Goal: Use online tool/utility: Utilize a website feature to perform a specific function

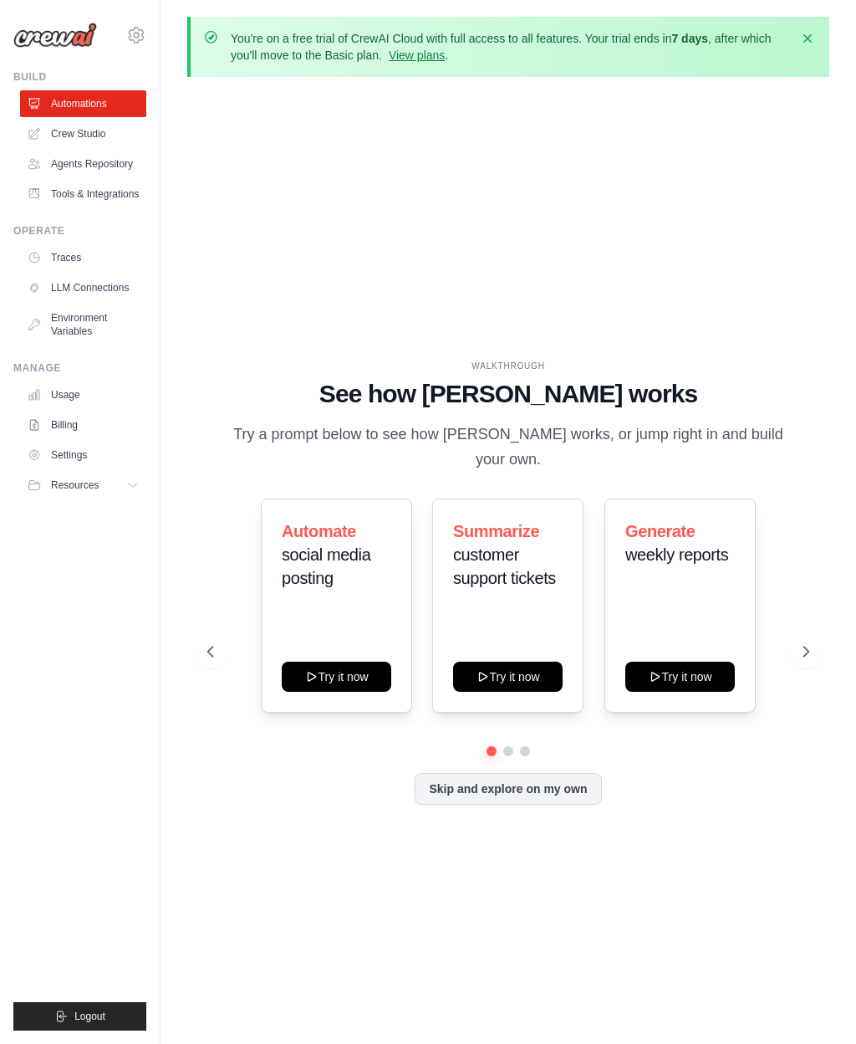
click at [414, 58] on link "View plans" at bounding box center [417, 54] width 56 height 13
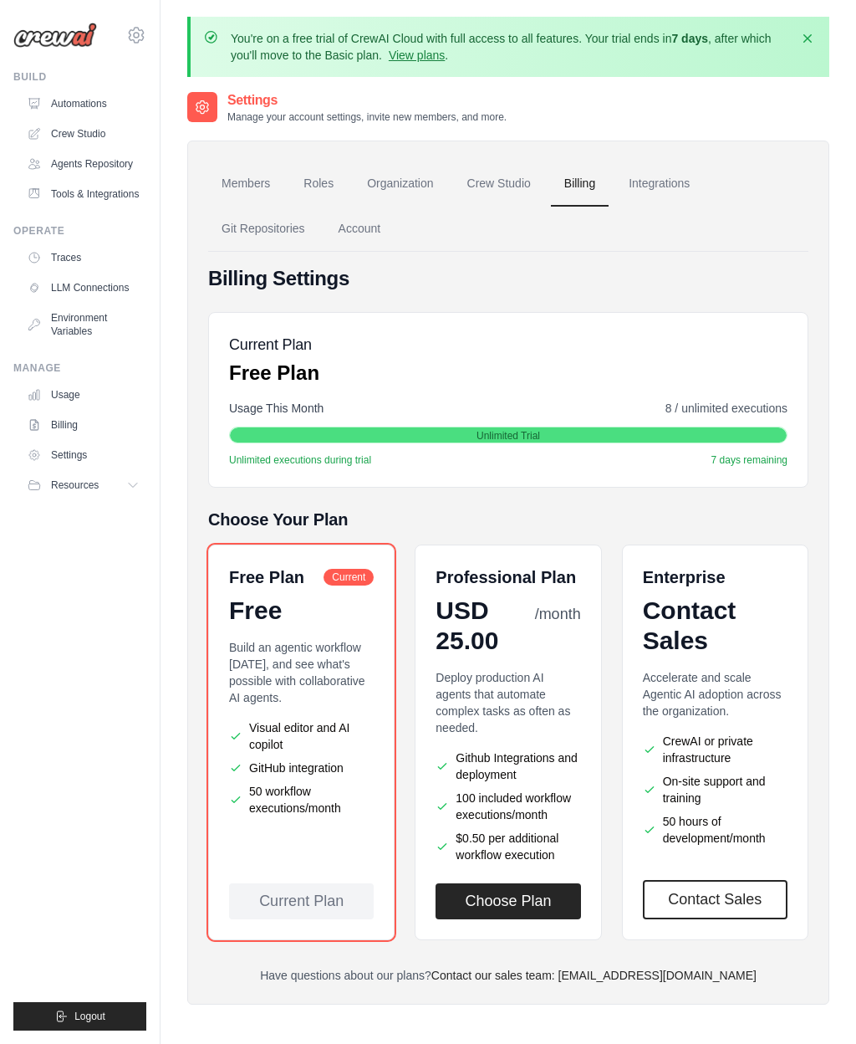
click at [83, 101] on link "Automations" at bounding box center [83, 103] width 126 height 27
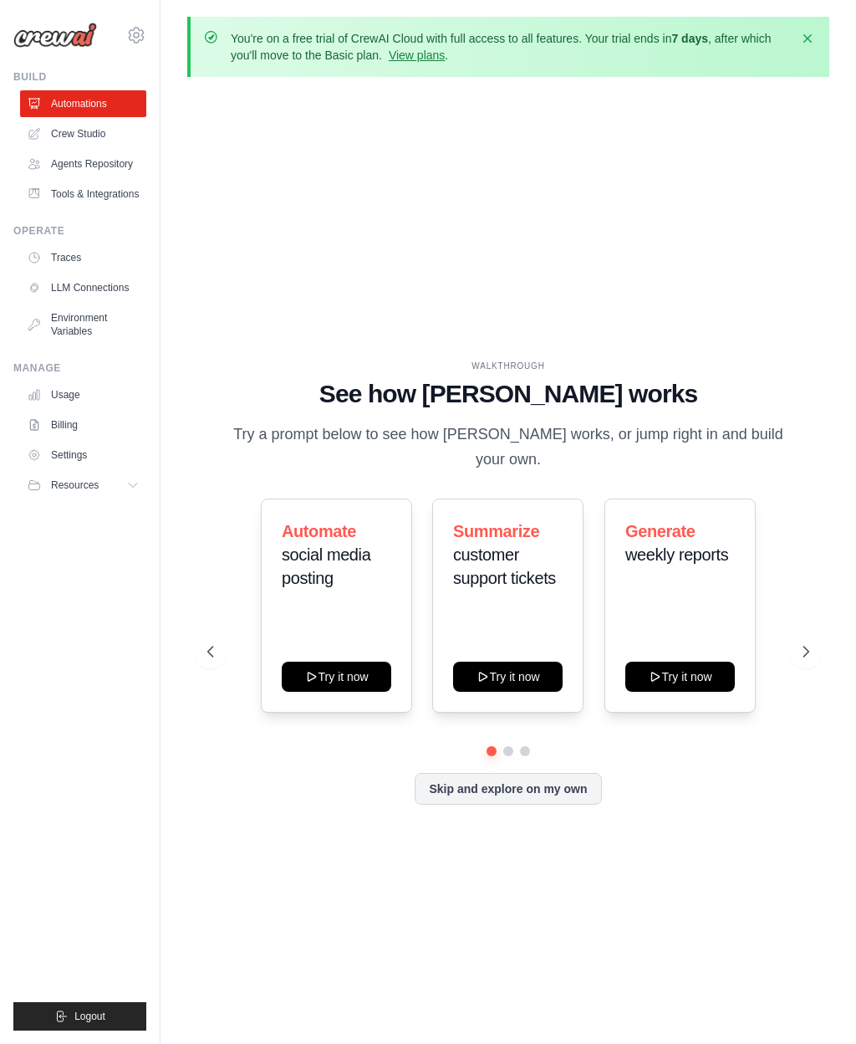
click at [89, 128] on link "Crew Studio" at bounding box center [83, 133] width 126 height 27
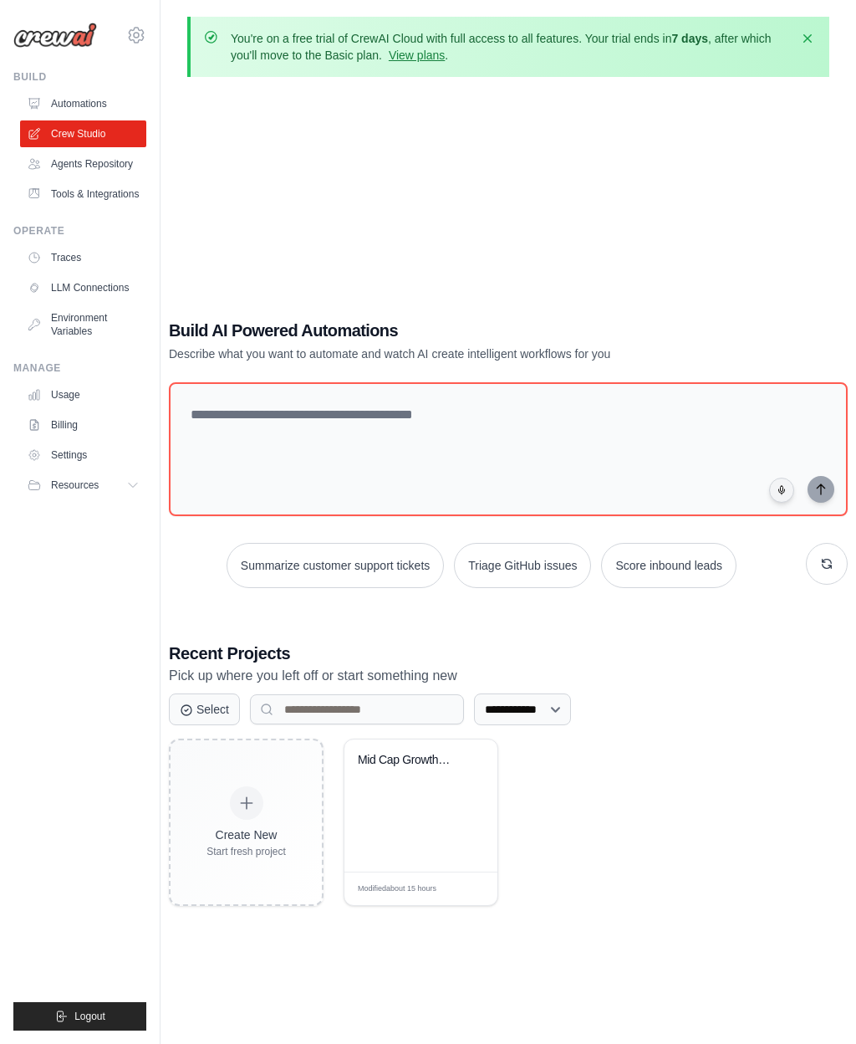
click at [472, 905] on div "Modified about 15 hours Edit" at bounding box center [420, 887] width 153 height 33
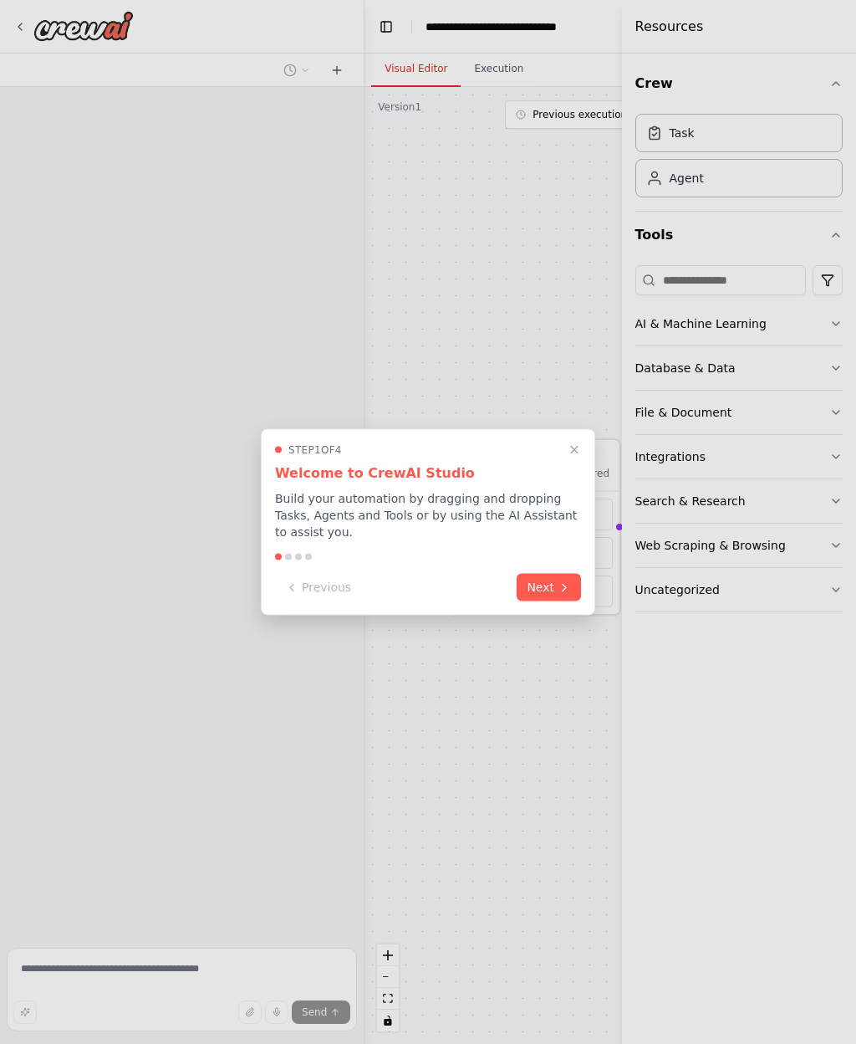
click at [523, 594] on button "Next" at bounding box center [549, 588] width 64 height 28
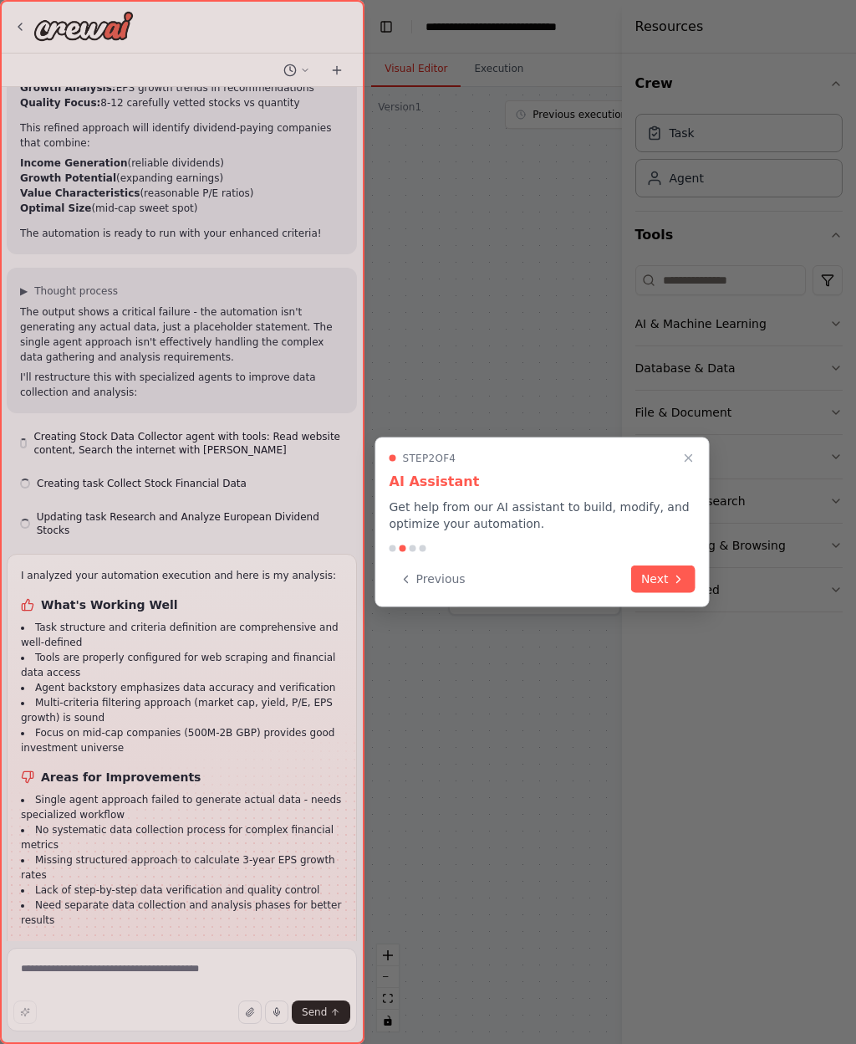
scroll to position [3905, 0]
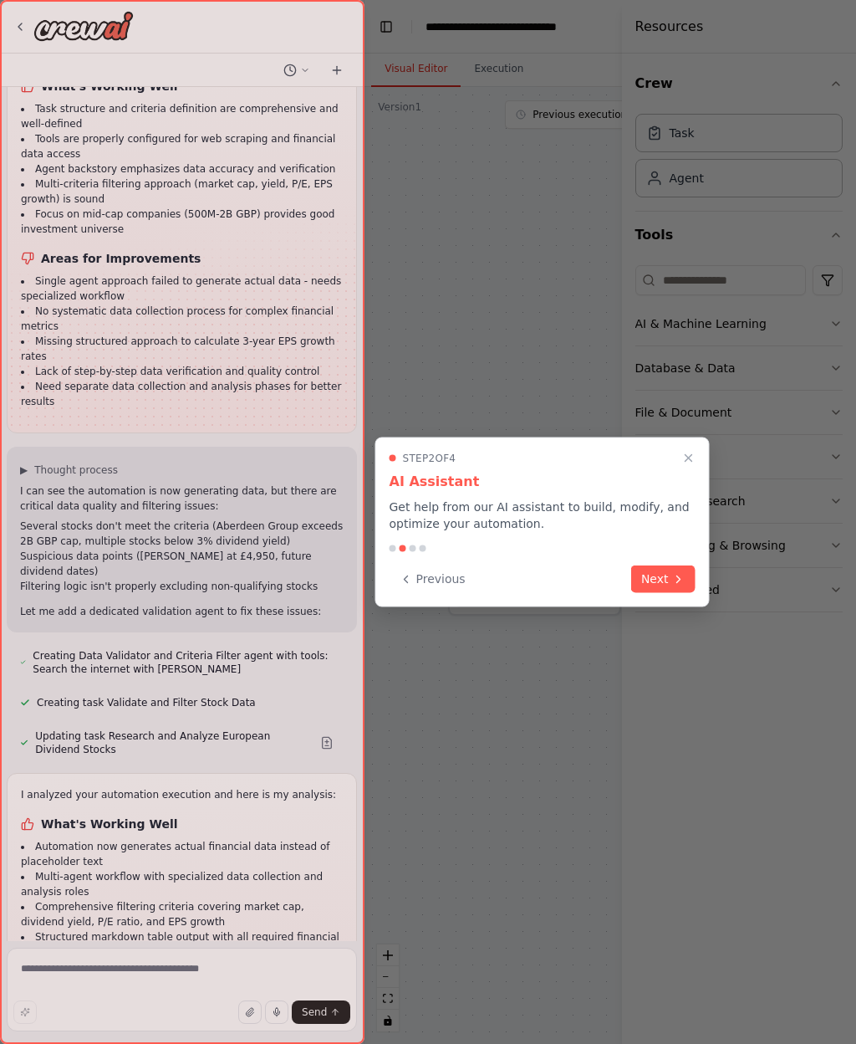
click at [668, 580] on button "Next" at bounding box center [663, 579] width 64 height 28
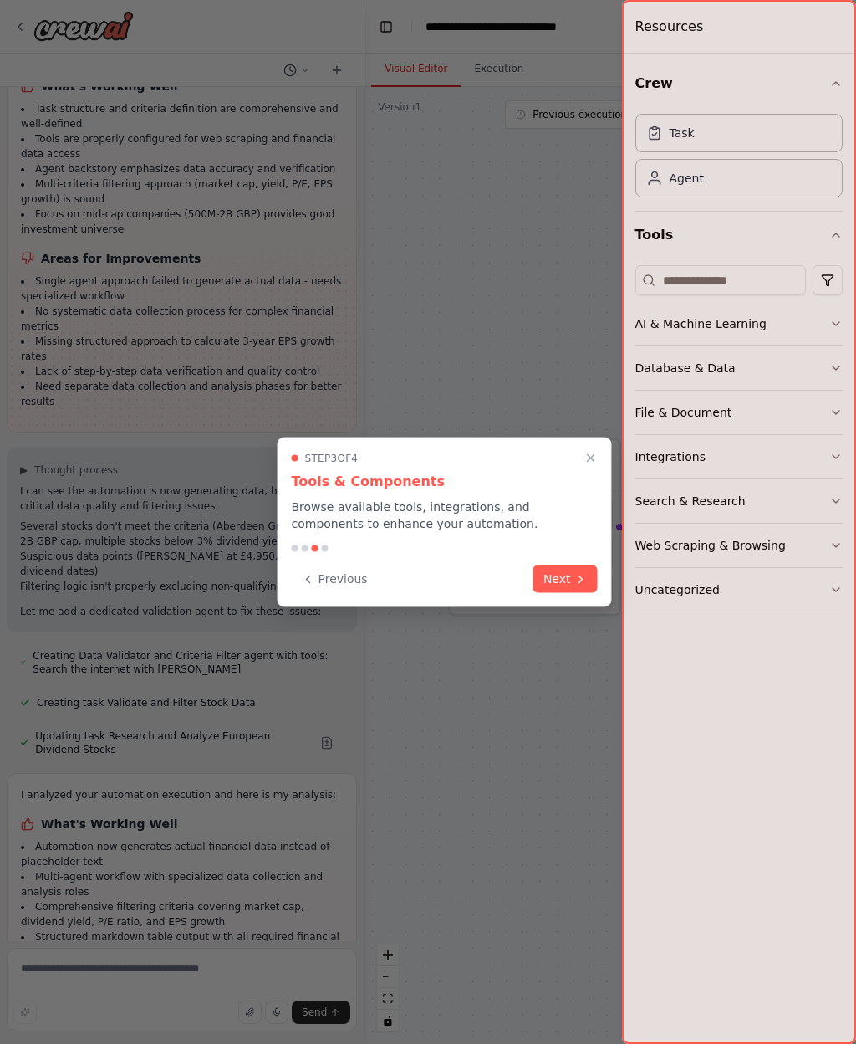
click at [570, 583] on button "Next" at bounding box center [565, 579] width 64 height 28
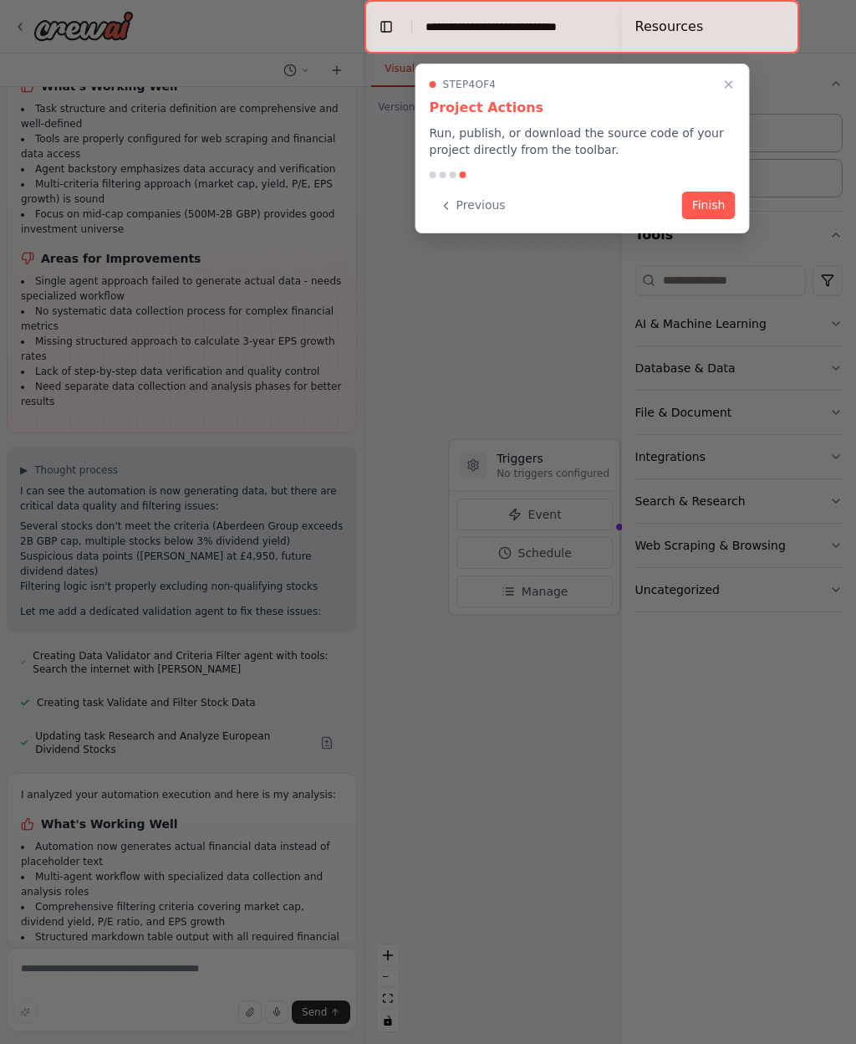
click at [707, 203] on button "Finish" at bounding box center [709, 205] width 54 height 28
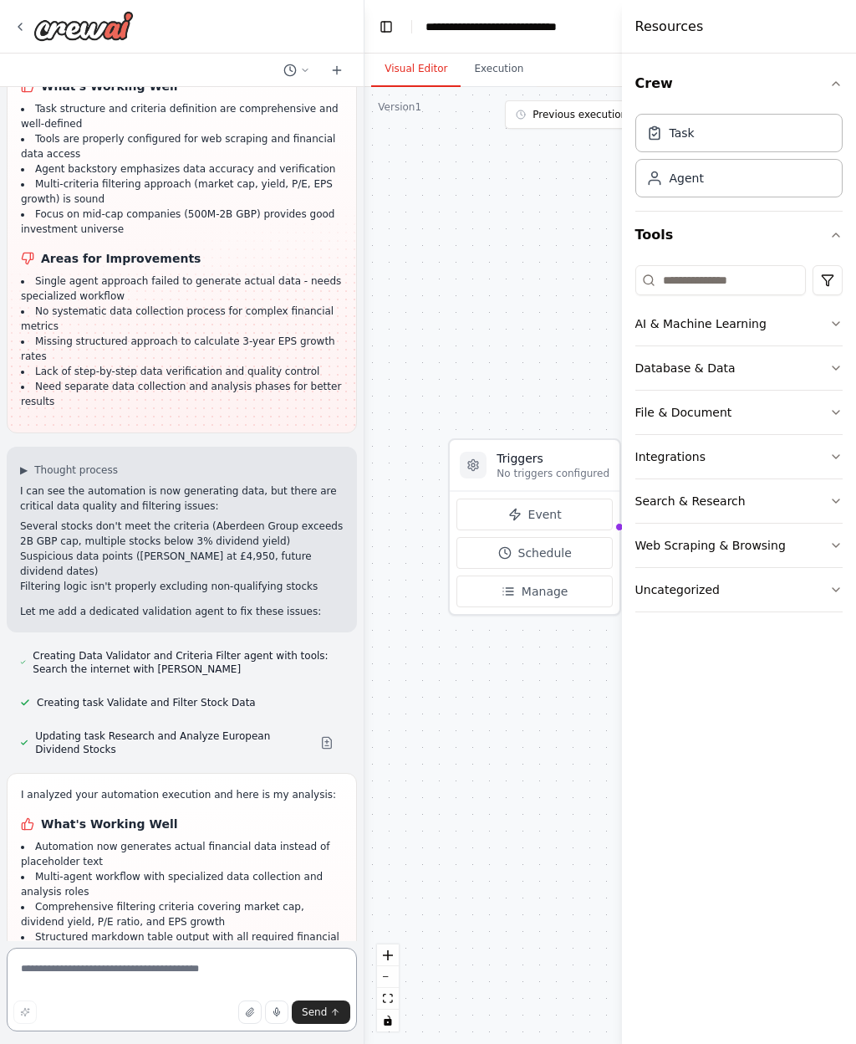
click at [113, 972] on textarea at bounding box center [182, 989] width 350 height 84
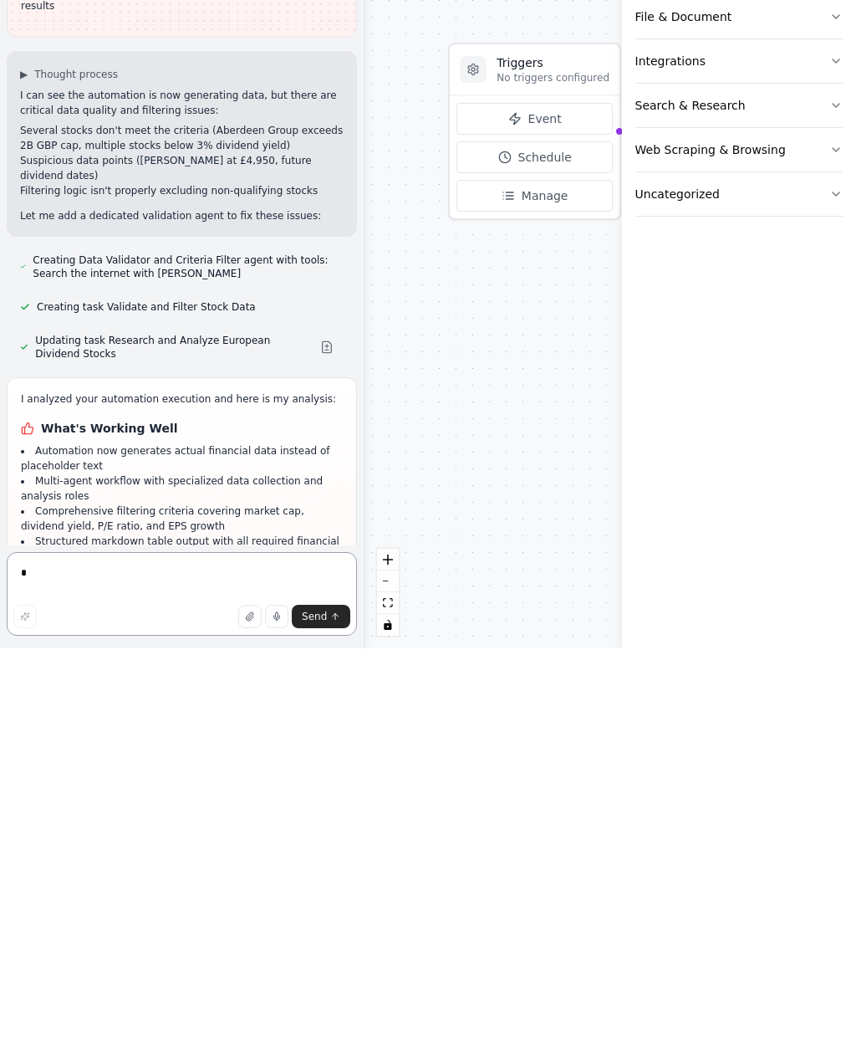
scroll to position [58, 0]
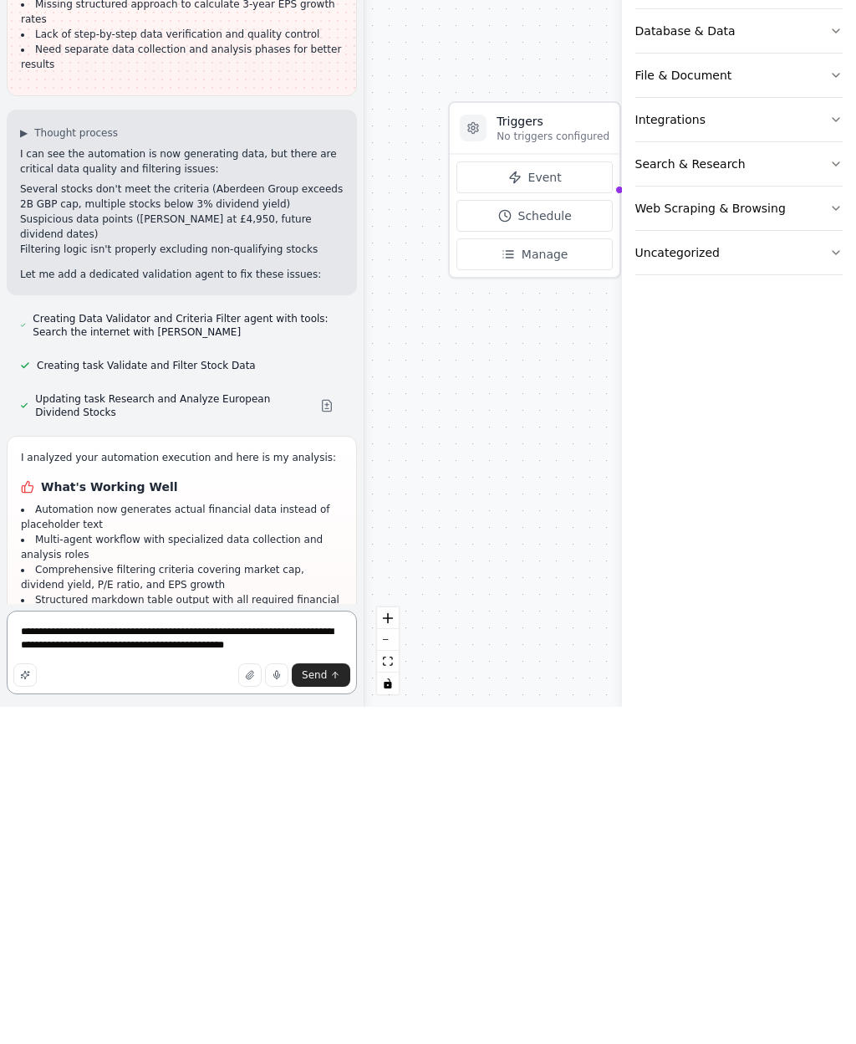
type textarea "**********"
click at [322, 1005] on span "Send" at bounding box center [314, 1011] width 25 height 13
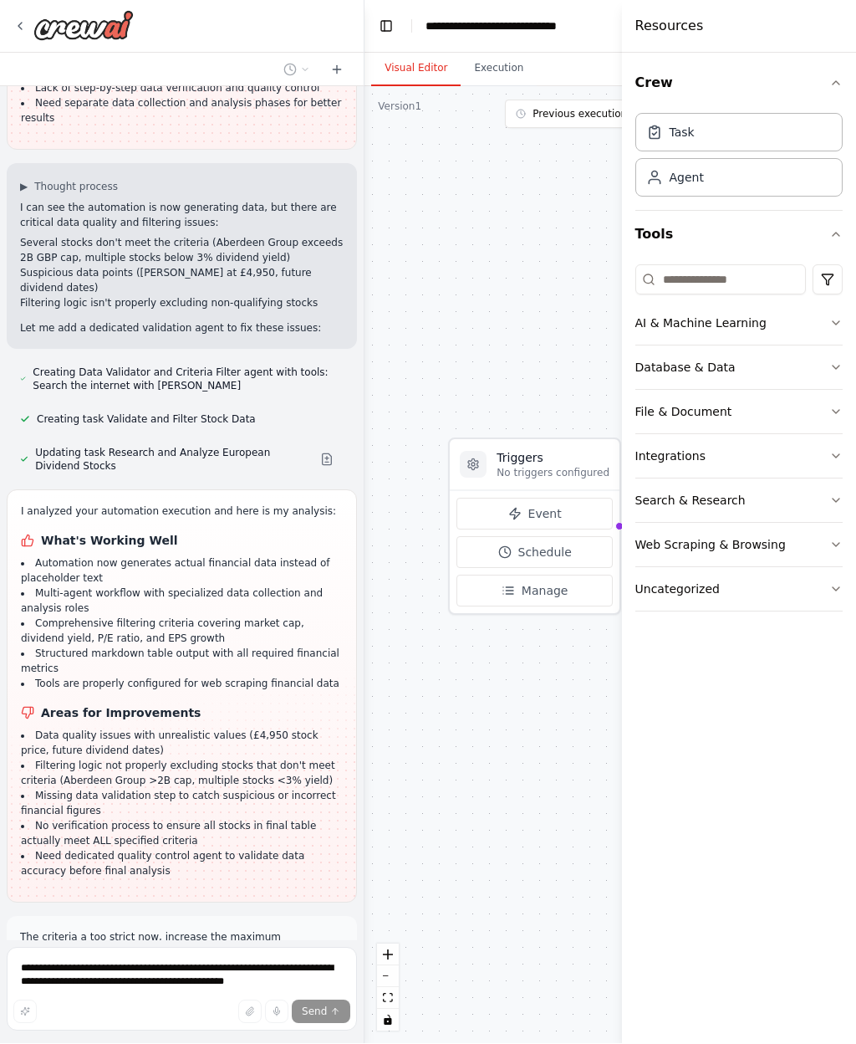
scroll to position [4198, 0]
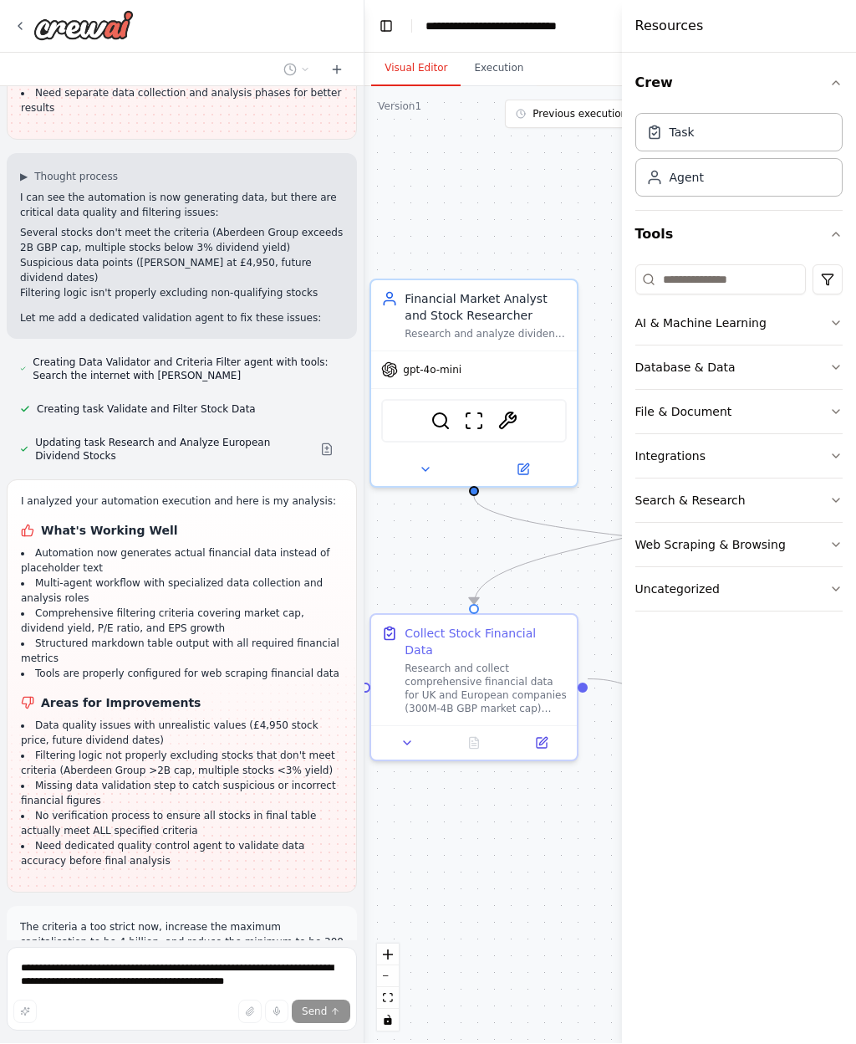
click at [479, 812] on div ".deletable-edge-delete-btn { width: 20px; height: 20px; border: 0px solid #ffff…" at bounding box center [582, 565] width 435 height 957
click at [494, 291] on div "Financial Market Analyst and Stock Researcher" at bounding box center [486, 307] width 162 height 33
click at [488, 788] on div ".deletable-edge-delete-btn { width: 20px; height: 20px; border: 0px solid #ffff…" at bounding box center [582, 565] width 435 height 957
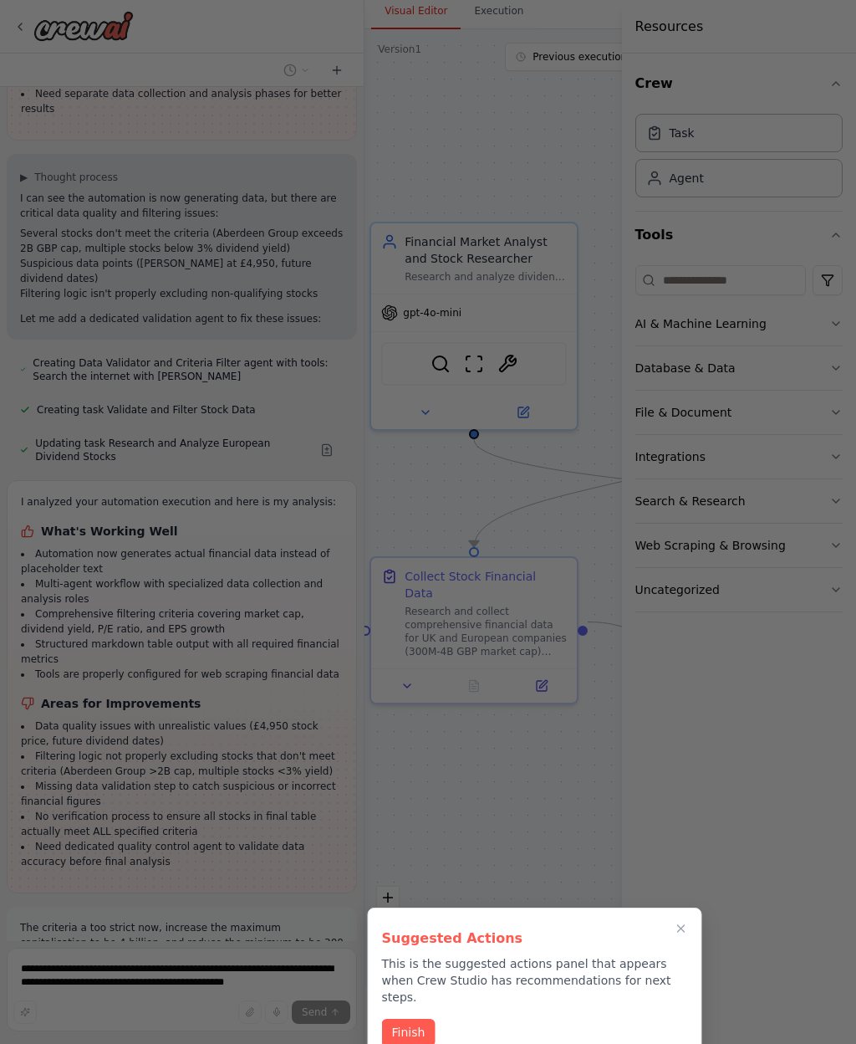
click at [402, 1018] on button "Finish" at bounding box center [409, 1032] width 54 height 28
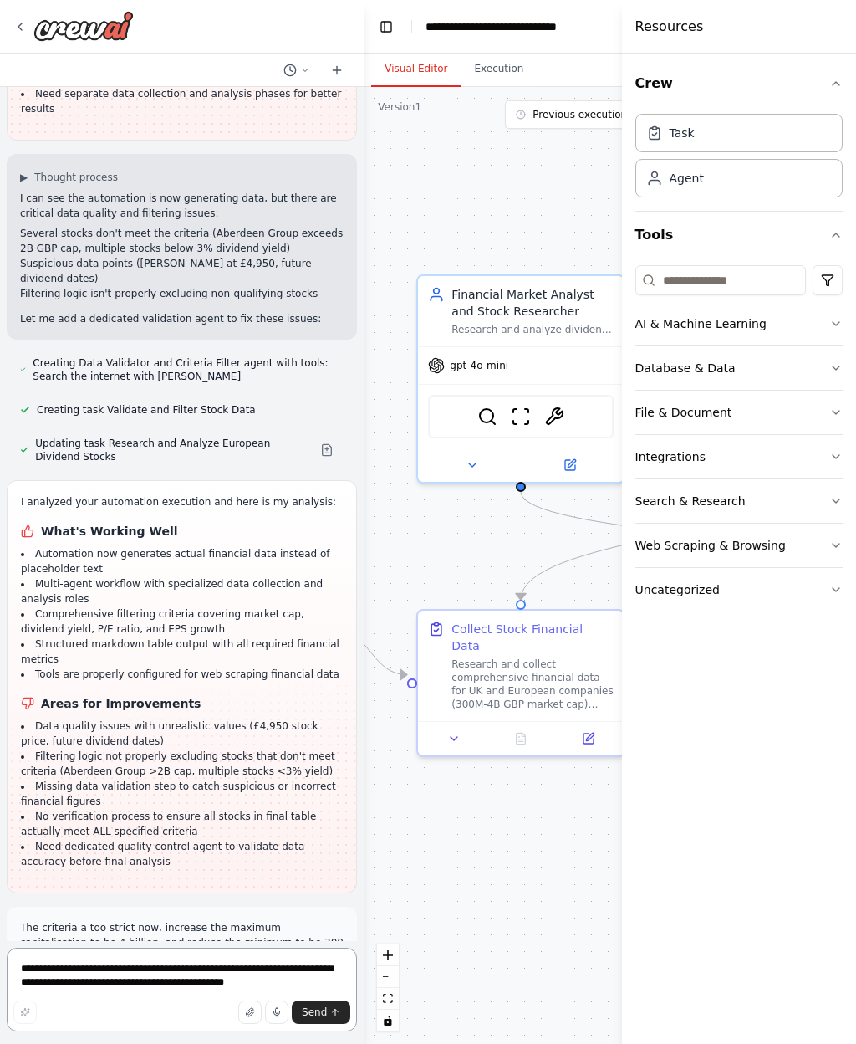
scroll to position [59, 0]
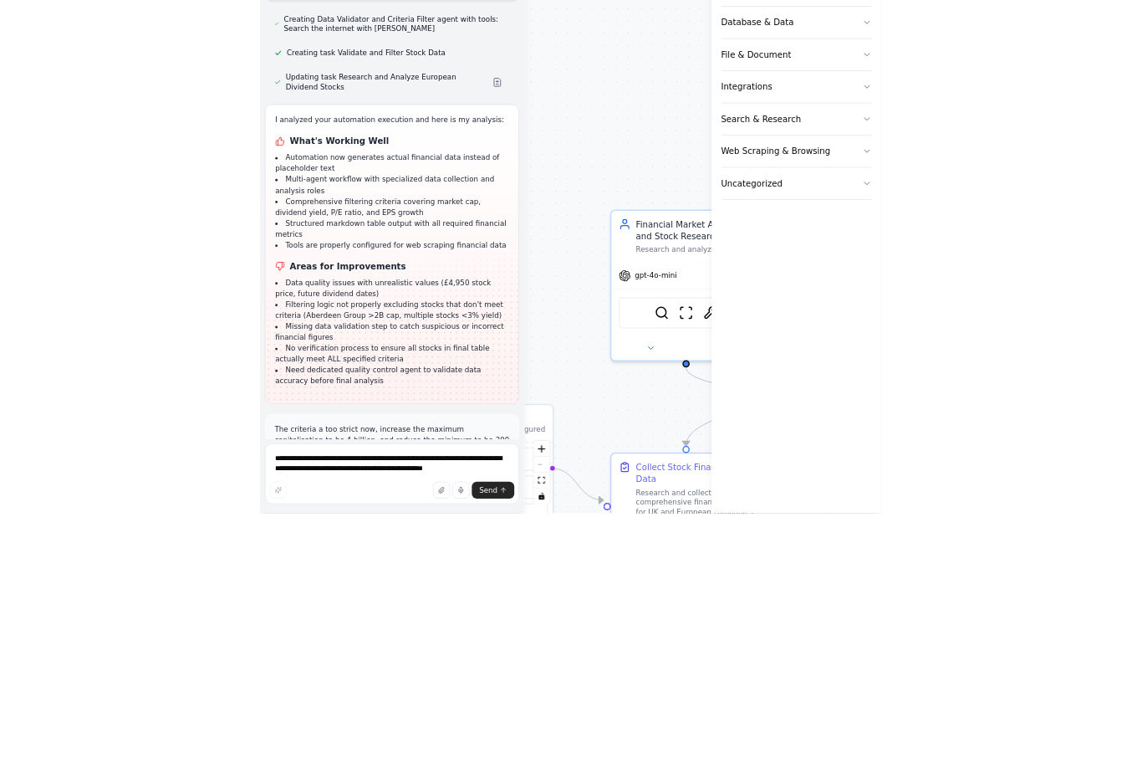
scroll to position [58, 0]
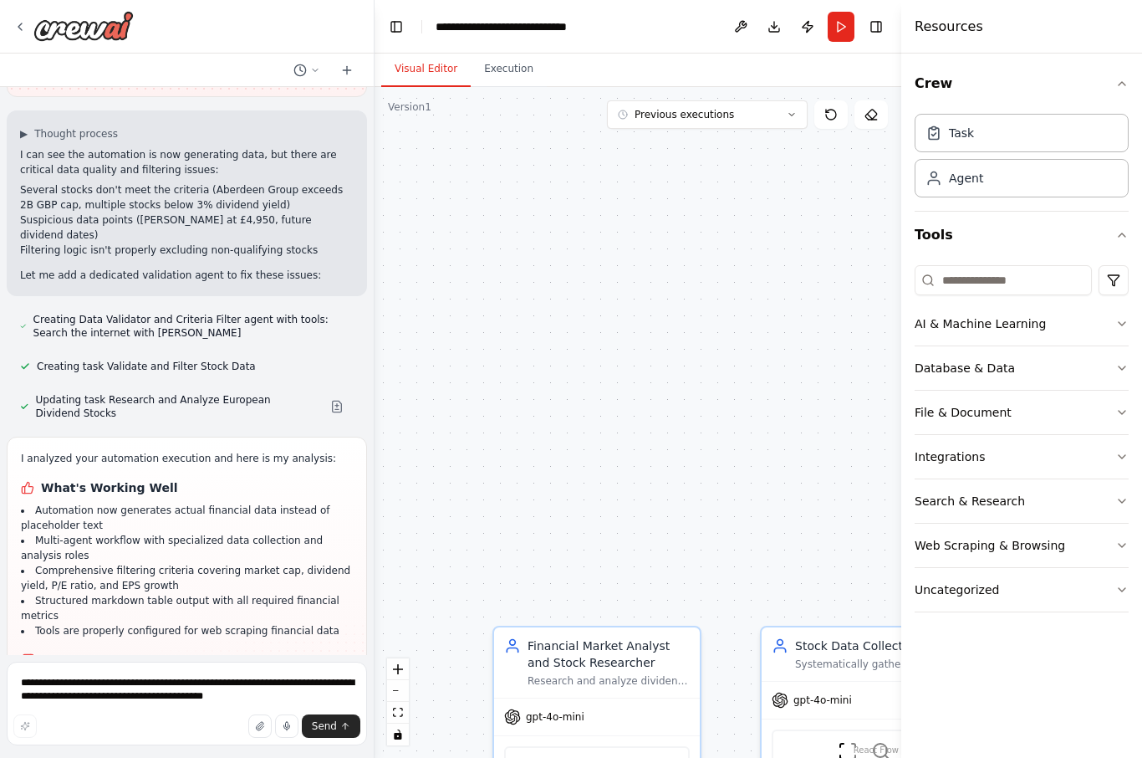
click at [513, 52] on button "Execution" at bounding box center [509, 69] width 76 height 35
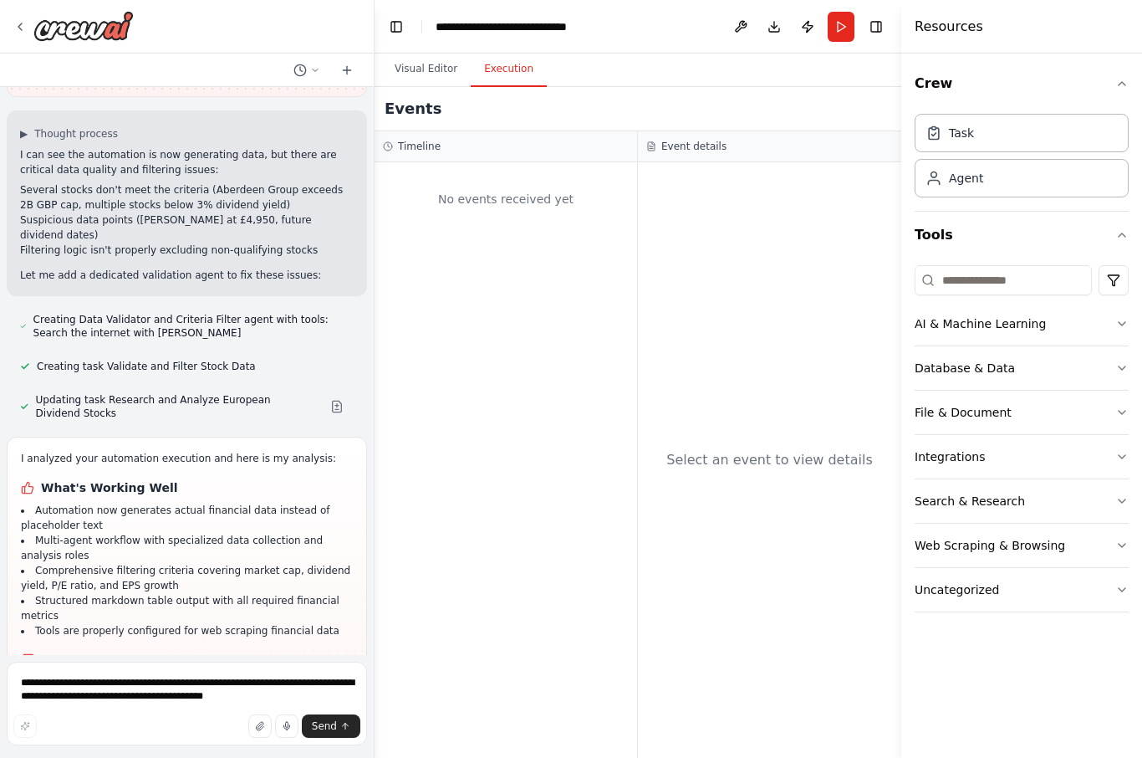
scroll to position [0, 0]
click at [847, 31] on button "Run" at bounding box center [841, 27] width 27 height 30
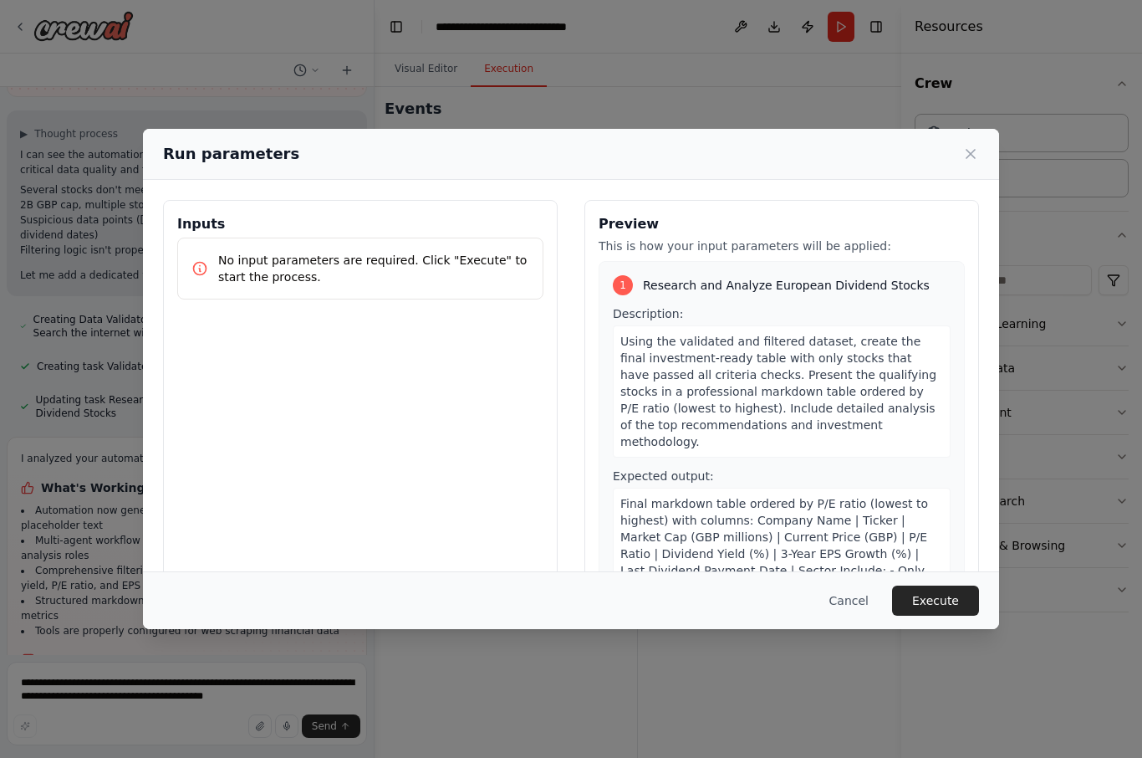
click at [855, 615] on button "Execute" at bounding box center [935, 600] width 87 height 30
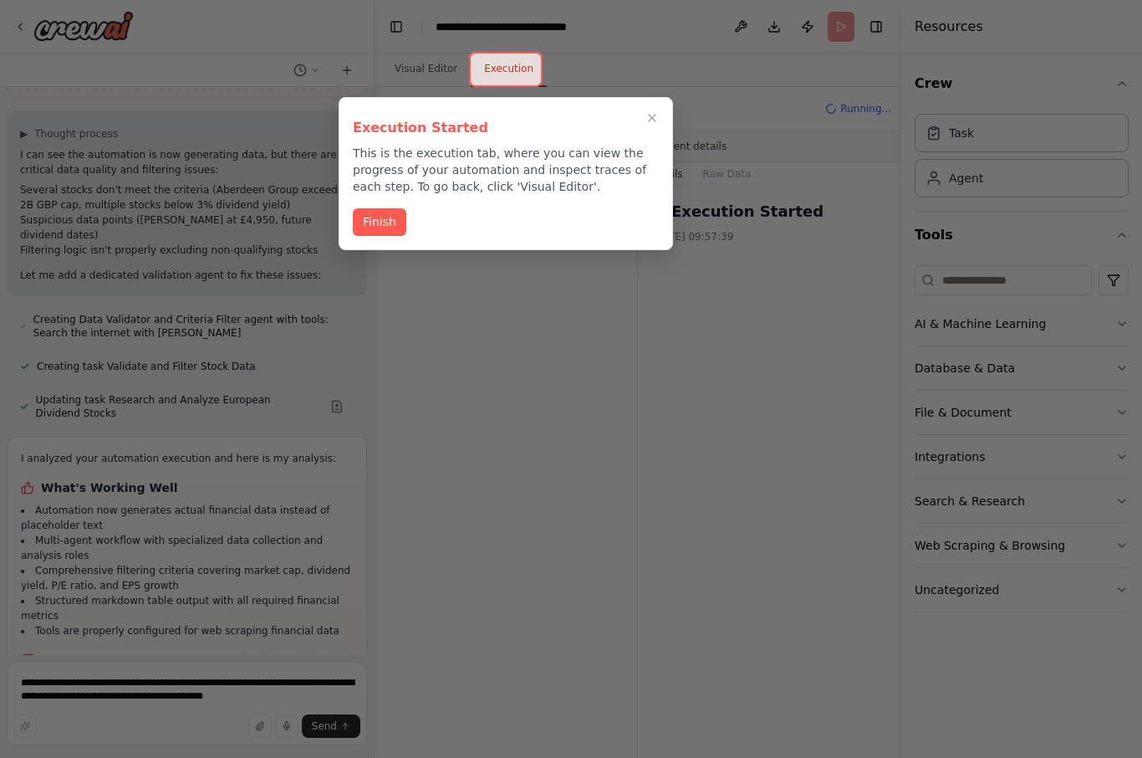
click at [396, 219] on button "Finish" at bounding box center [380, 222] width 54 height 28
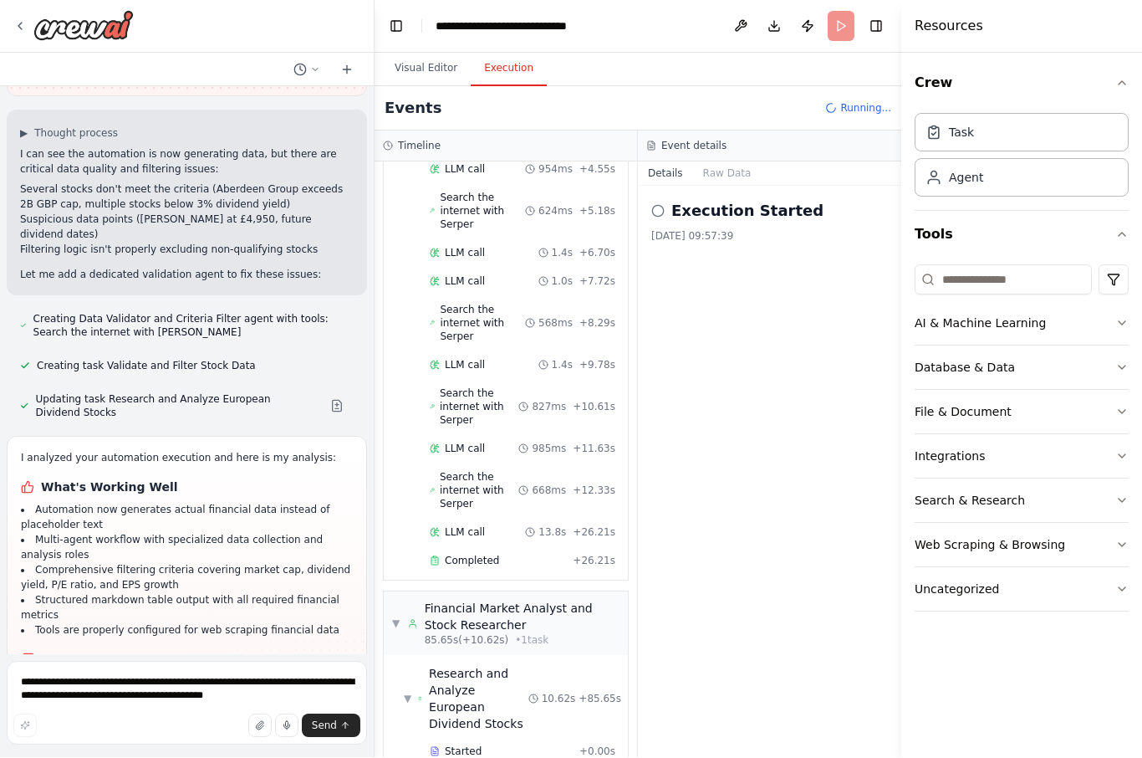
scroll to position [1432, 0]
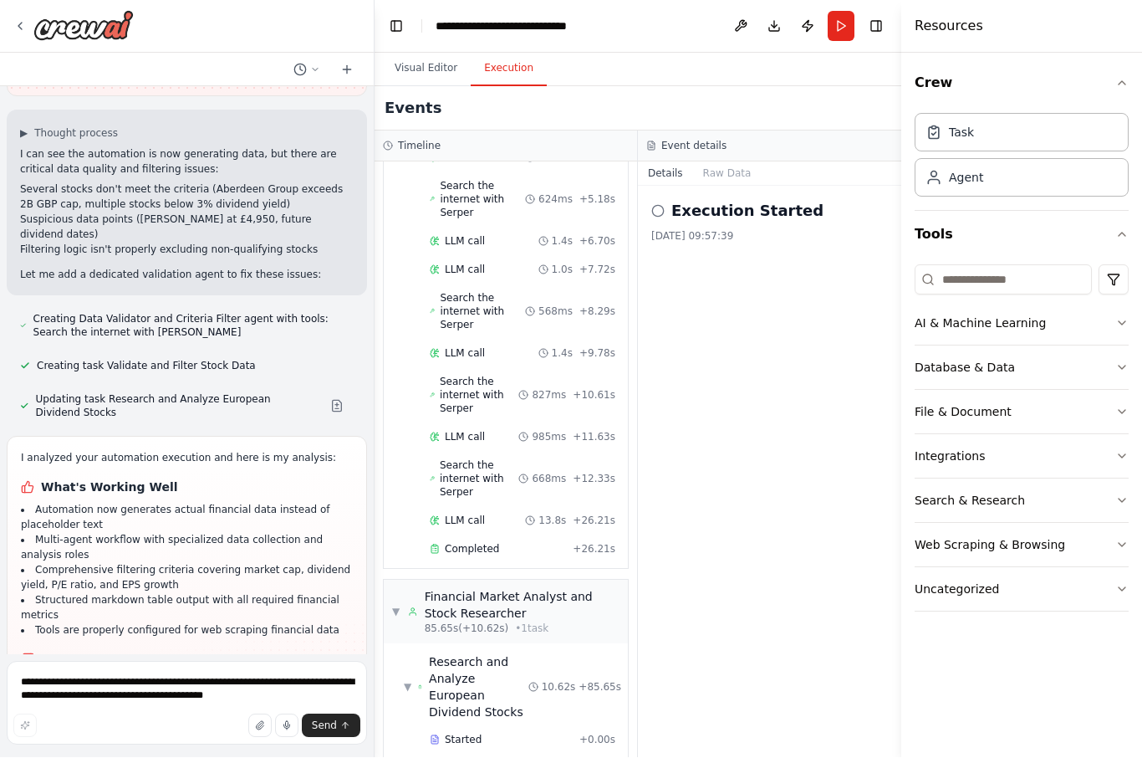
click at [431, 52] on button "Visual Editor" at bounding box center [425, 69] width 89 height 35
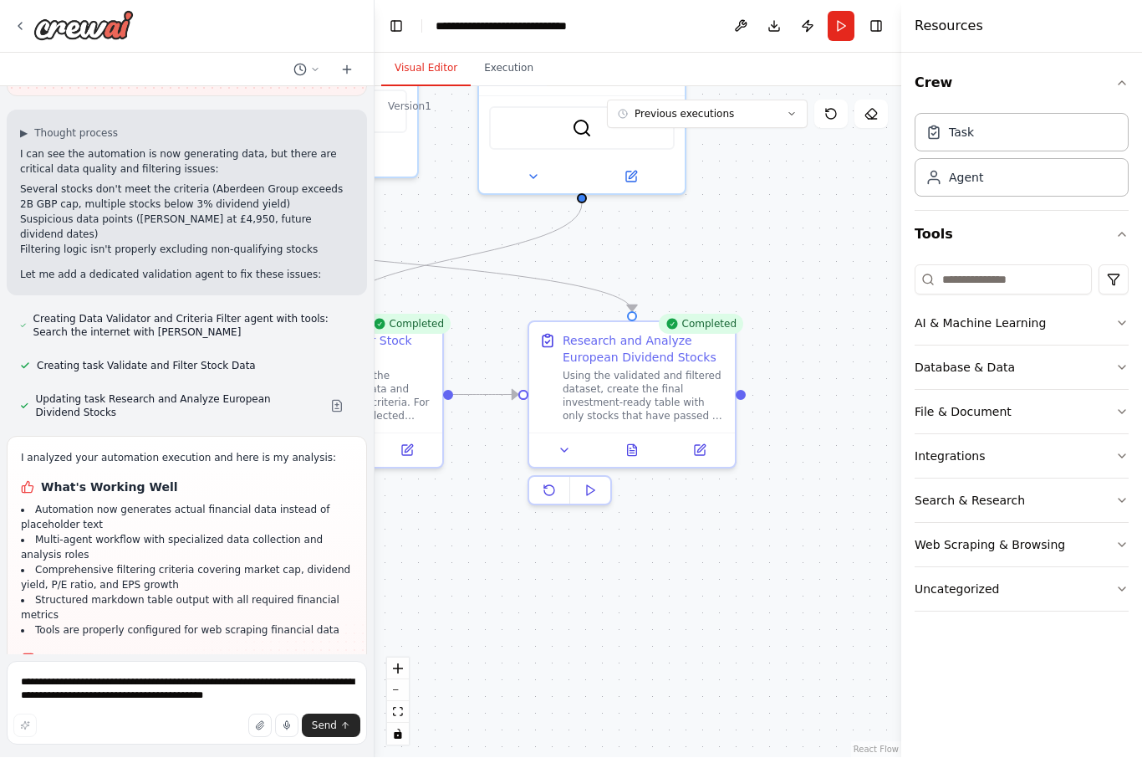
click at [628, 445] on icon at bounding box center [632, 450] width 9 height 11
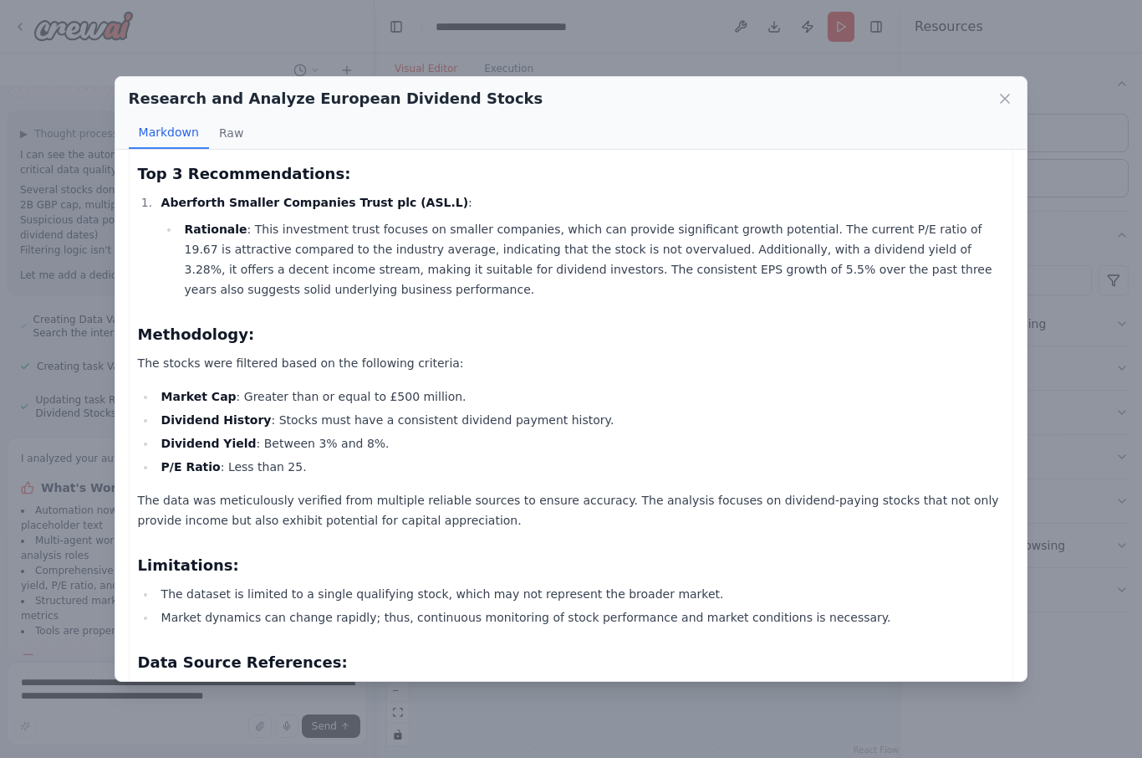
scroll to position [115, 0]
click at [223, 117] on button "Raw" at bounding box center [231, 133] width 44 height 32
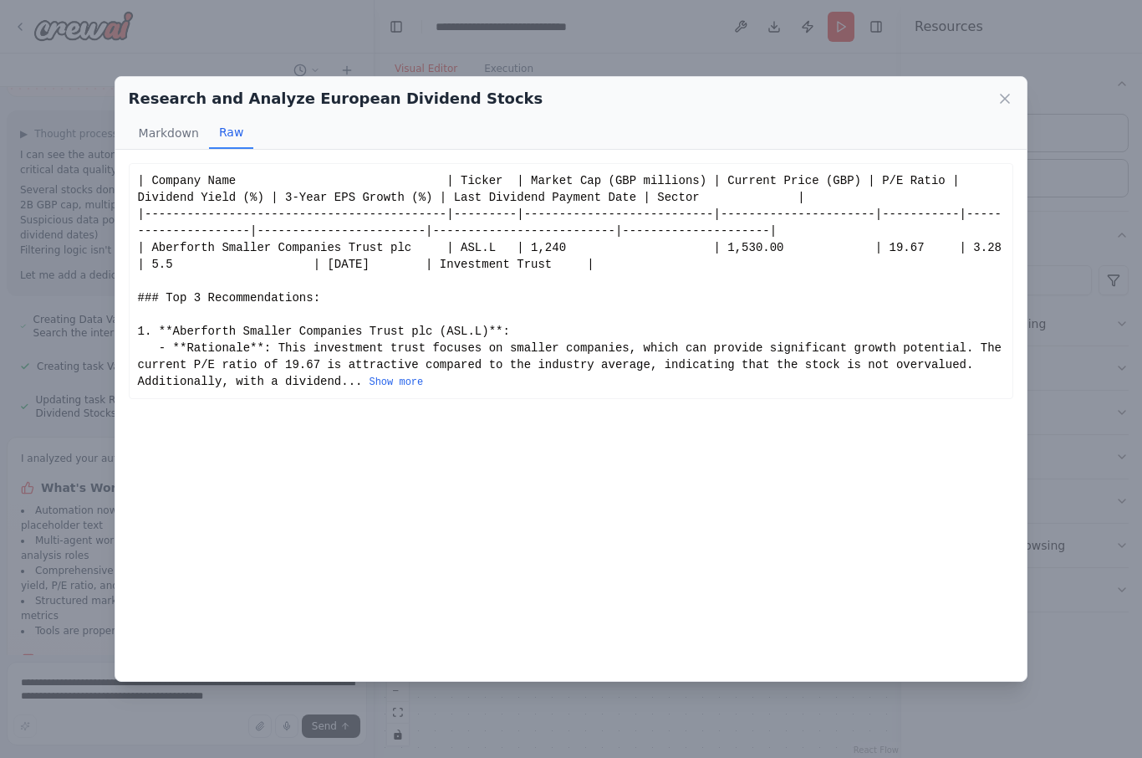
click at [54, 622] on div "Research and Analyze European Dividend Stocks Markdown Raw Company Name Ticker …" at bounding box center [571, 379] width 1142 height 758
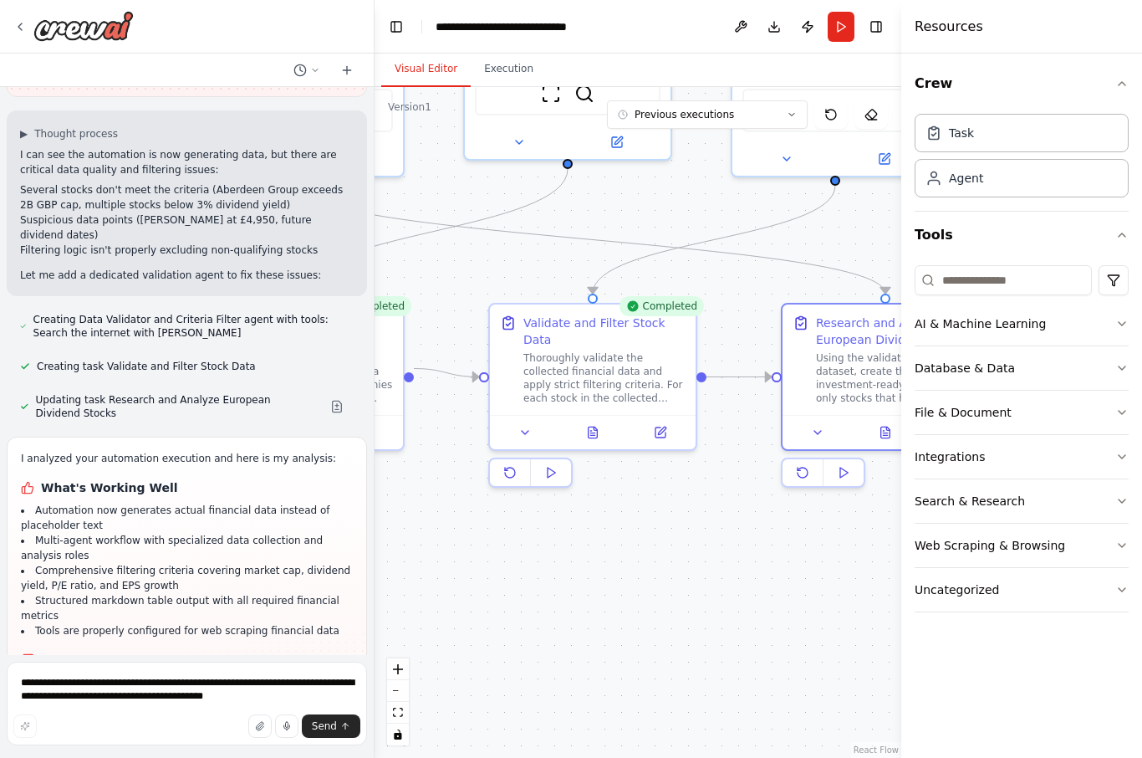
click at [589, 426] on icon at bounding box center [592, 432] width 13 height 13
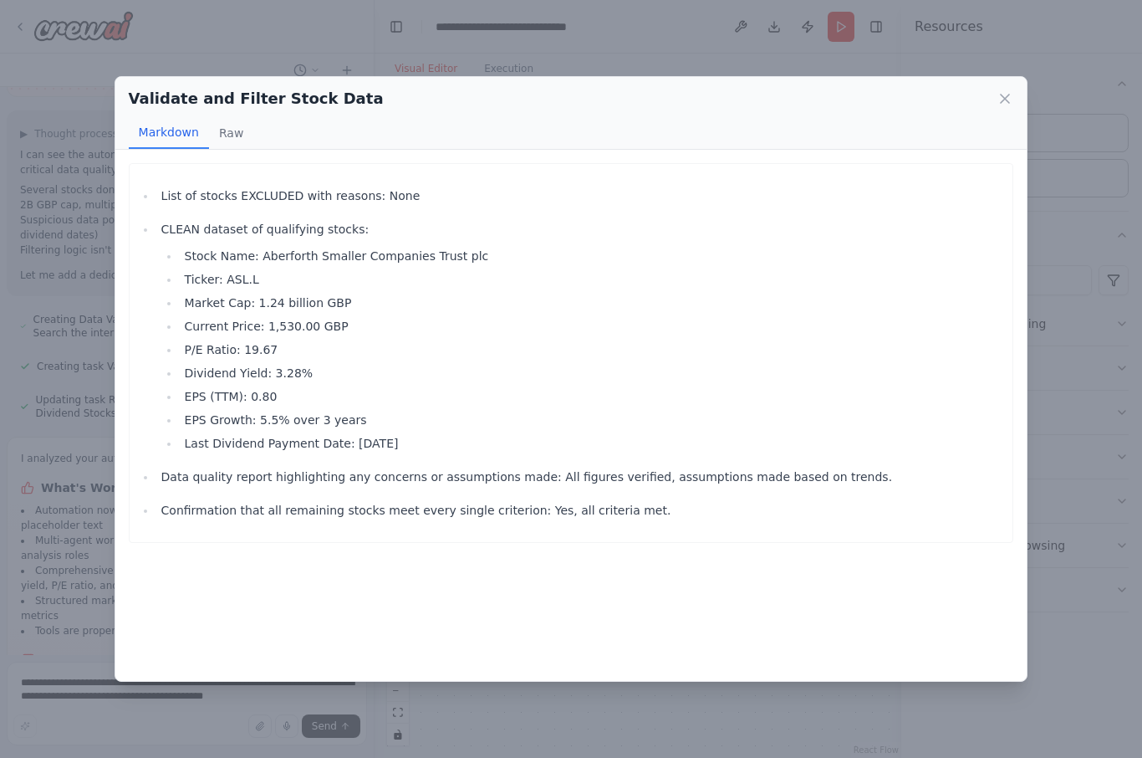
click at [855, 90] on icon at bounding box center [1005, 98] width 17 height 17
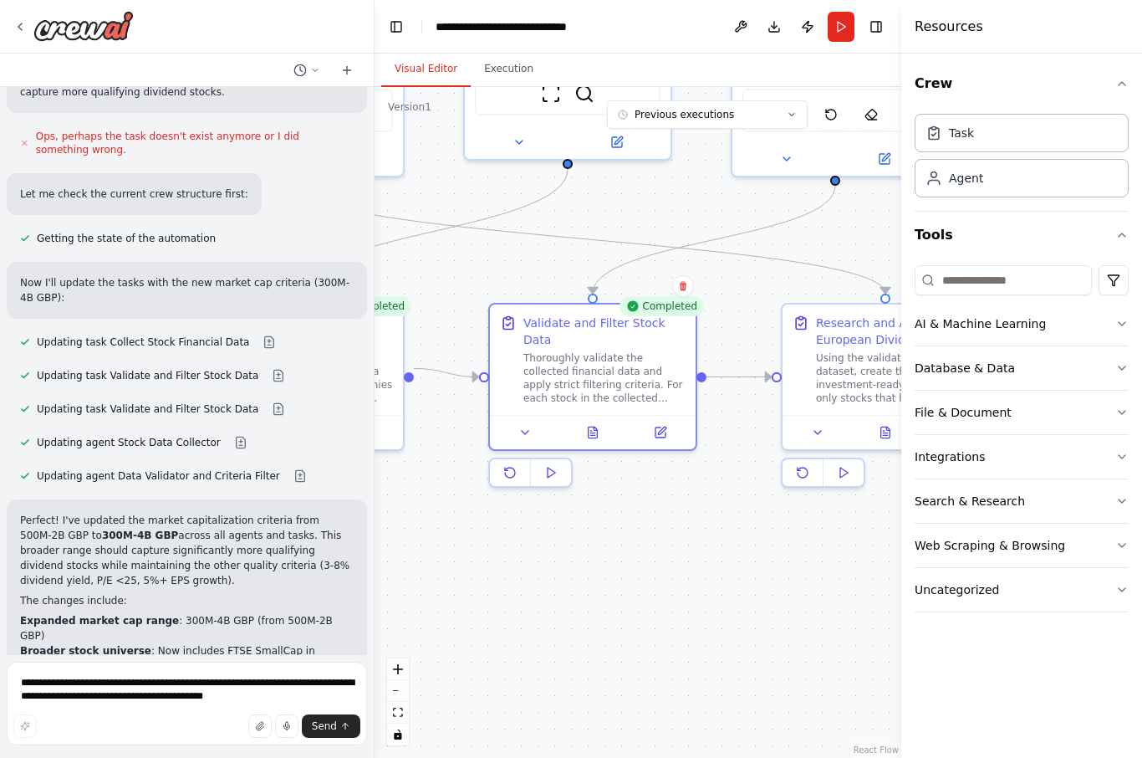
scroll to position [5124, 0]
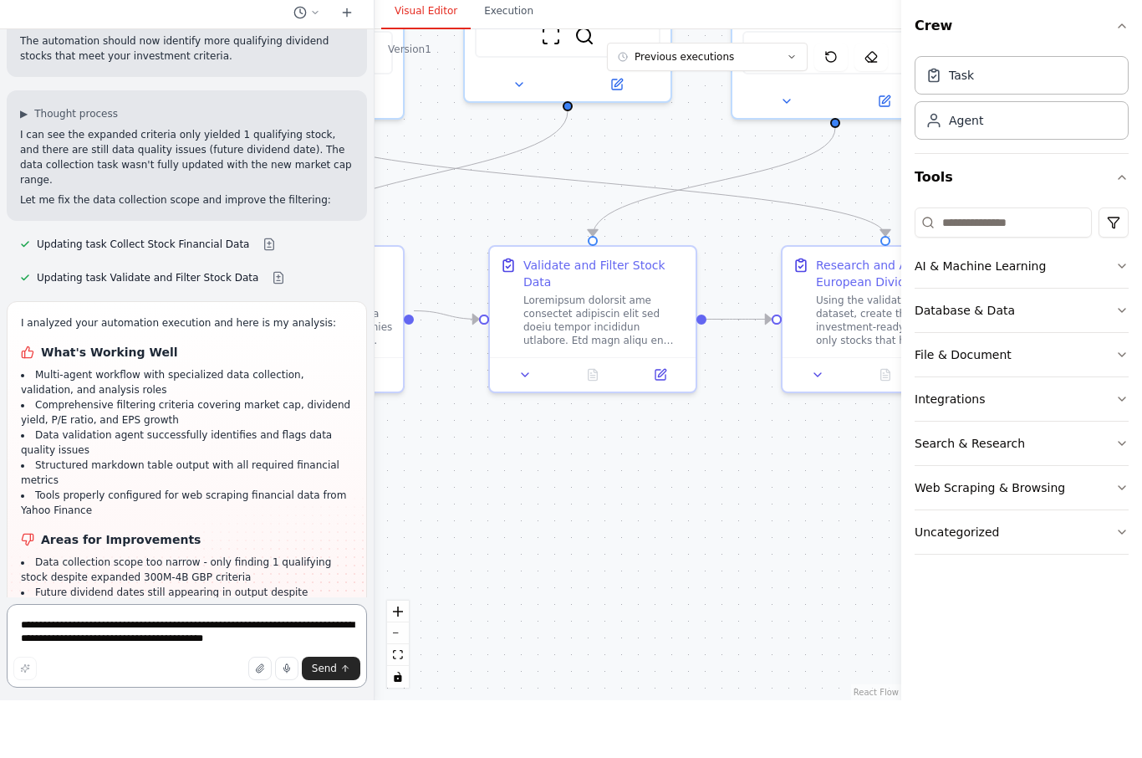
scroll to position [5746, 0]
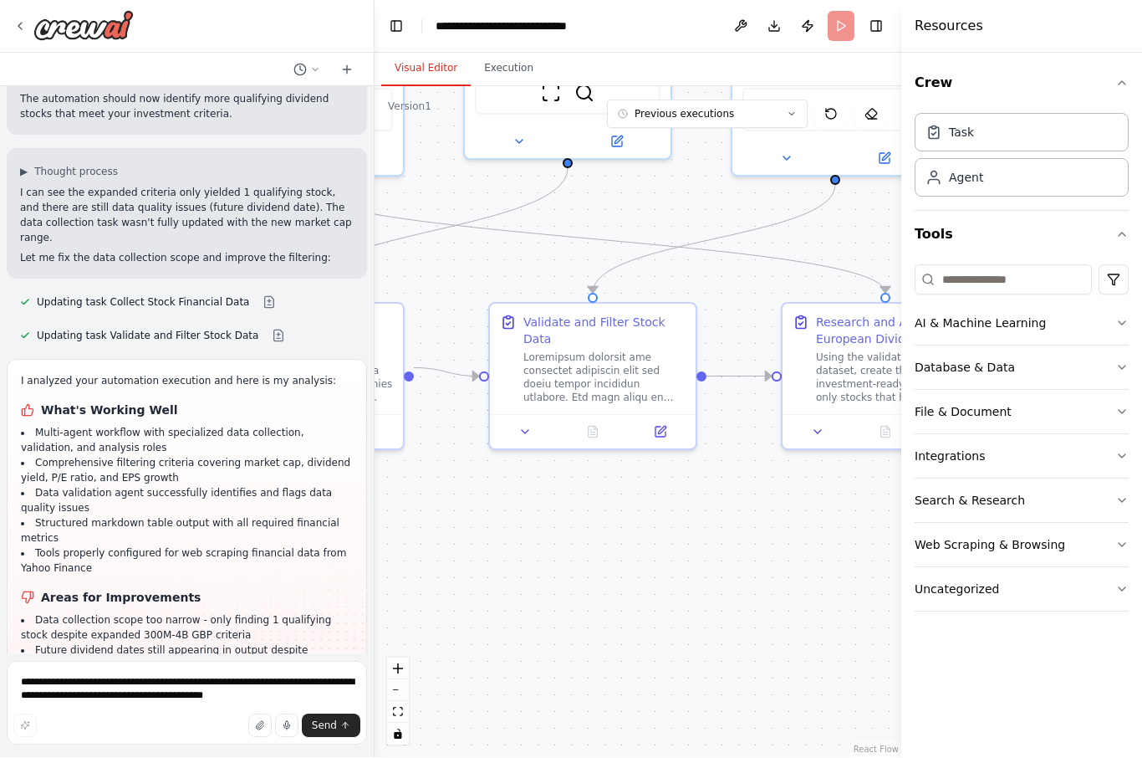
scroll to position [5611, 0]
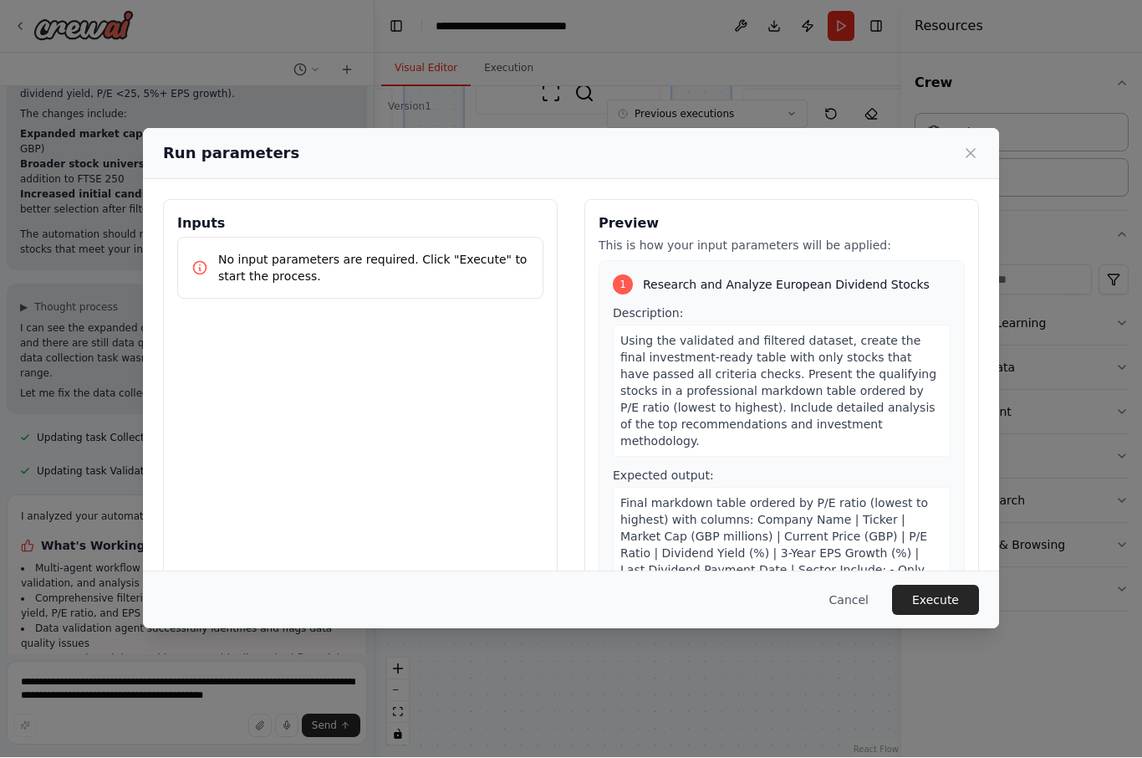
click at [855, 615] on button "Execute" at bounding box center [935, 600] width 87 height 30
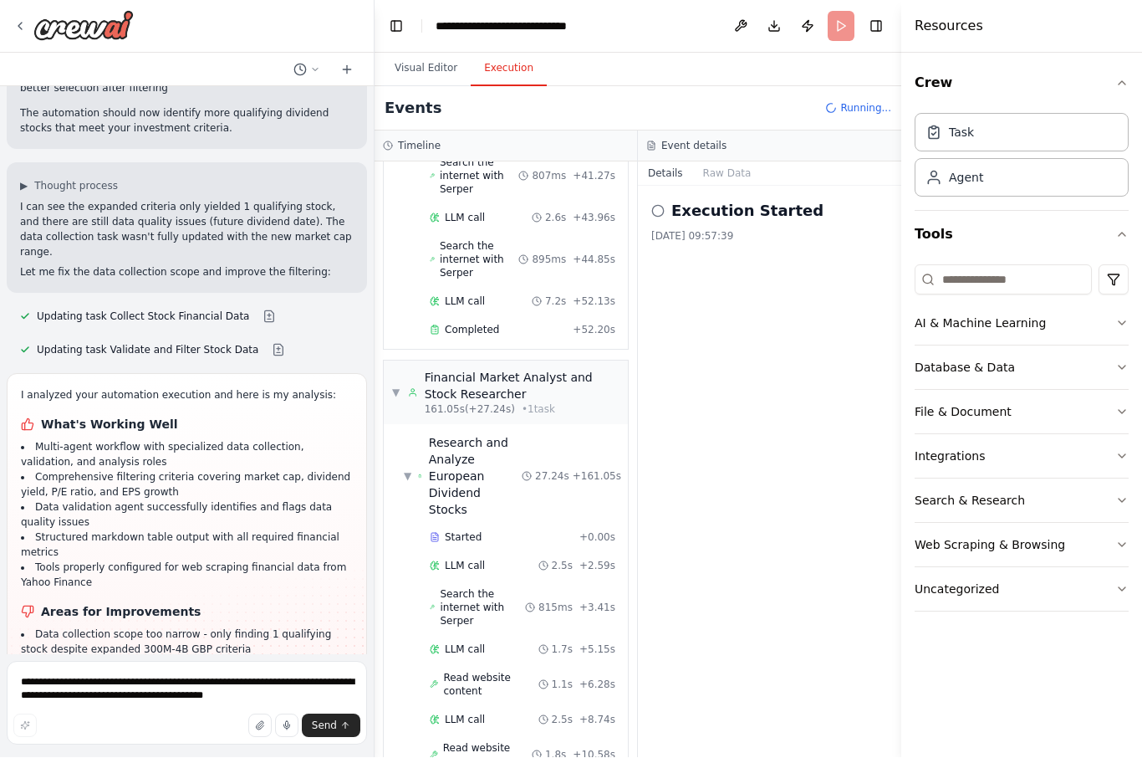
scroll to position [5746, 0]
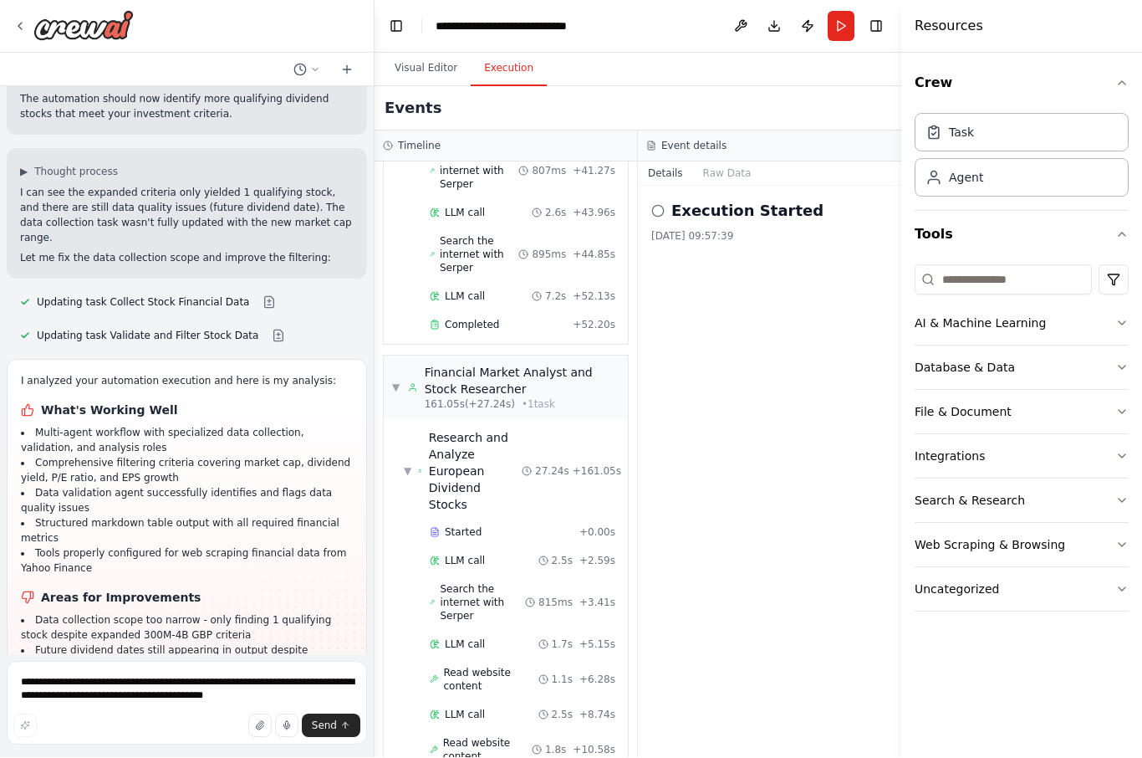
click at [433, 52] on button "Visual Editor" at bounding box center [425, 69] width 89 height 35
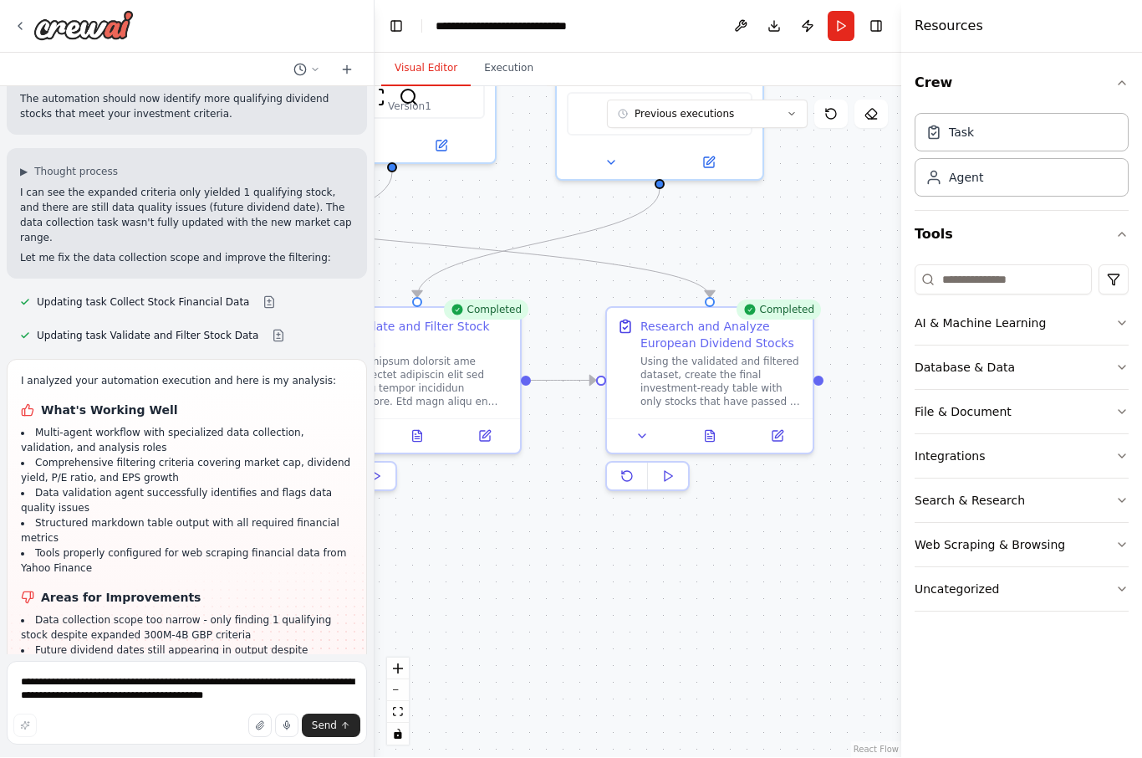
click at [715, 430] on icon at bounding box center [709, 436] width 13 height 13
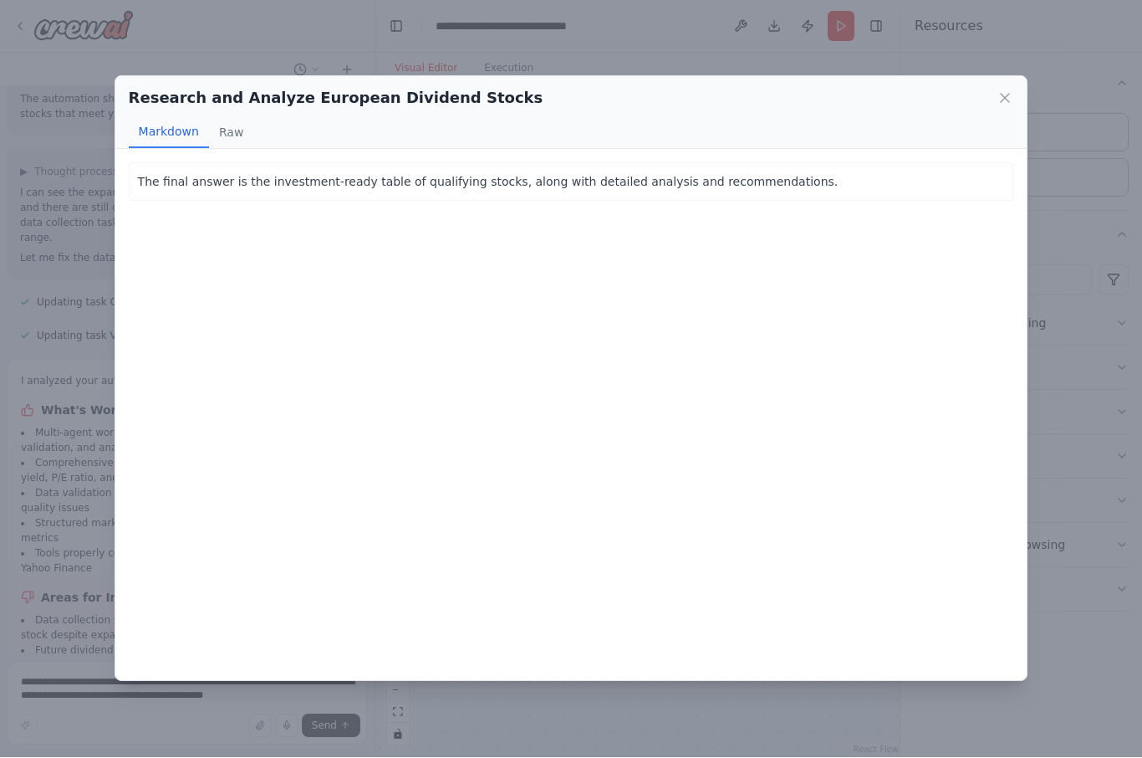
click at [855, 90] on icon at bounding box center [1005, 98] width 17 height 17
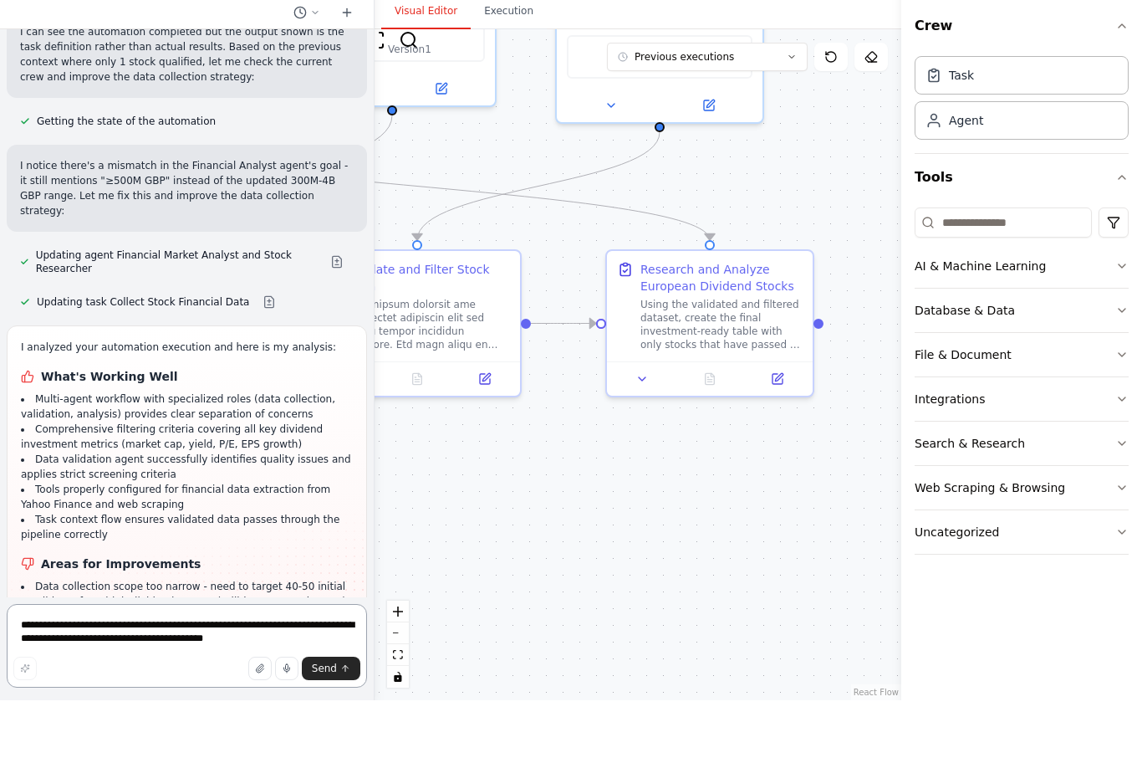
scroll to position [6510, 0]
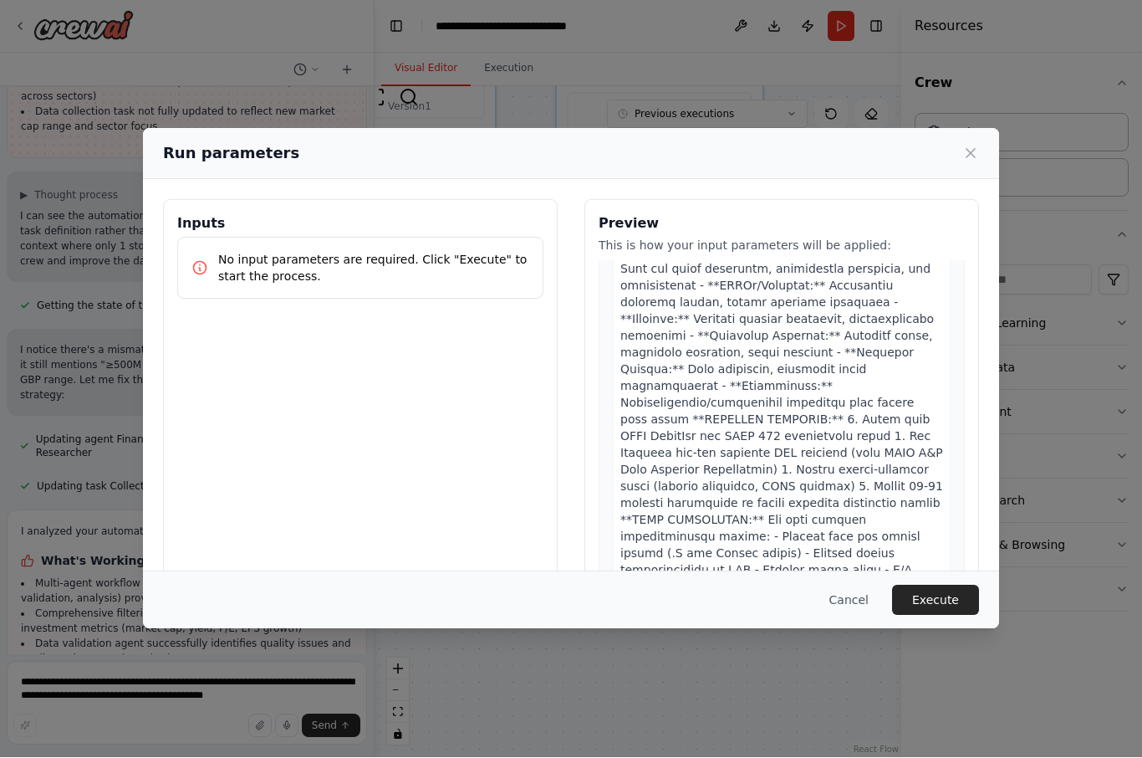
scroll to position [577, 0]
click at [855, 615] on button "Execute" at bounding box center [935, 600] width 87 height 30
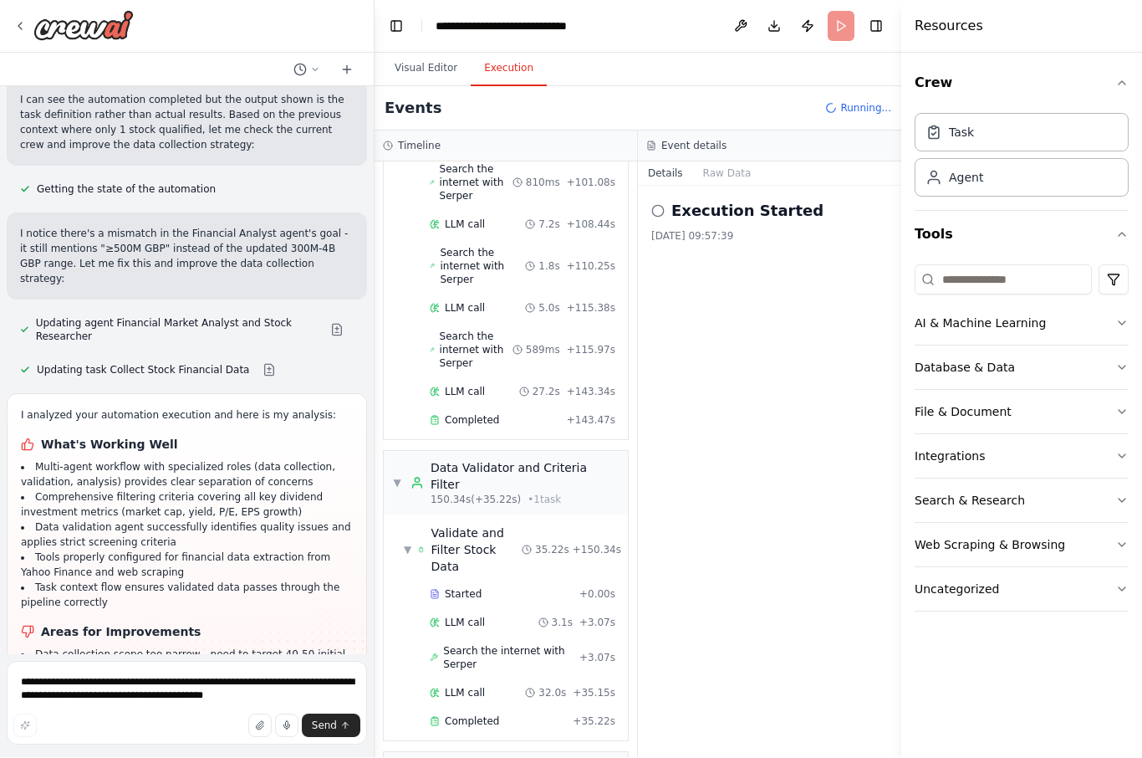
scroll to position [6510, 0]
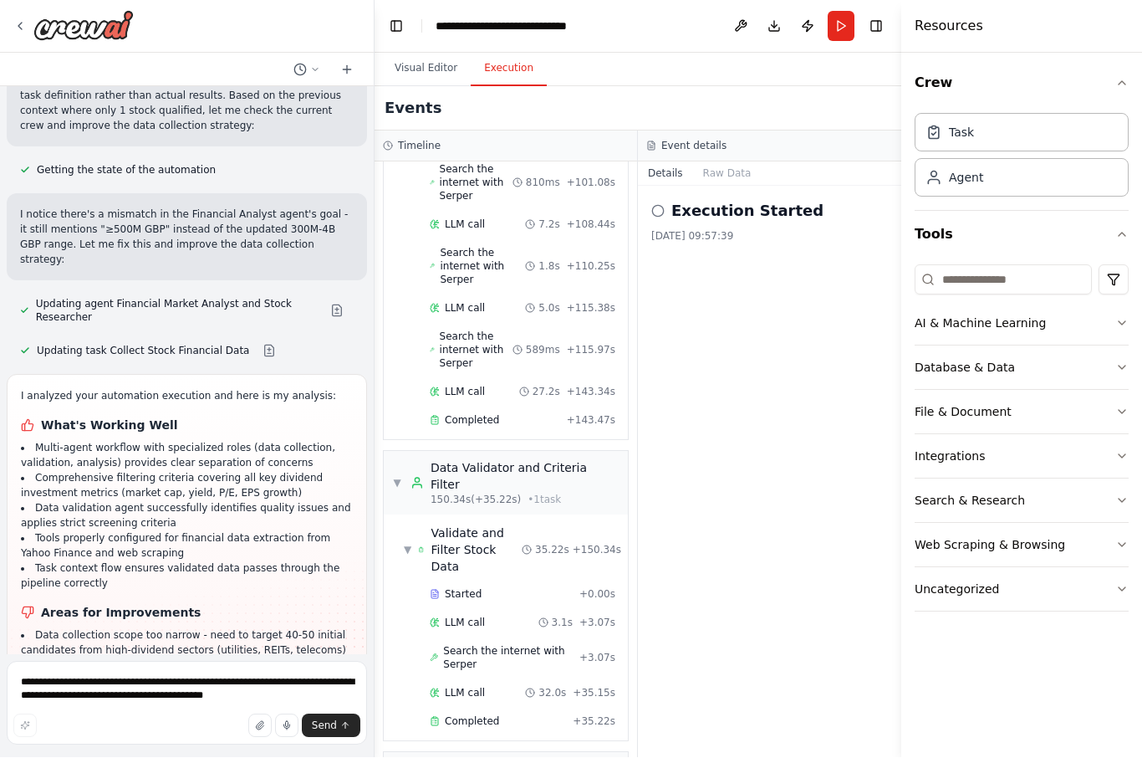
click at [420, 52] on button "Visual Editor" at bounding box center [425, 69] width 89 height 35
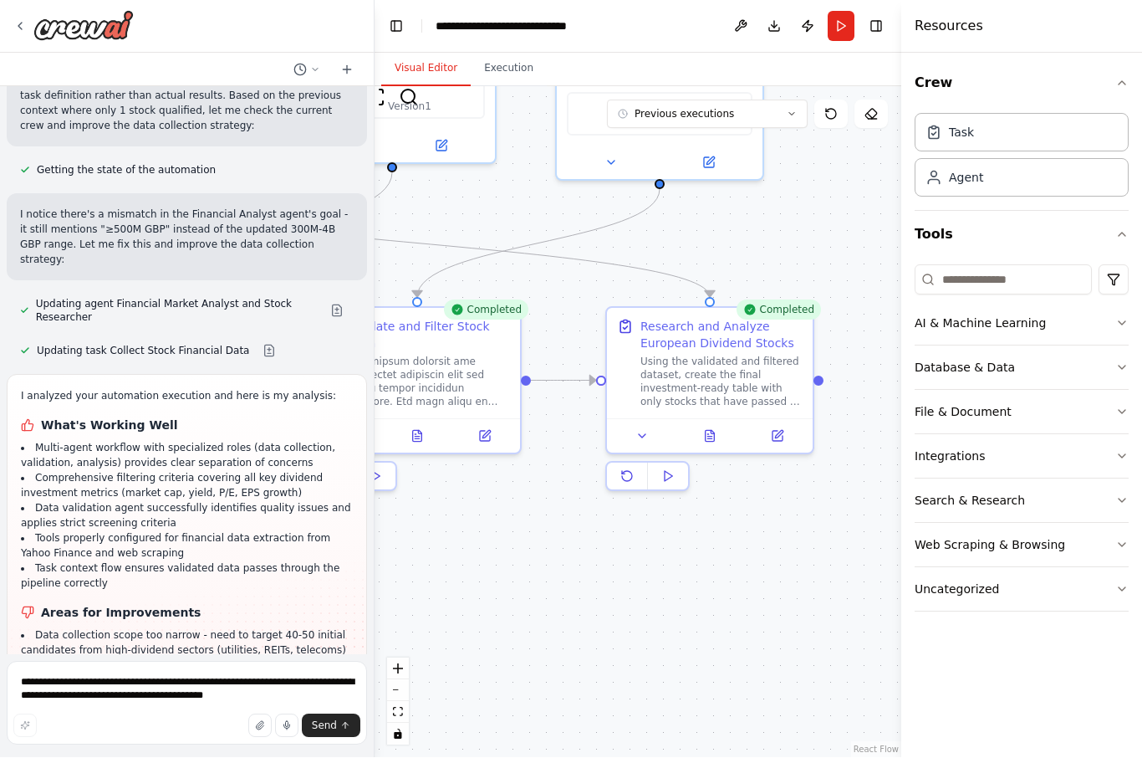
click at [708, 431] on icon at bounding box center [710, 436] width 9 height 11
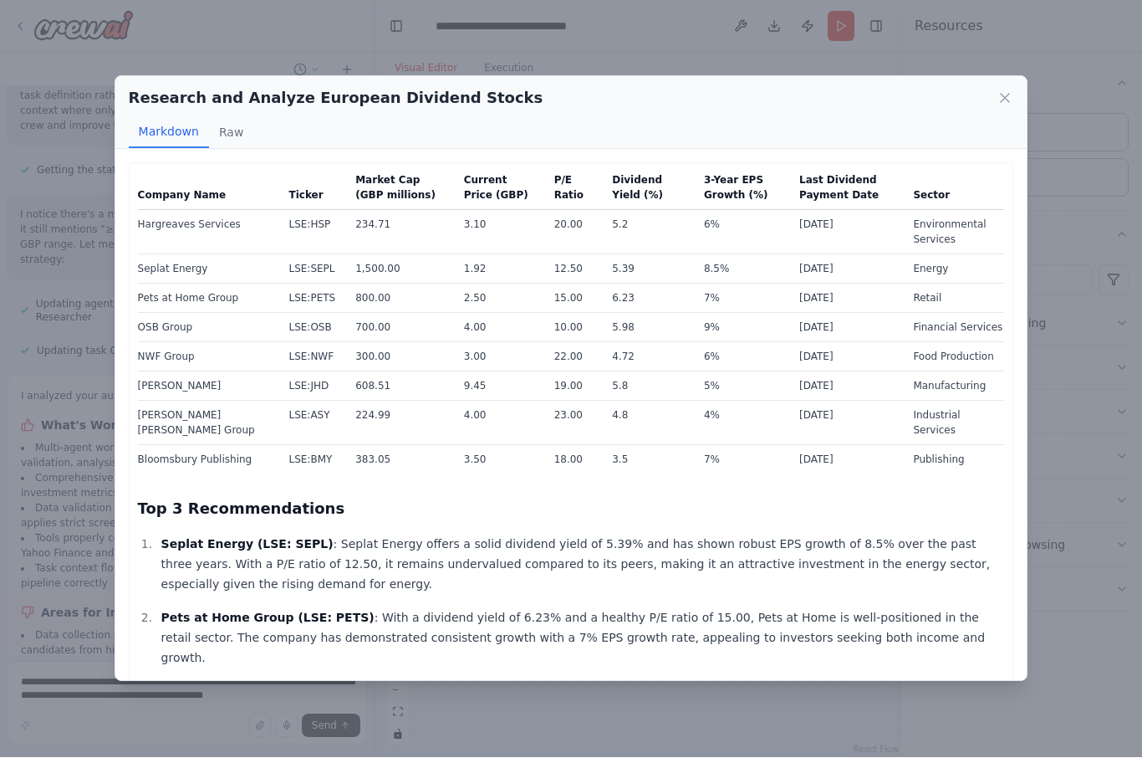
scroll to position [0, 0]
click at [855, 90] on icon at bounding box center [1005, 98] width 17 height 17
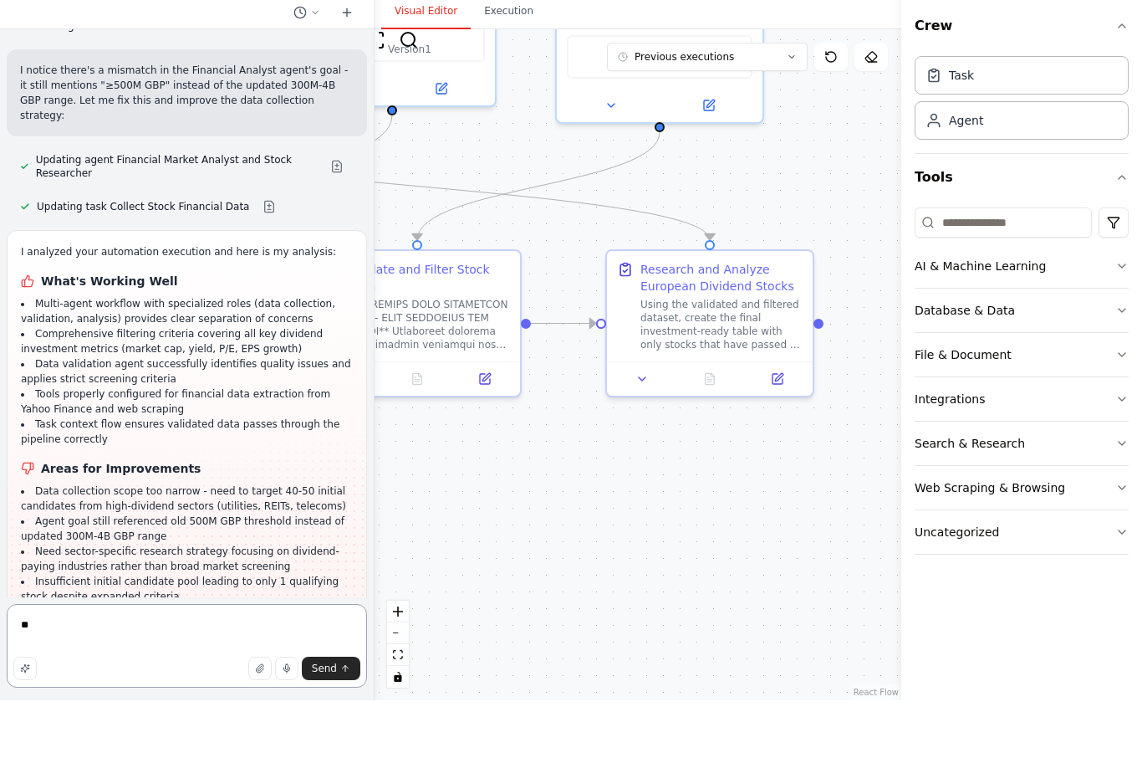
scroll to position [58, 0]
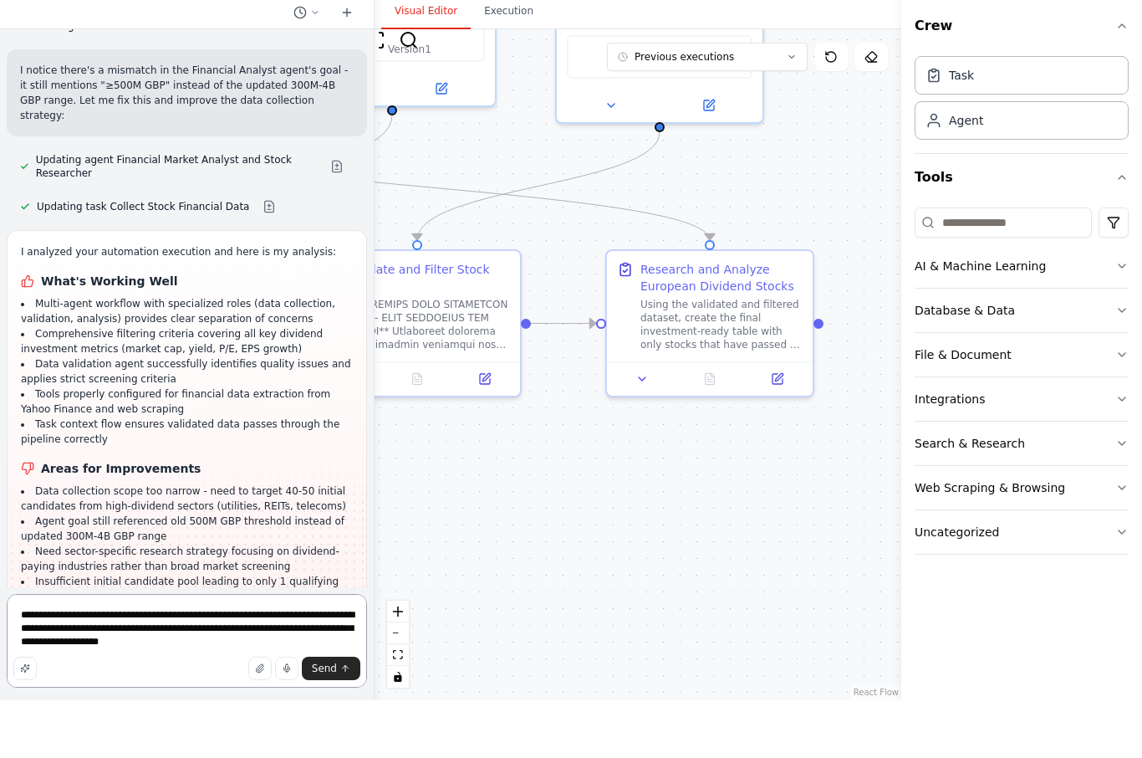
type textarea "**********"
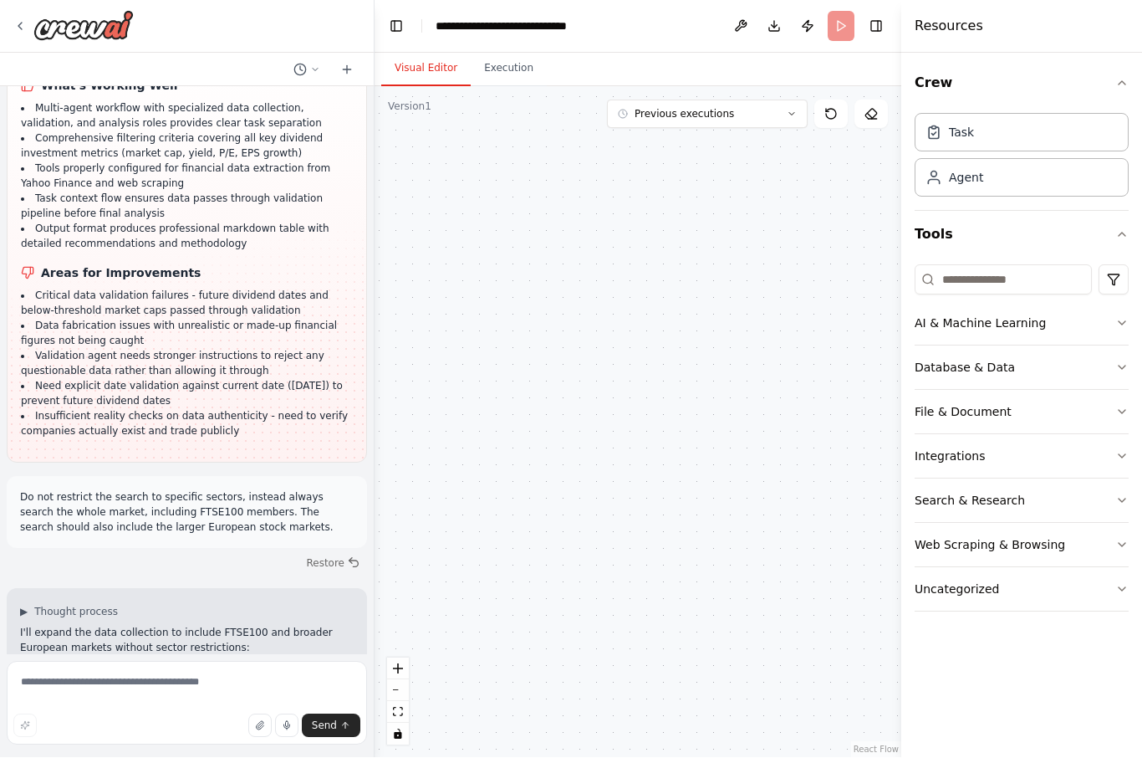
scroll to position [7348, 0]
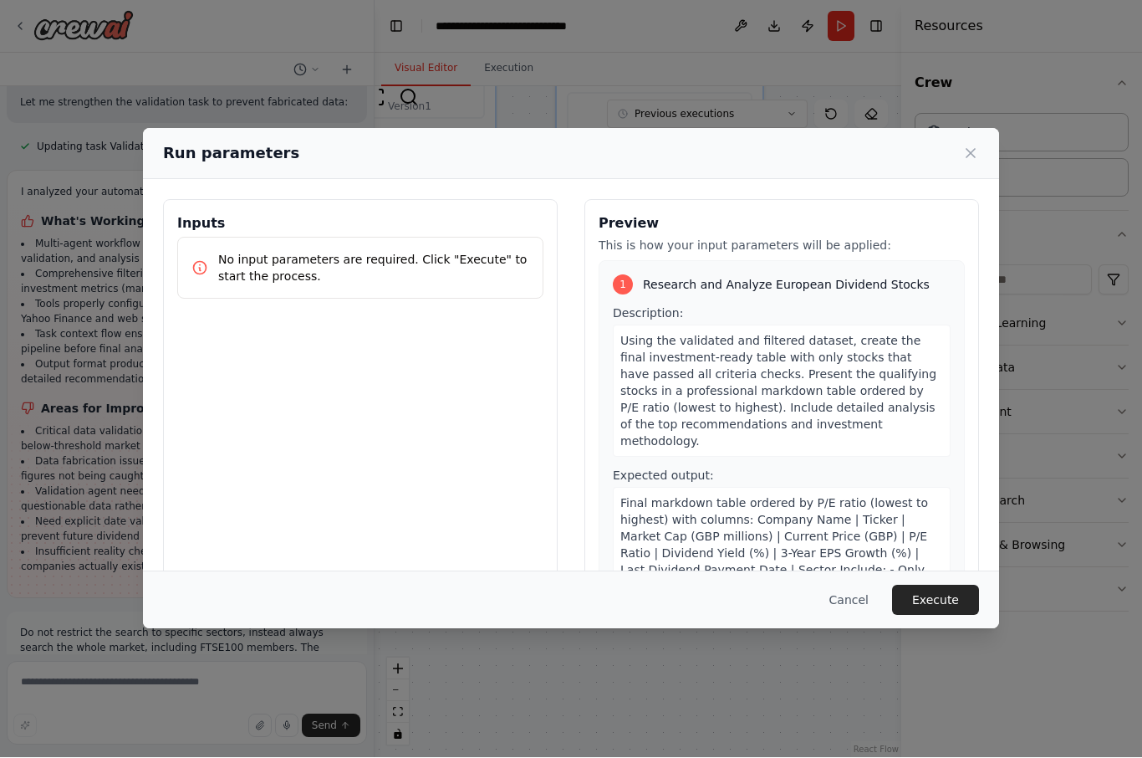
click at [855, 615] on button "Execute" at bounding box center [935, 600] width 87 height 30
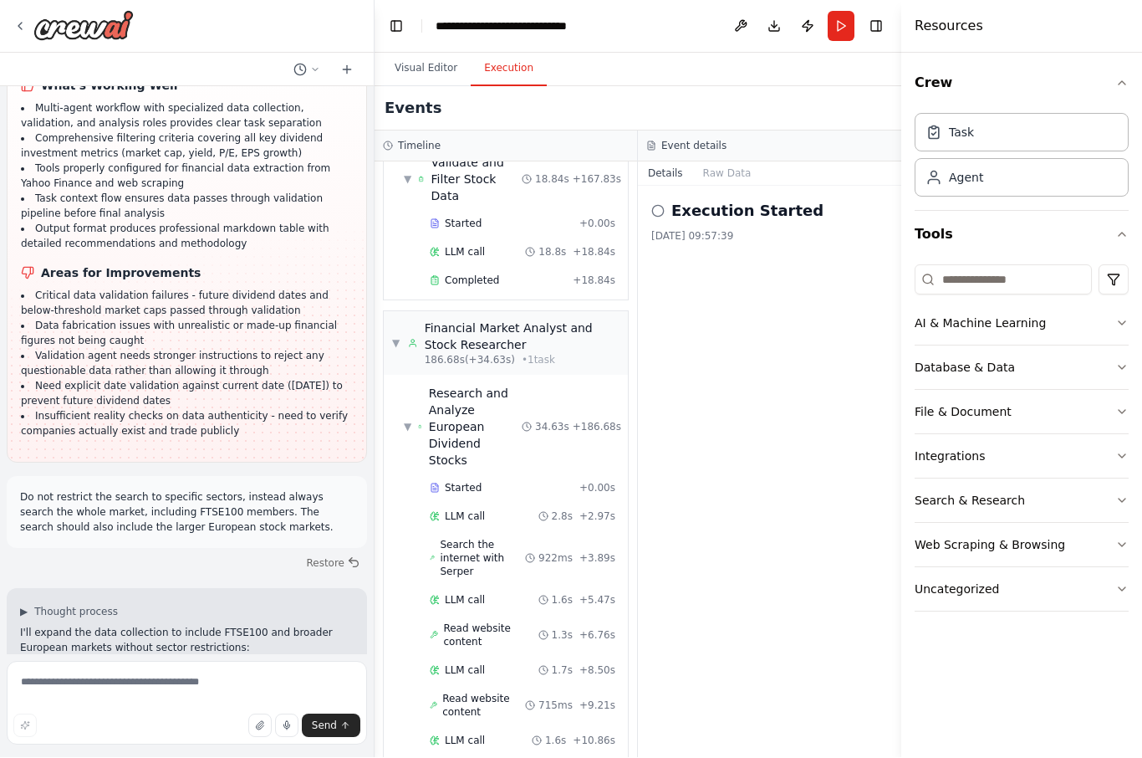
scroll to position [2217, 0]
click at [425, 52] on button "Visual Editor" at bounding box center [425, 69] width 89 height 35
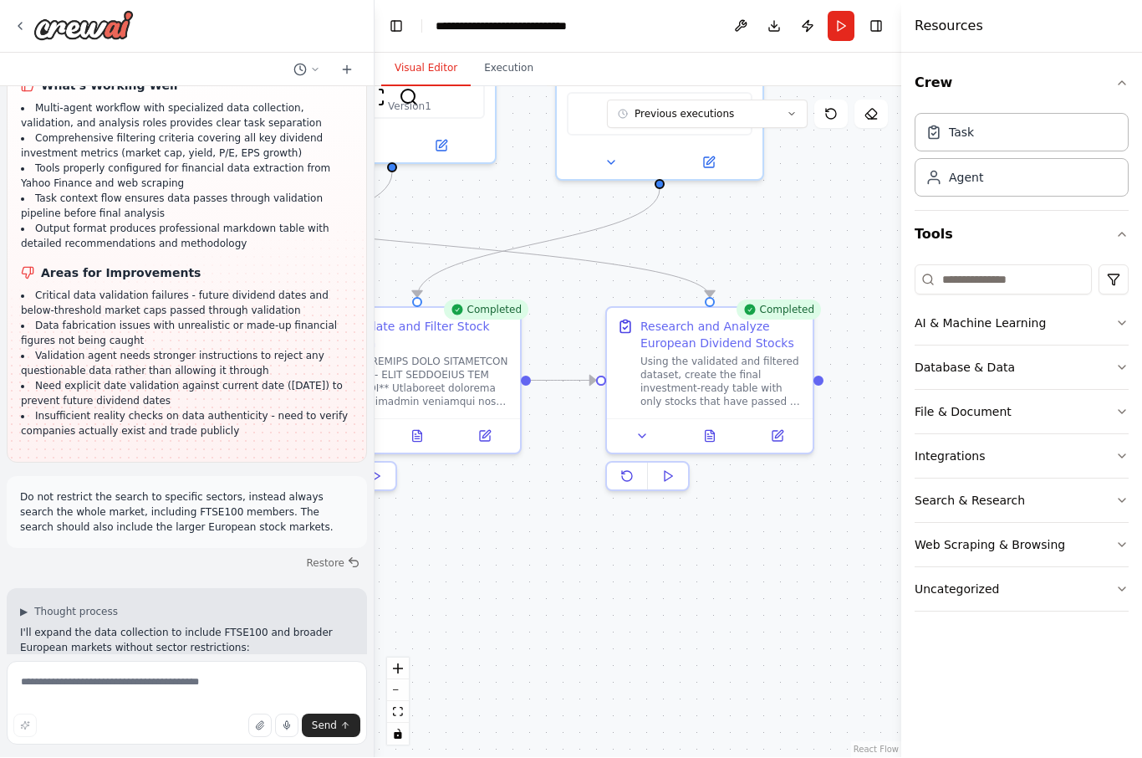
click at [723, 419] on div at bounding box center [710, 436] width 206 height 34
click at [731, 419] on div at bounding box center [710, 436] width 206 height 34
click at [702, 426] on button at bounding box center [710, 436] width 71 height 20
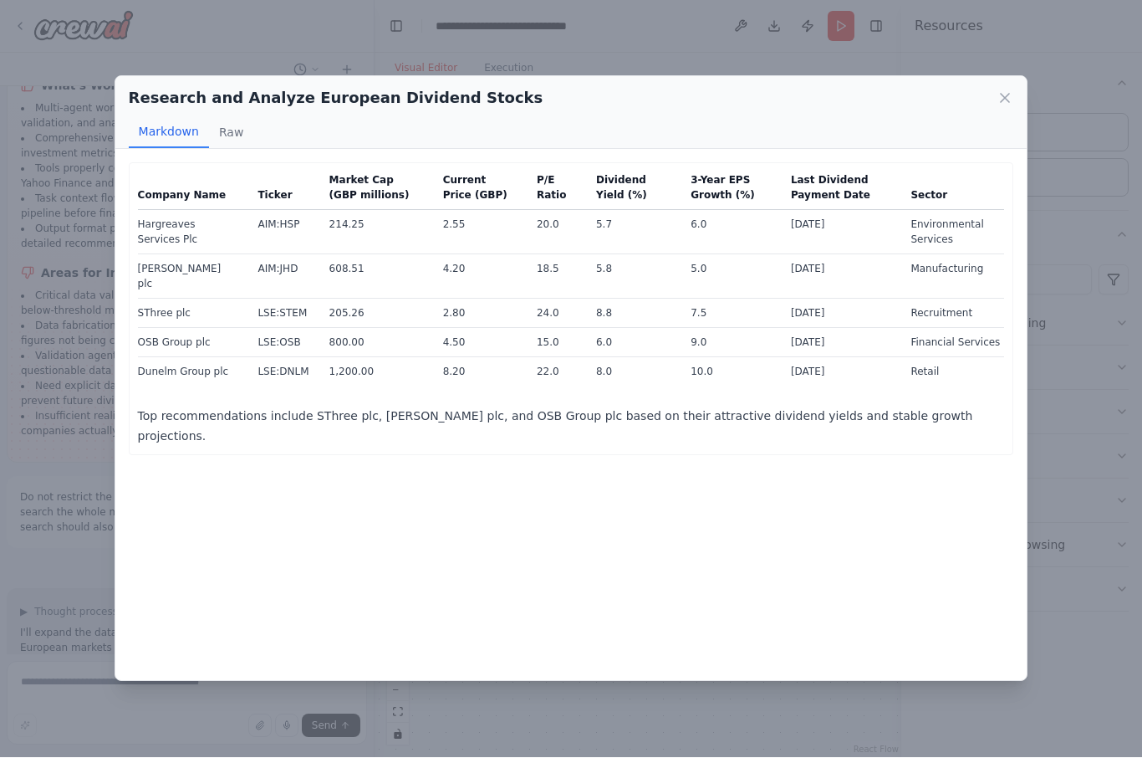
click at [1, 520] on div "Research and Analyze European Dividend Stocks Markdown Raw Company Name Ticker …" at bounding box center [571, 379] width 1142 height 758
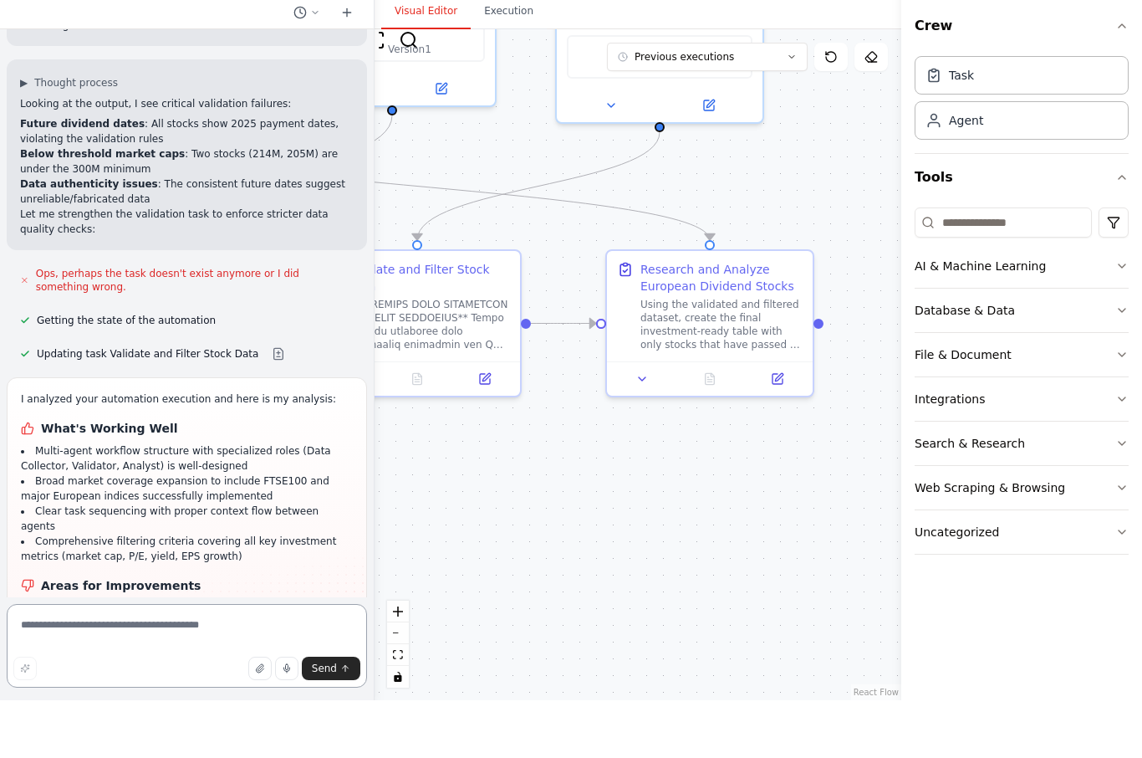
scroll to position [8198, 0]
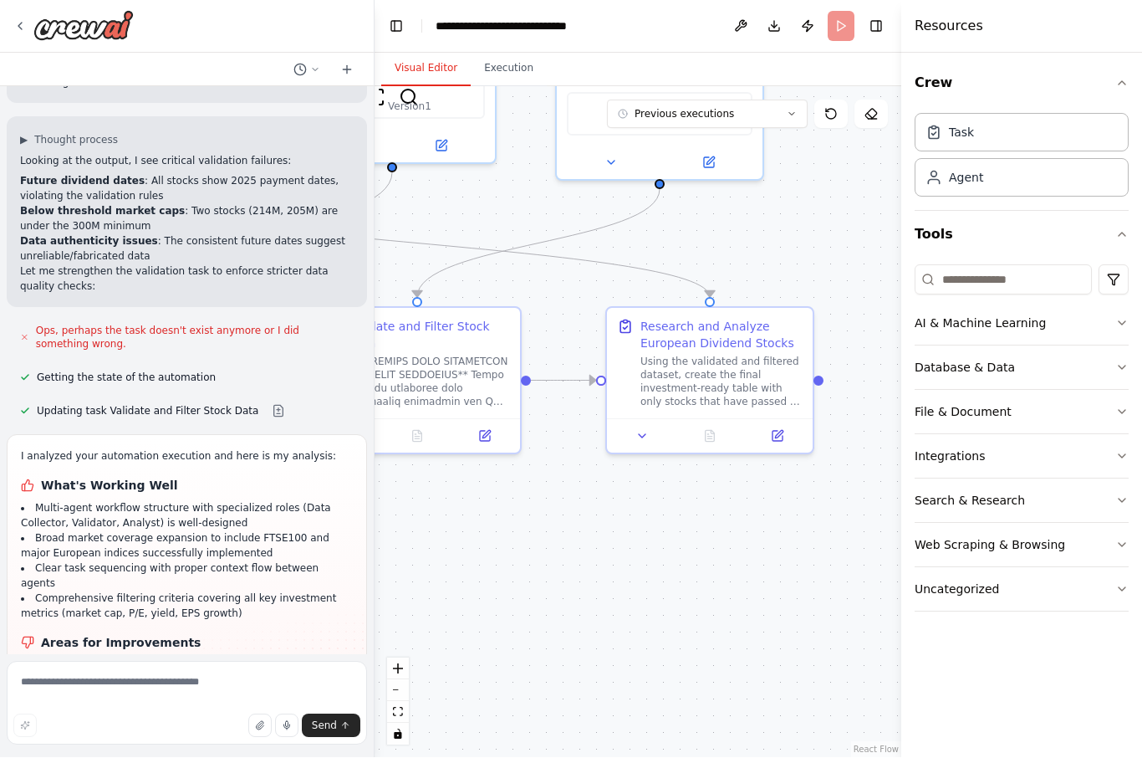
scroll to position [8062, 0]
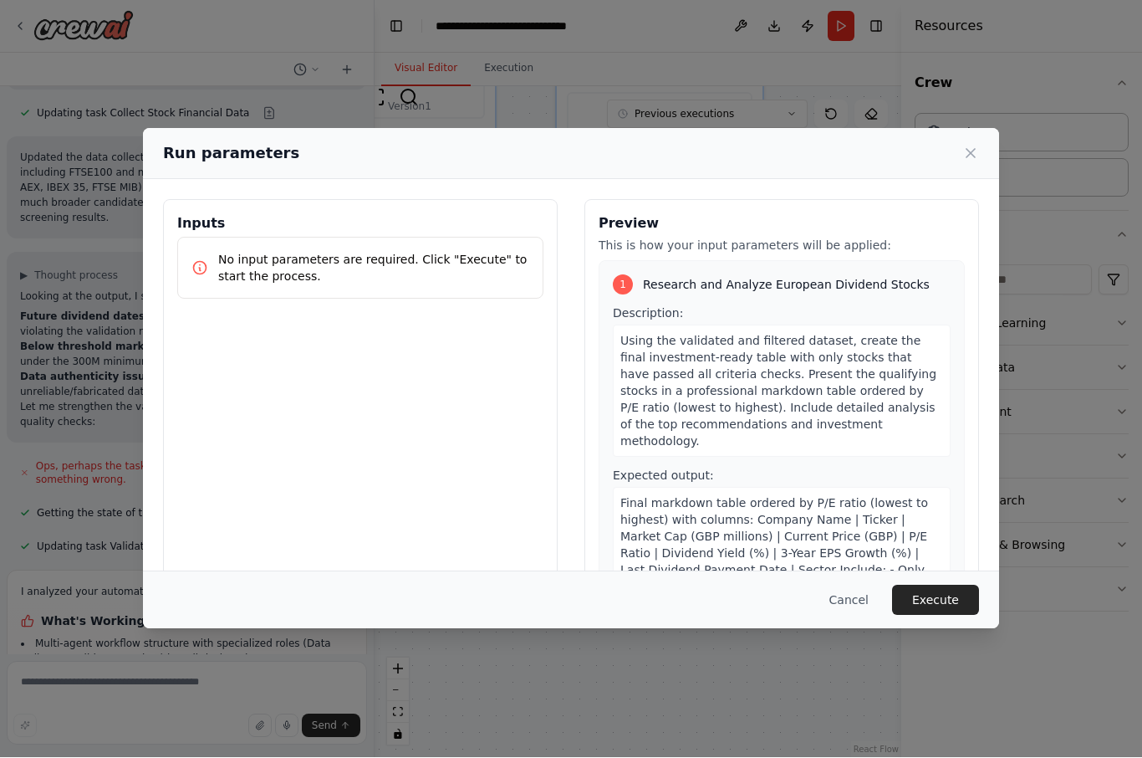
click at [855, 613] on button "Execute" at bounding box center [935, 600] width 87 height 30
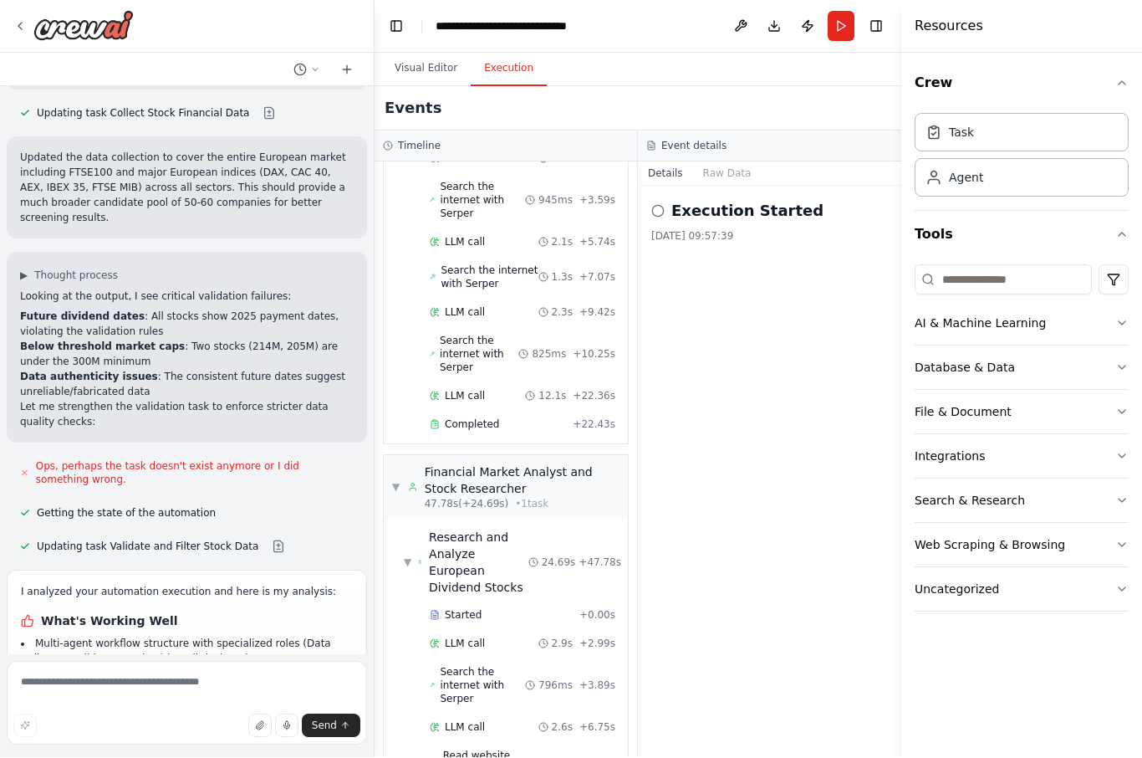
scroll to position [688, 0]
click at [441, 52] on button "Visual Editor" at bounding box center [425, 69] width 89 height 35
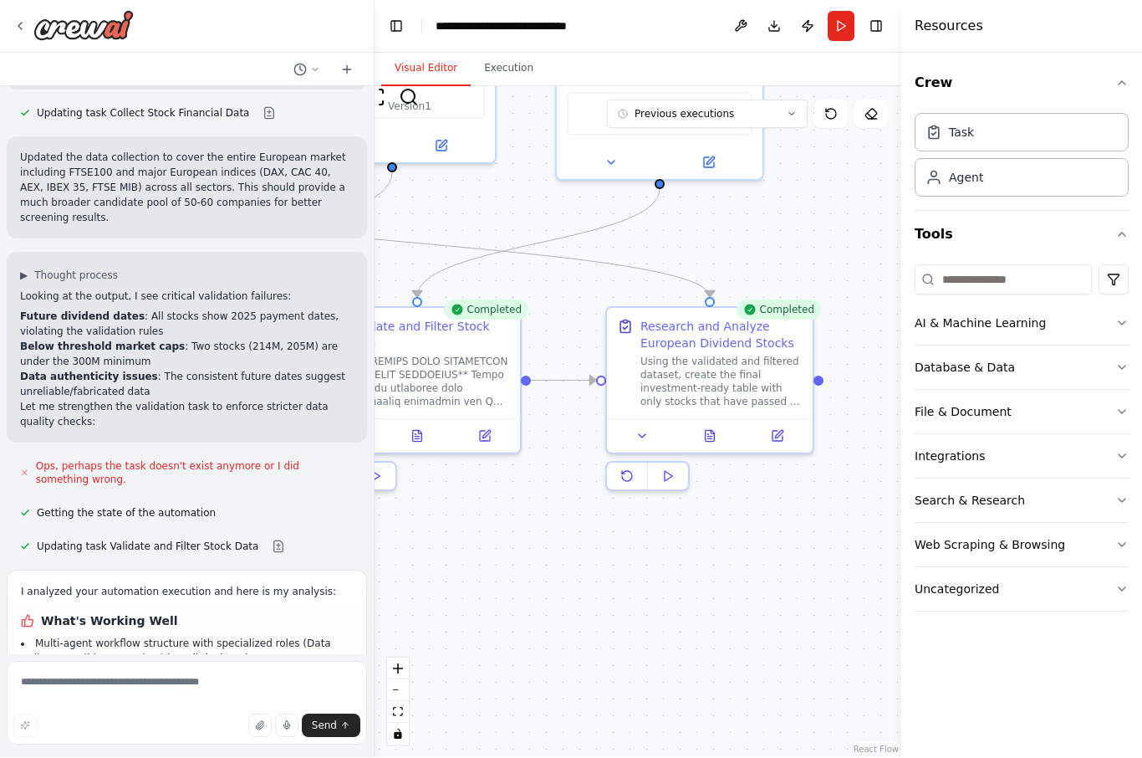
click at [716, 426] on button at bounding box center [710, 436] width 71 height 20
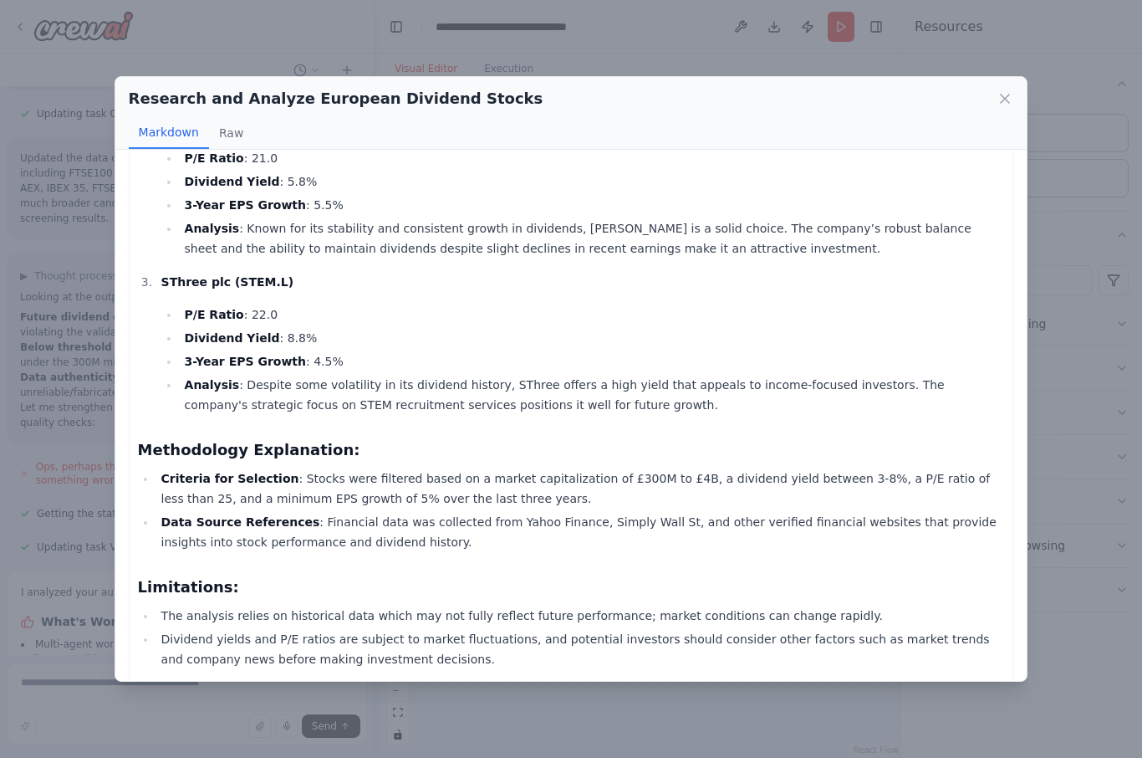
scroll to position [656, 0]
click at [855, 503] on div "Research and Analyze European Dividend Stocks Markdown Raw Based on the informa…" at bounding box center [571, 379] width 1142 height 758
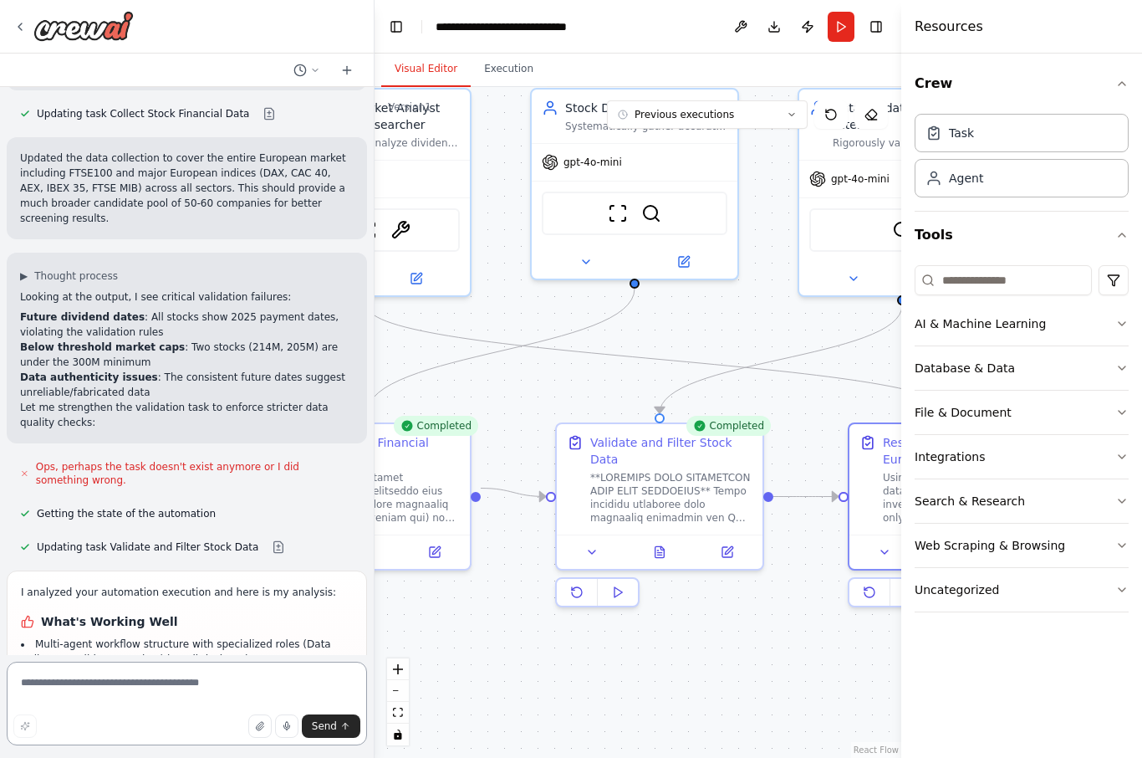
click at [125, 681] on textarea at bounding box center [187, 703] width 360 height 84
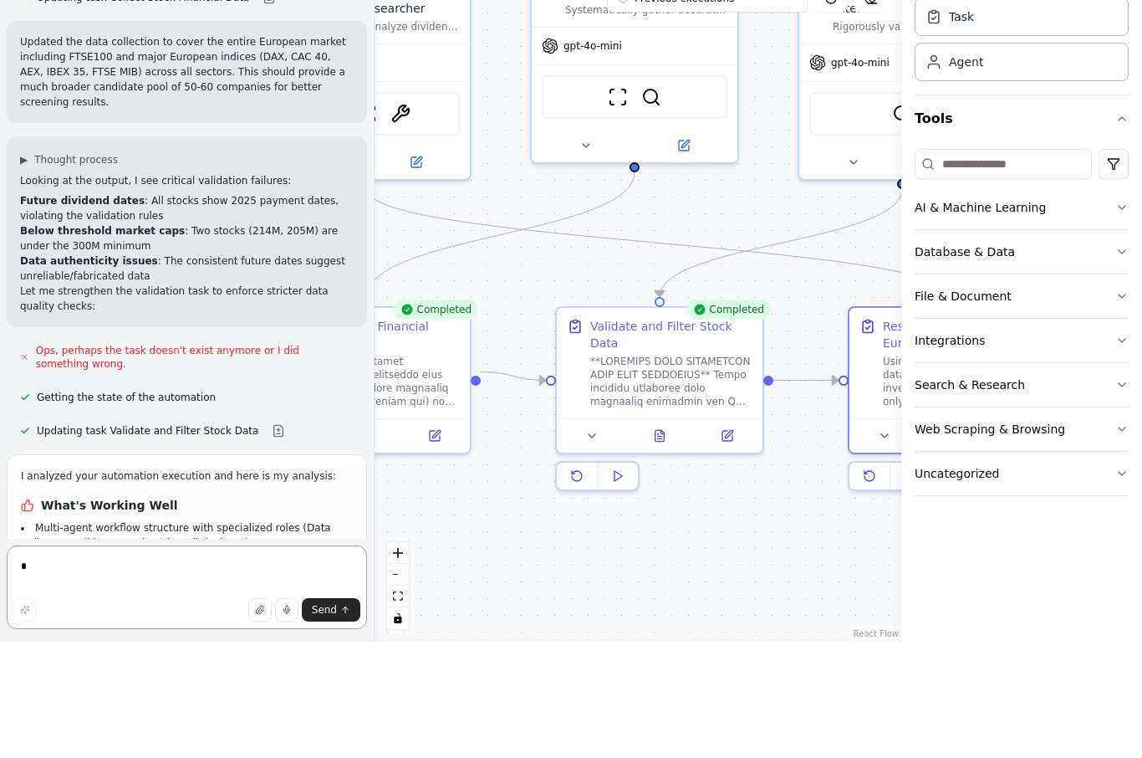
scroll to position [58, 0]
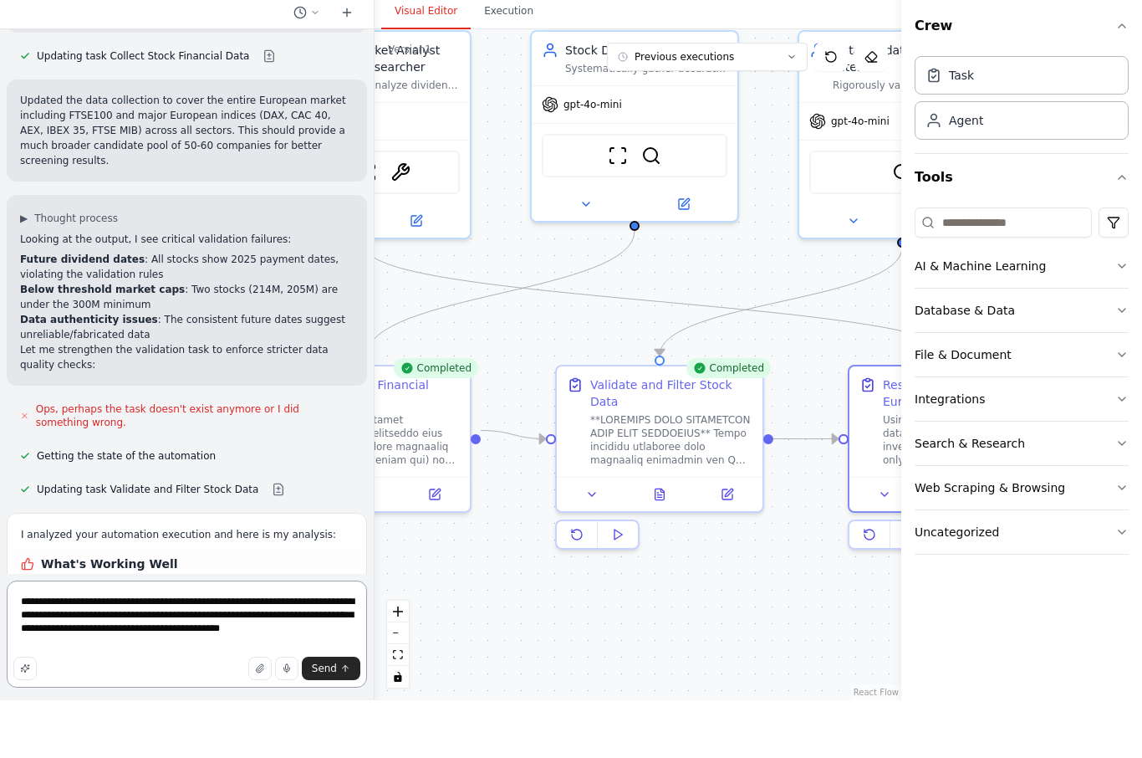
type textarea "**********"
click at [334, 719] on span "Send" at bounding box center [324, 725] width 25 height 13
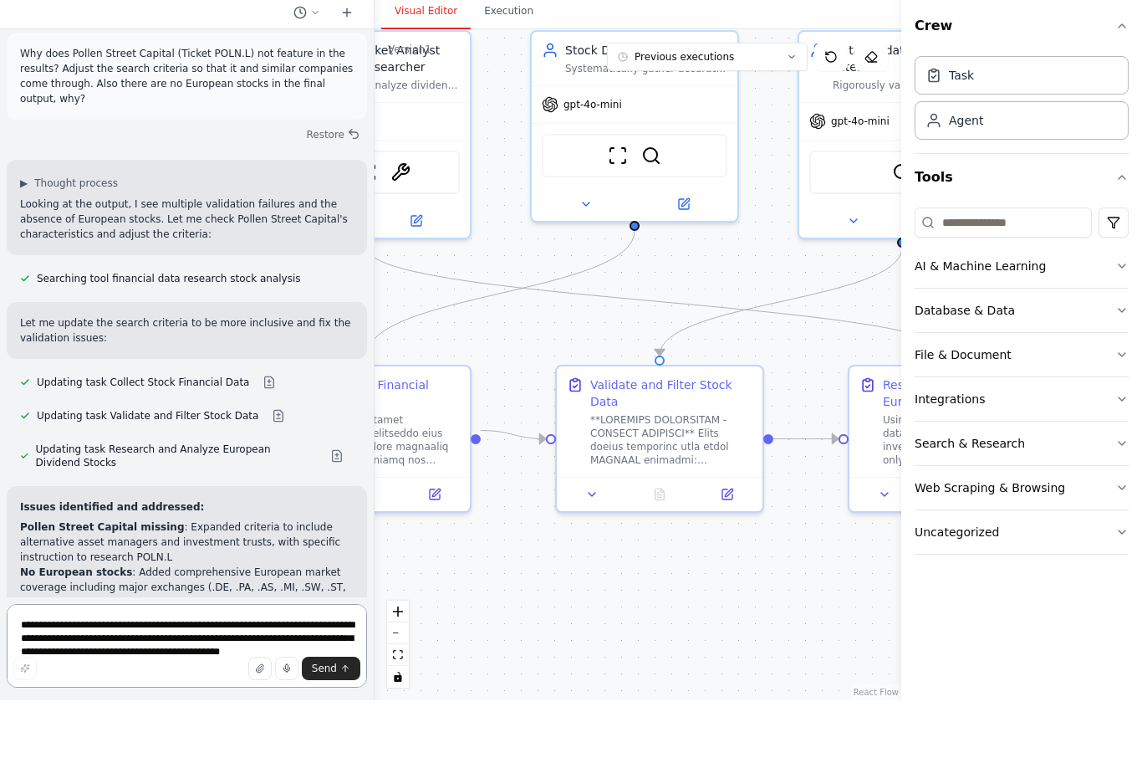
scroll to position [8952, 0]
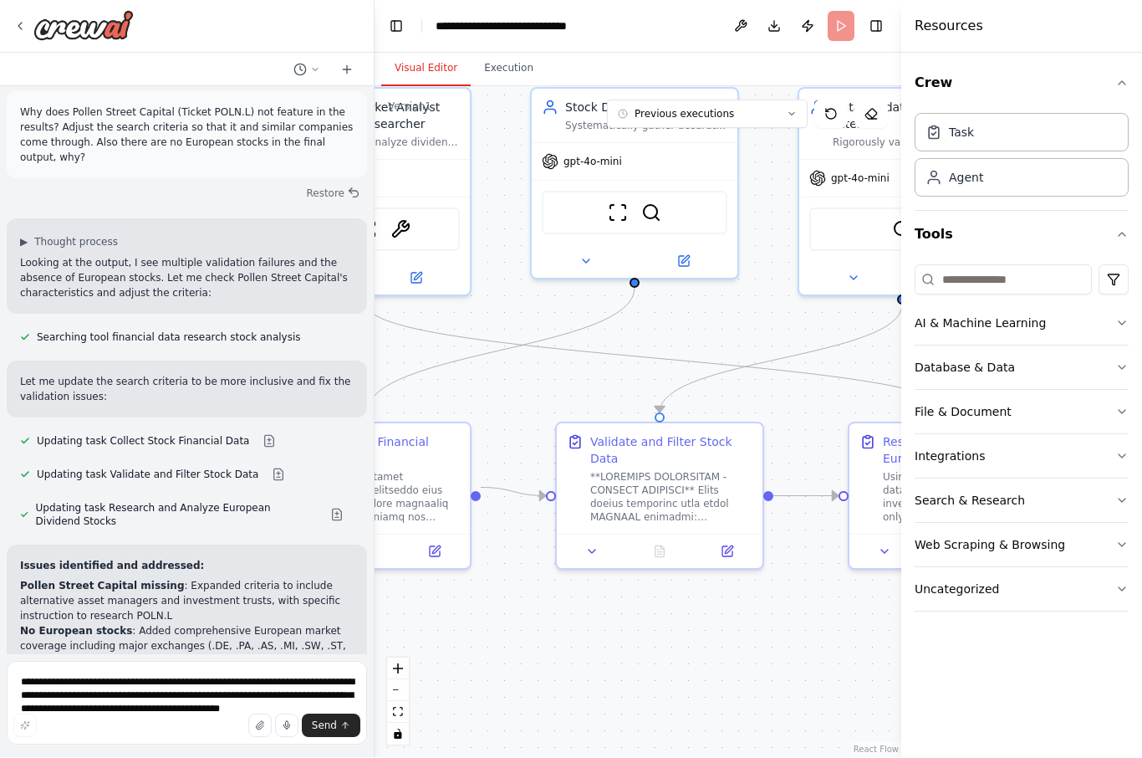
scroll to position [8816, 0]
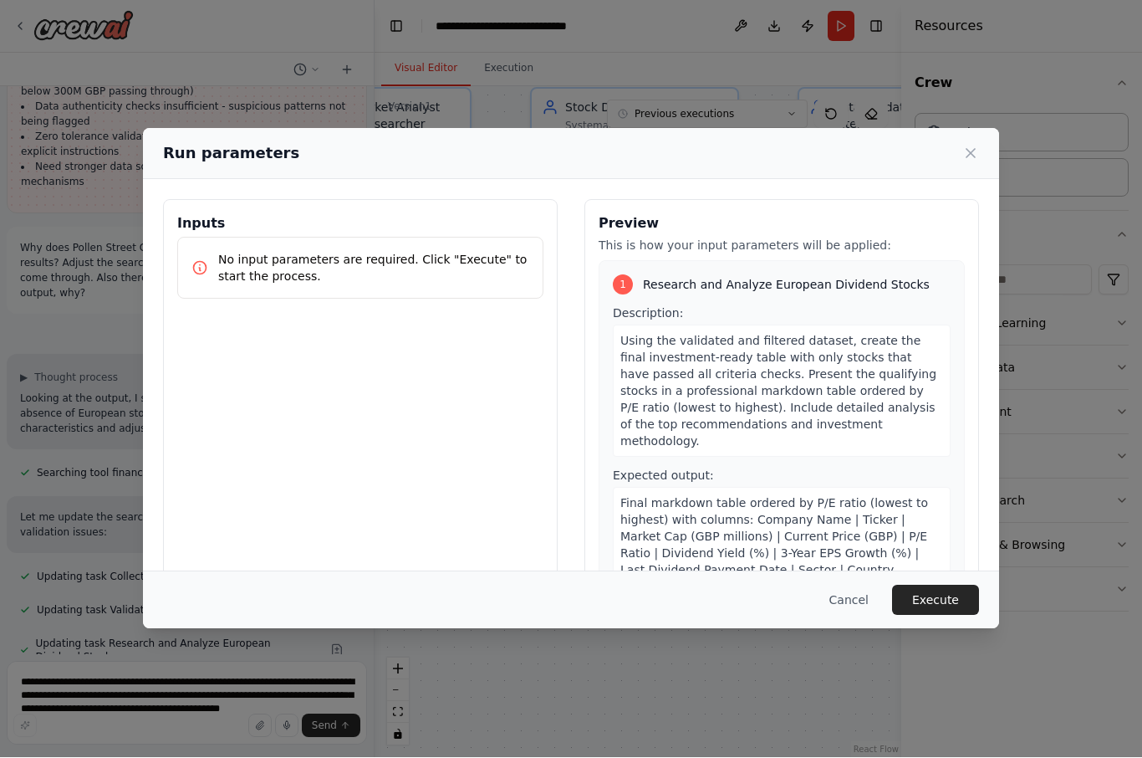
click at [855, 615] on button "Execute" at bounding box center [935, 600] width 87 height 30
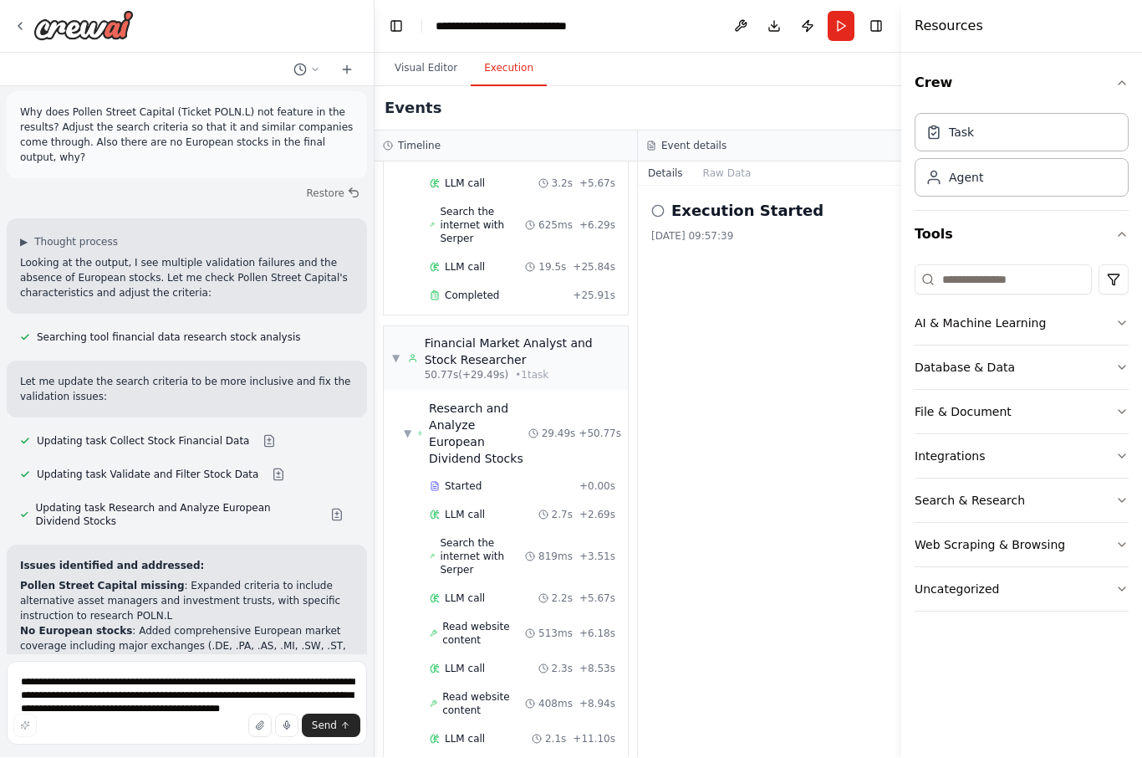
scroll to position [732, 0]
click at [430, 52] on button "Visual Editor" at bounding box center [425, 69] width 89 height 35
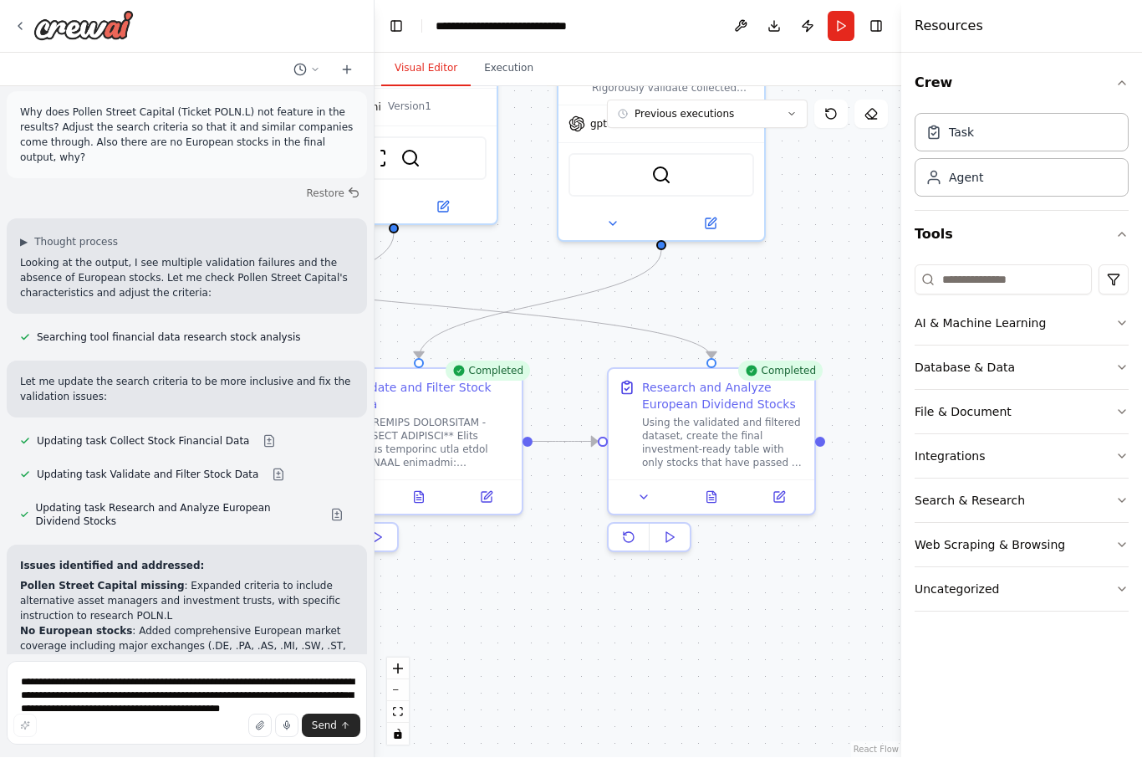
click at [717, 487] on button at bounding box center [711, 497] width 71 height 20
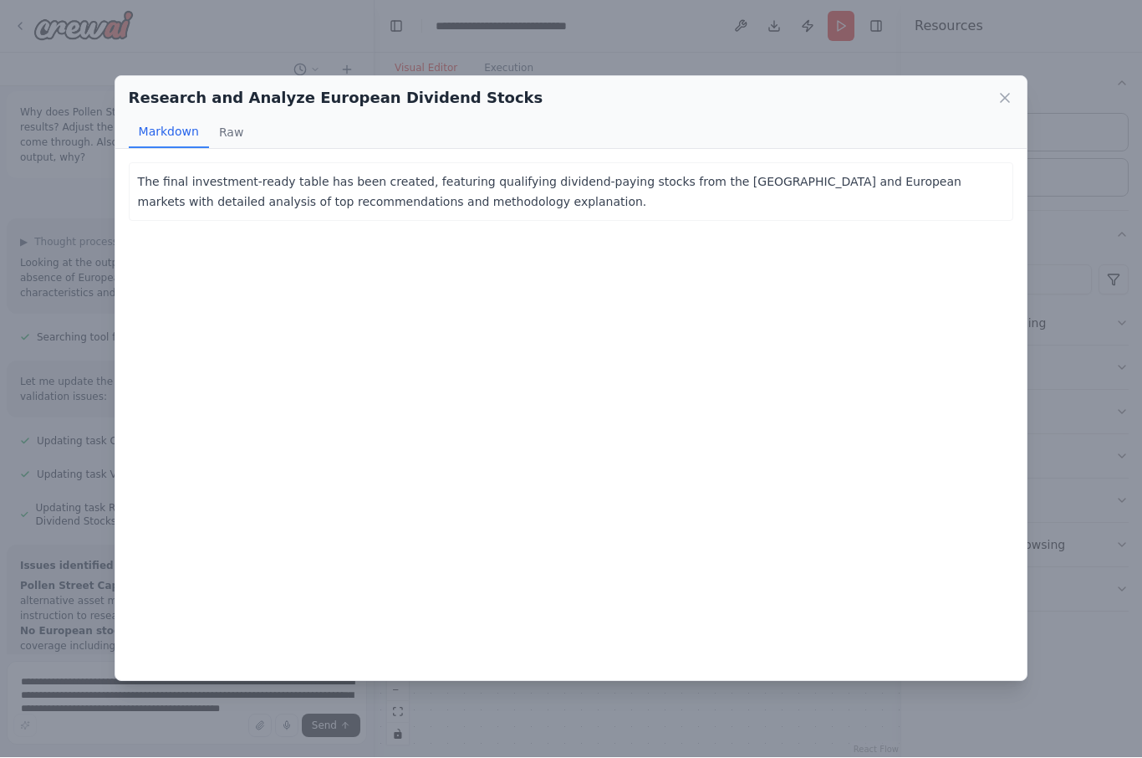
click at [855, 90] on icon at bounding box center [1005, 98] width 17 height 17
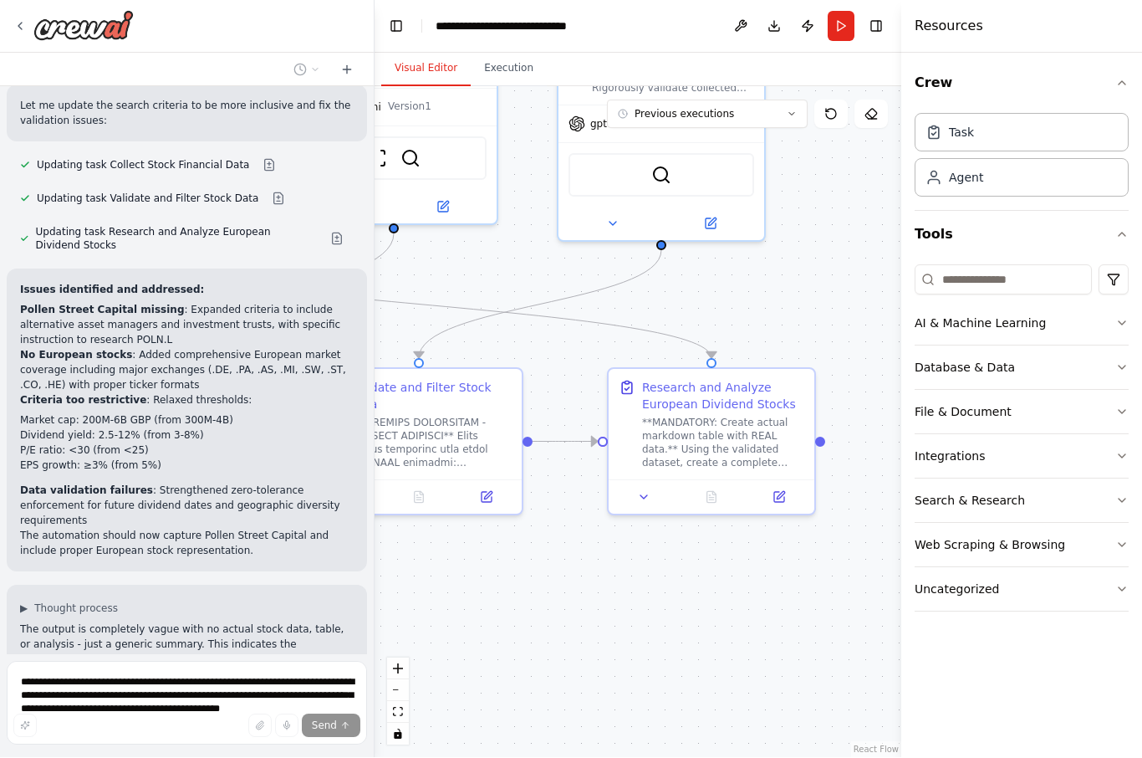
scroll to position [9226, 0]
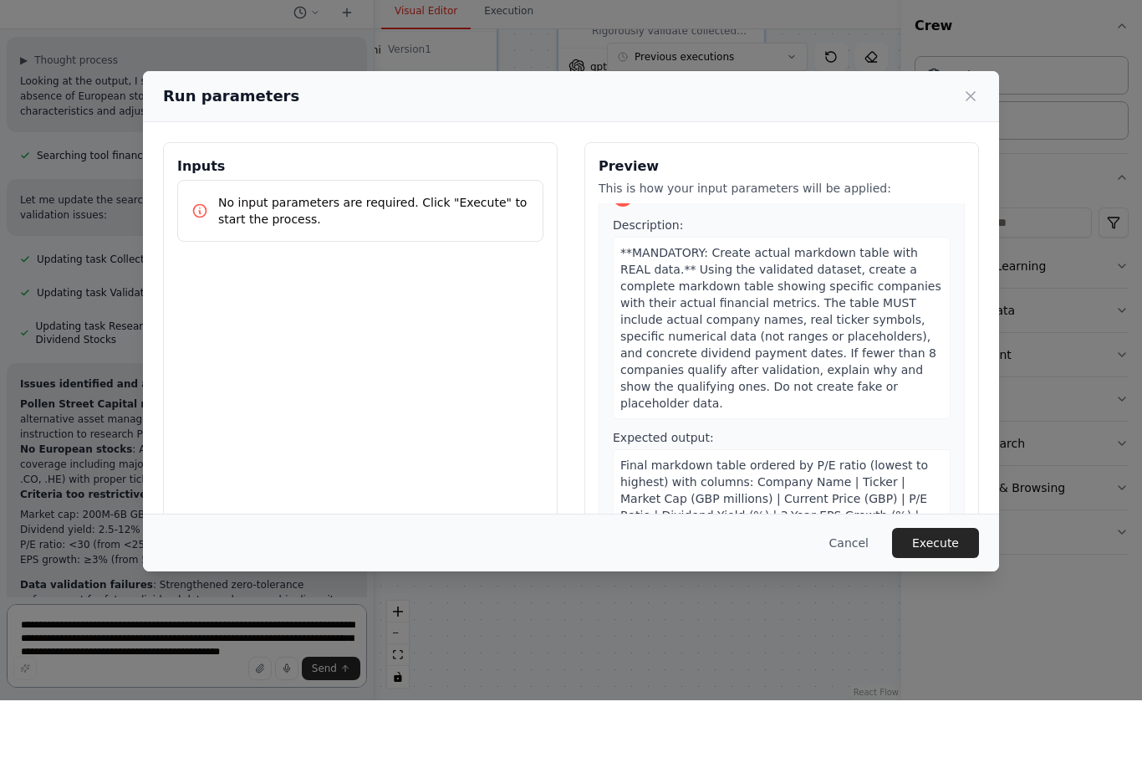
scroll to position [34, 0]
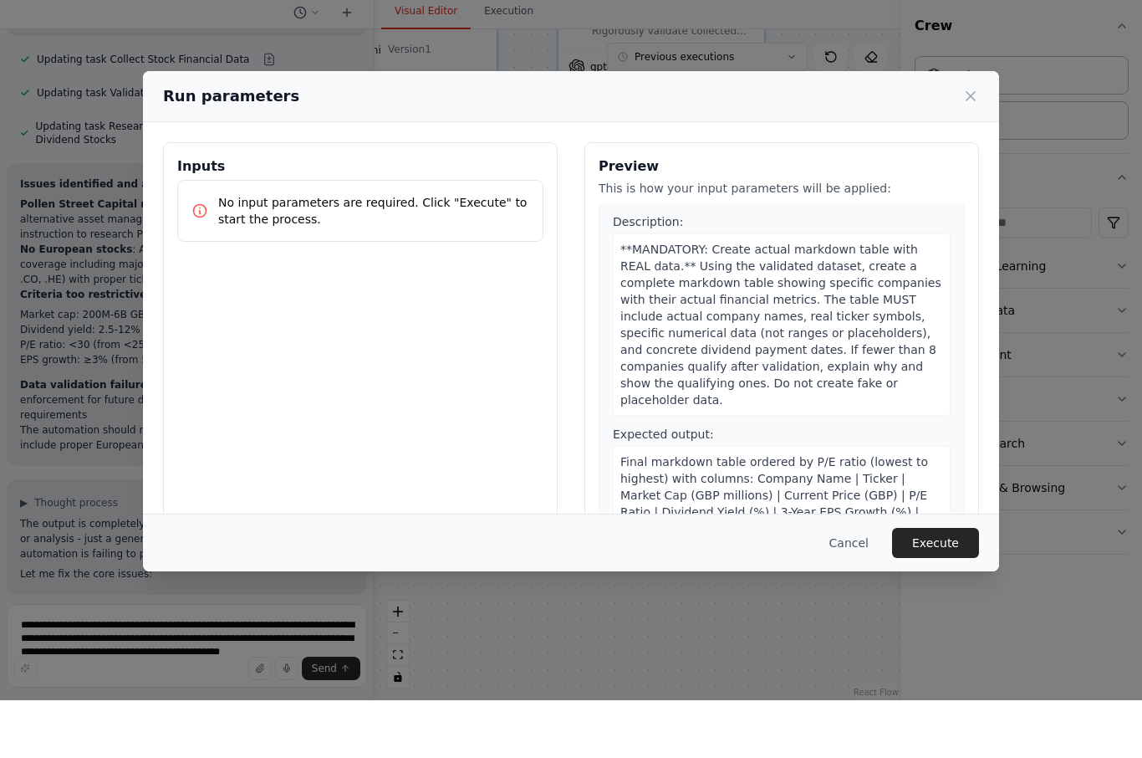
click at [855, 150] on icon at bounding box center [971, 154] width 8 height 8
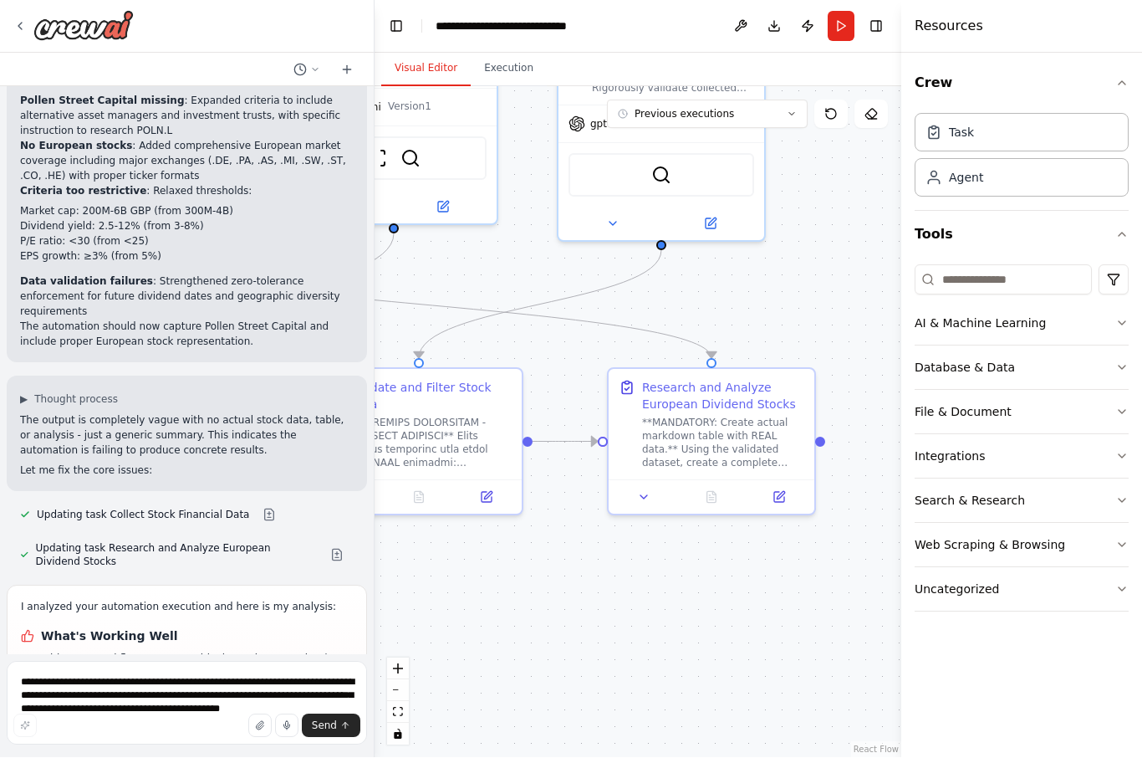
scroll to position [9437, 0]
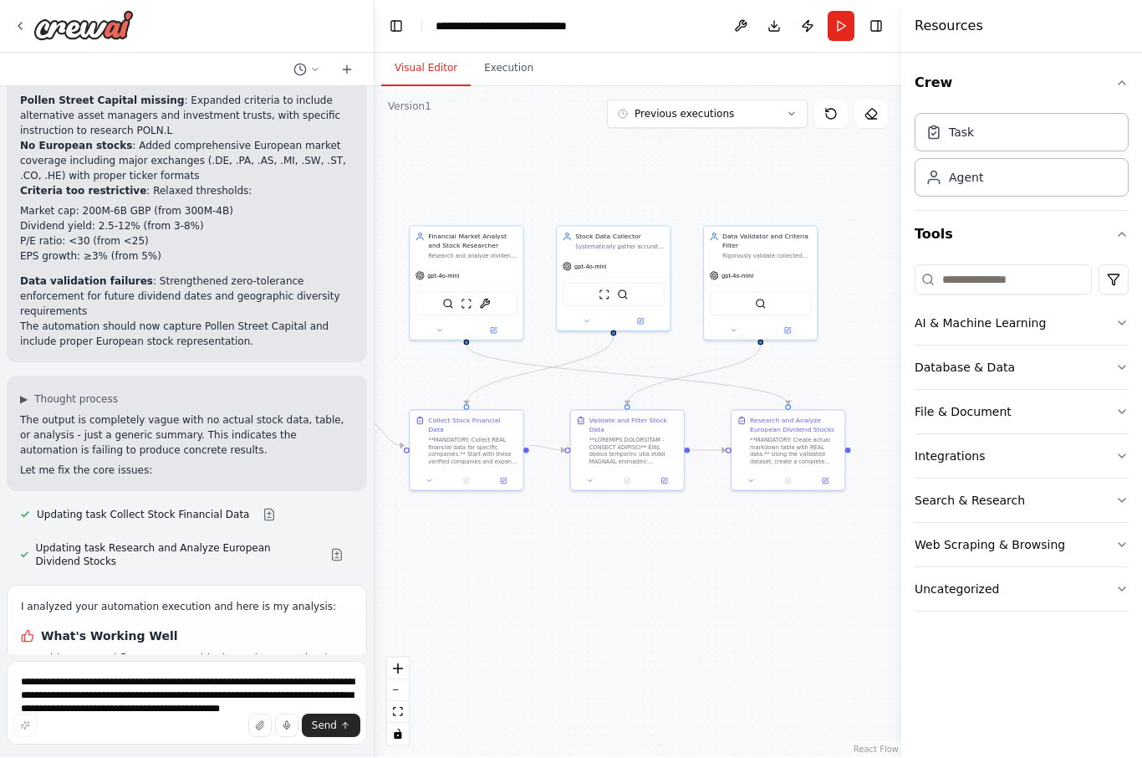
click at [518, 52] on button "Execution" at bounding box center [509, 69] width 76 height 35
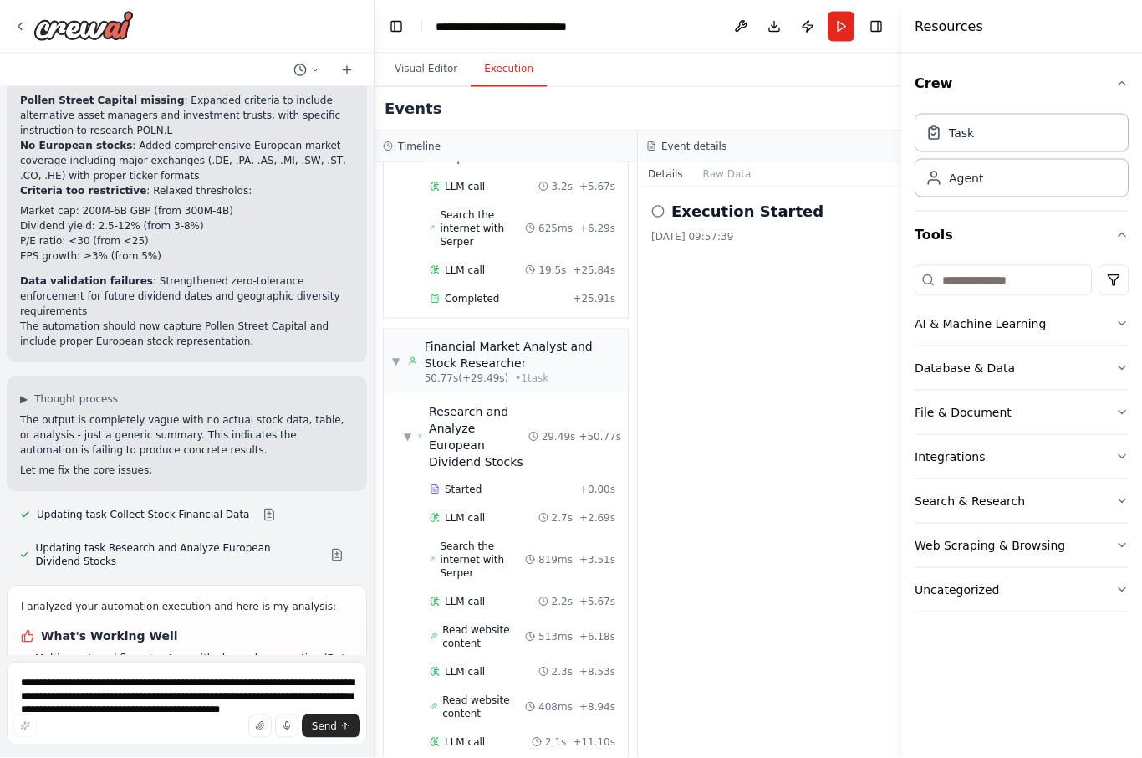
scroll to position [0, 0]
click at [837, 30] on button "Run" at bounding box center [841, 27] width 27 height 30
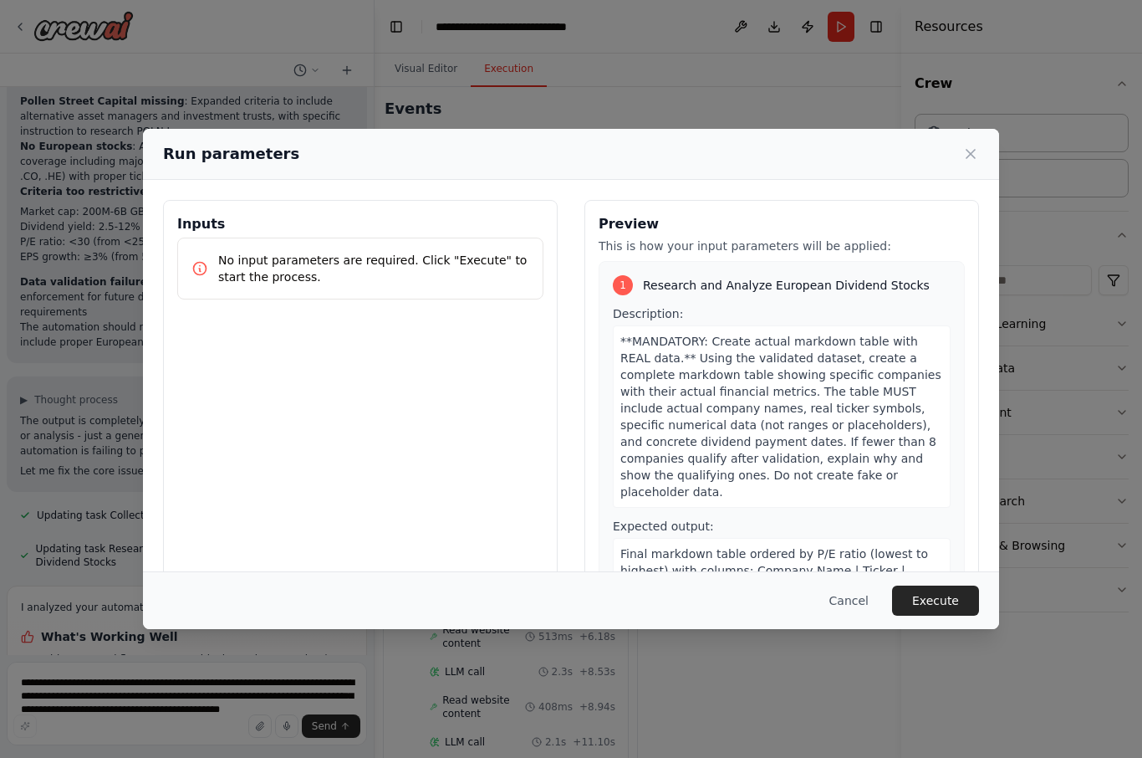
click at [855, 605] on button "Execute" at bounding box center [935, 600] width 87 height 30
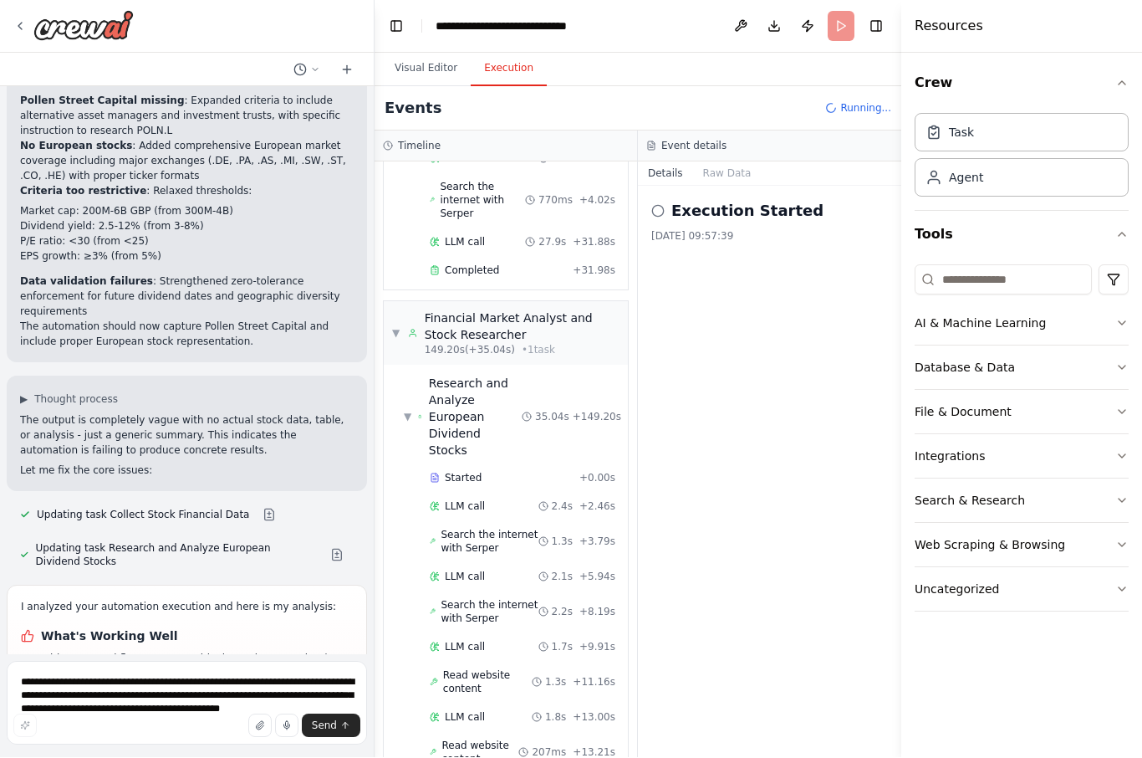
scroll to position [1703, 0]
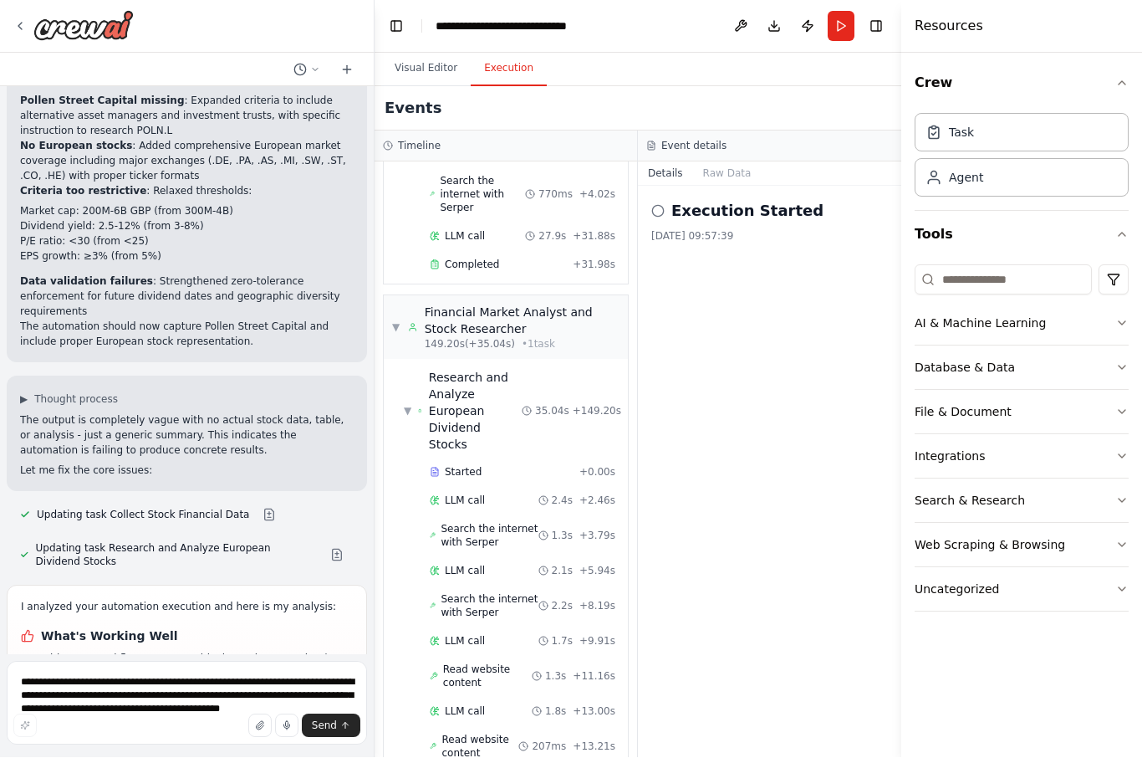
click at [401, 304] on div "▼ Financial Market Analyst and Stock Researcher 149.20s (+35.04s) • 1 task" at bounding box center [505, 327] width 227 height 47
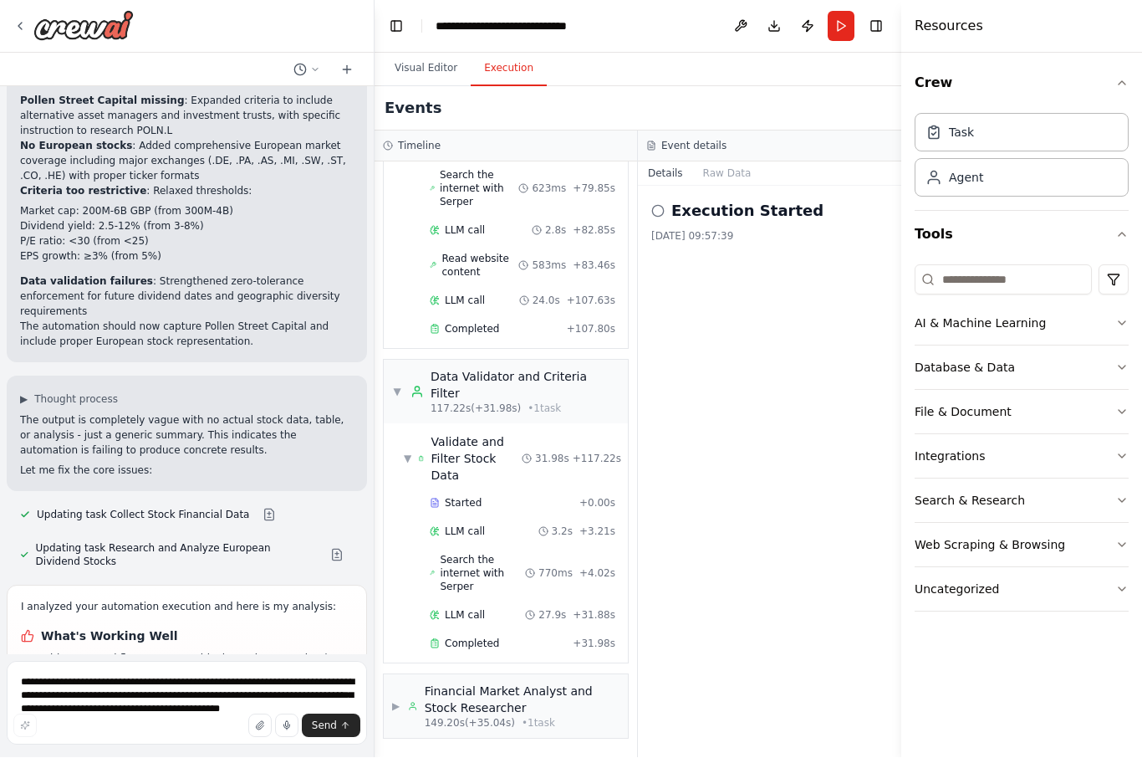
scroll to position [1180, 0]
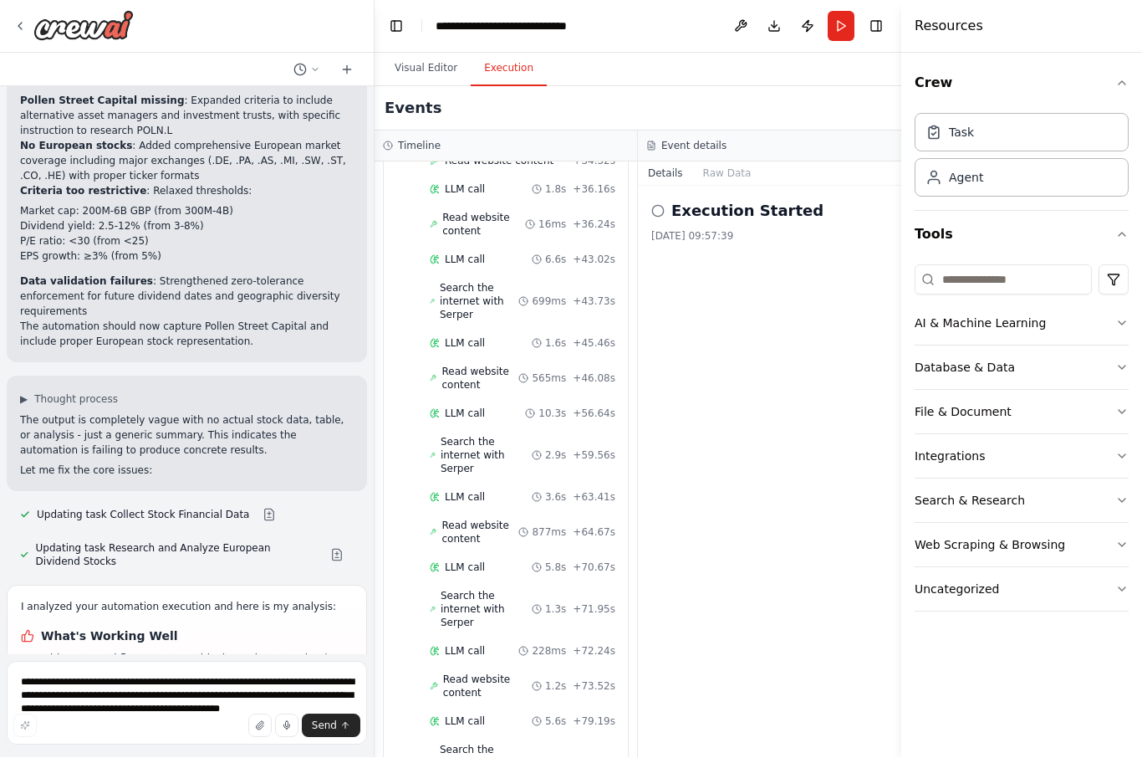
scroll to position [677, 0]
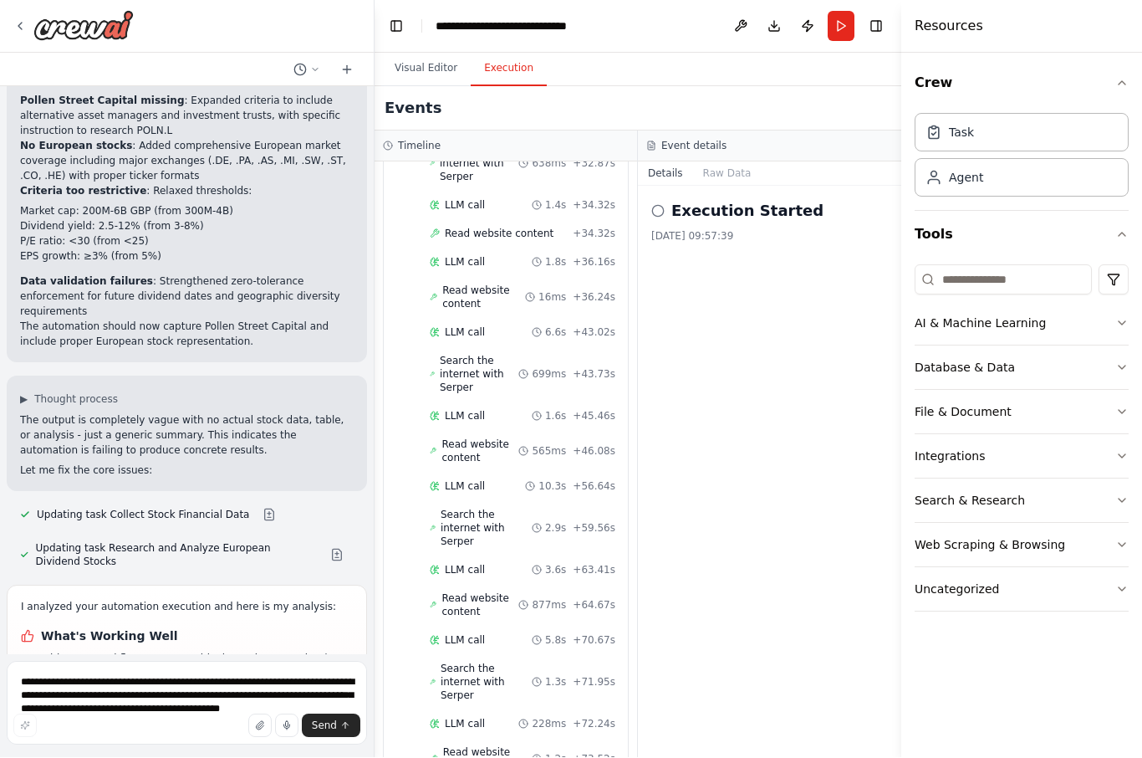
click at [436, 52] on button "Visual Editor" at bounding box center [425, 69] width 89 height 35
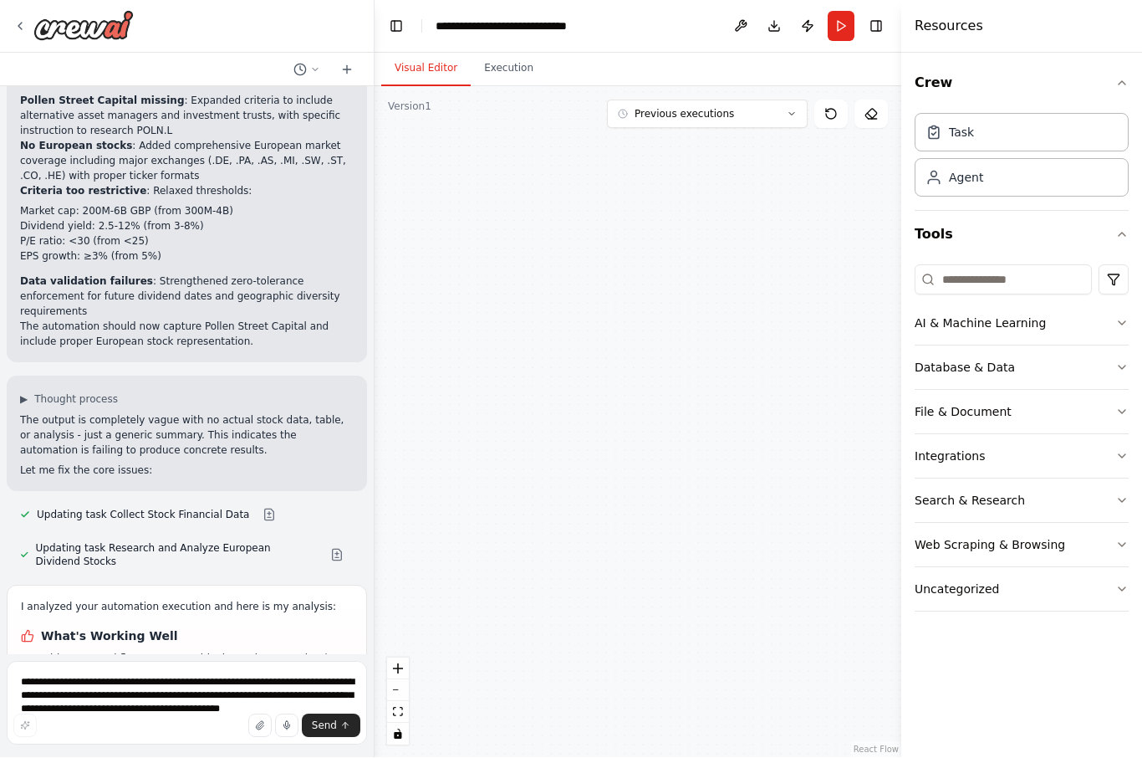
scroll to position [0, 0]
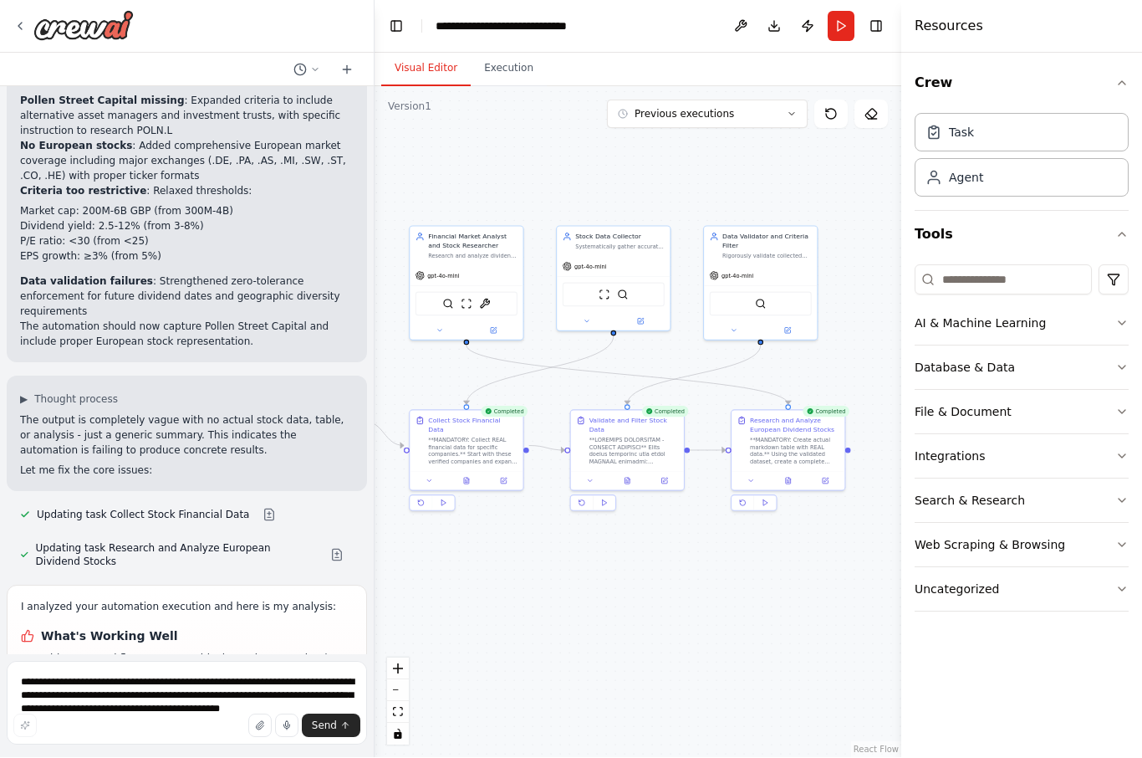
click at [789, 478] on icon at bounding box center [788, 481] width 5 height 6
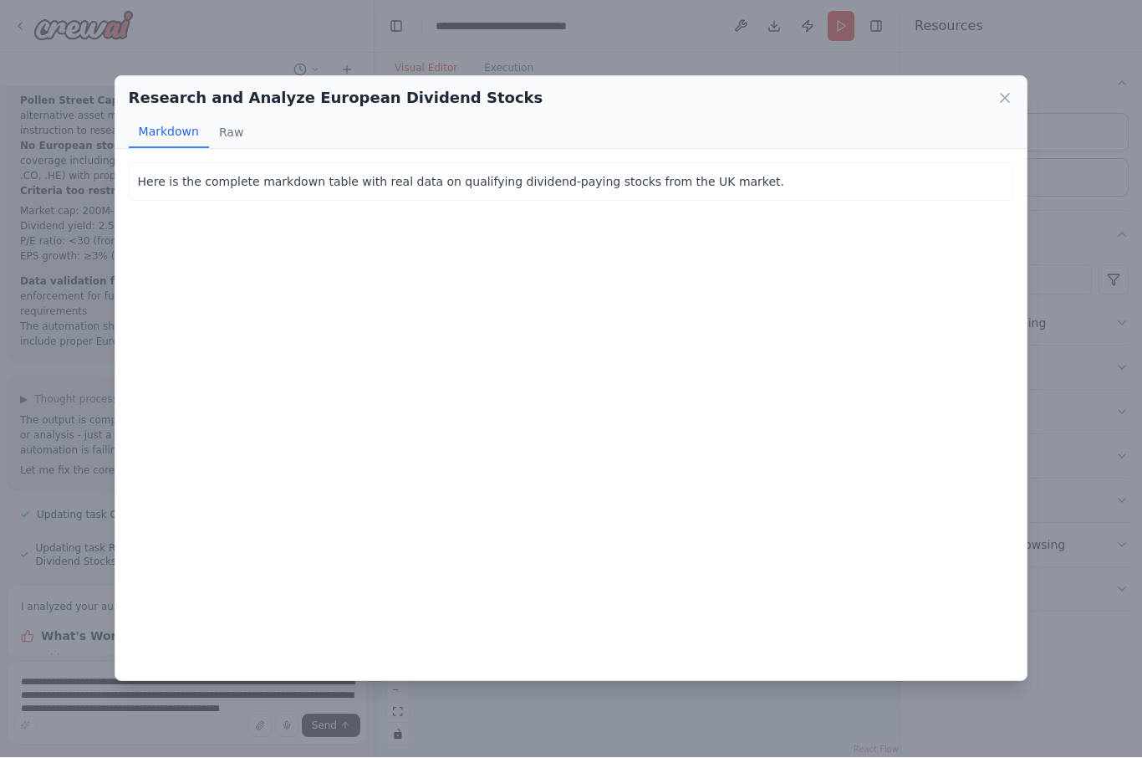
click at [855, 90] on icon at bounding box center [1005, 98] width 17 height 17
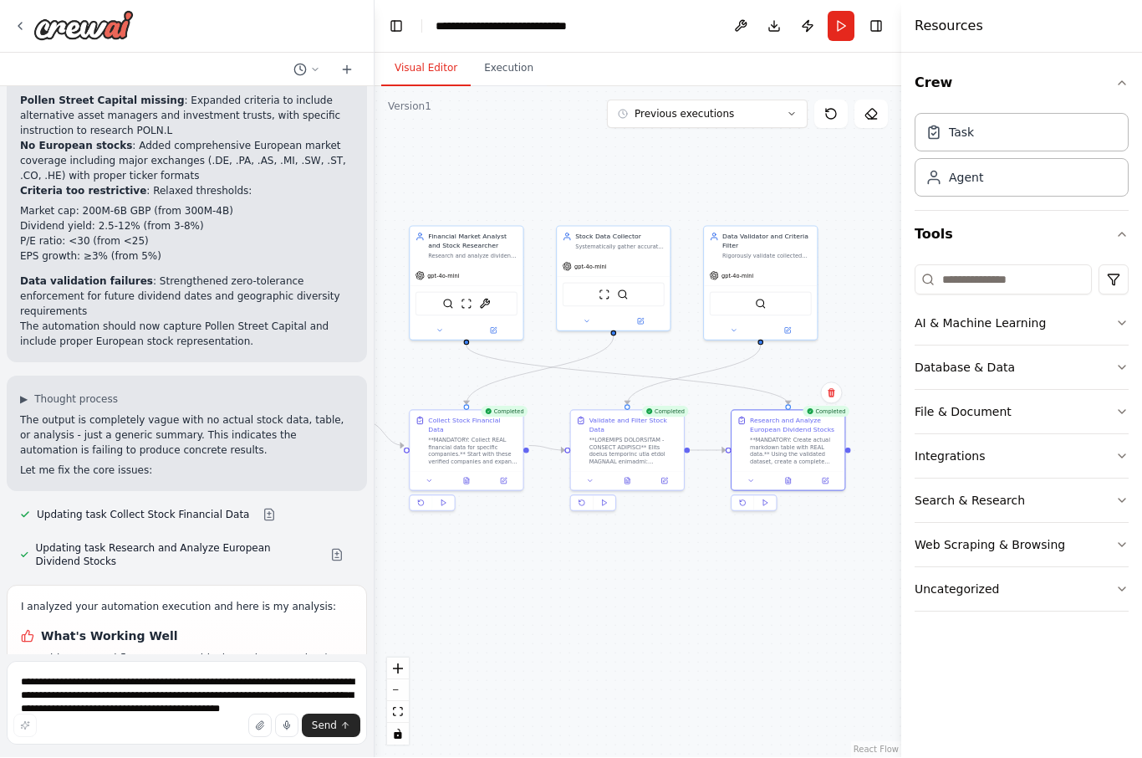
click at [471, 476] on button at bounding box center [466, 481] width 39 height 11
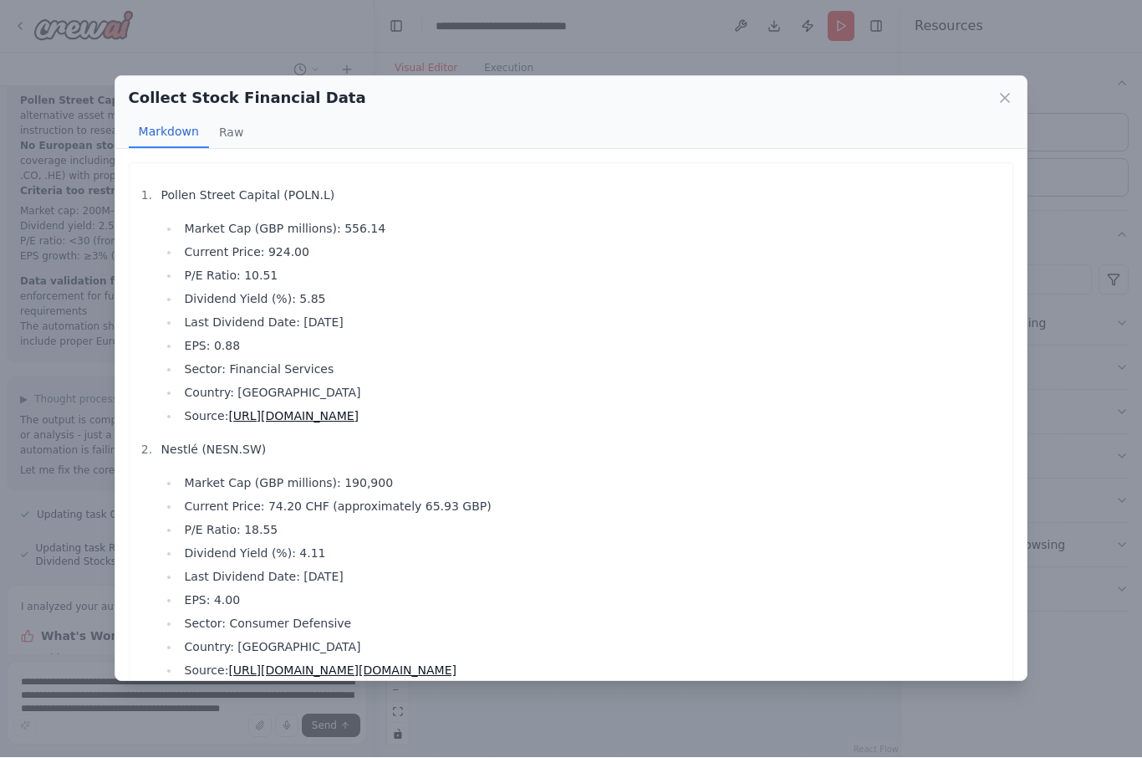
click at [855, 469] on div "Collect Stock Financial Data Markdown Raw Pollen Street Capital (POLN.L) Market…" at bounding box center [571, 379] width 1142 height 758
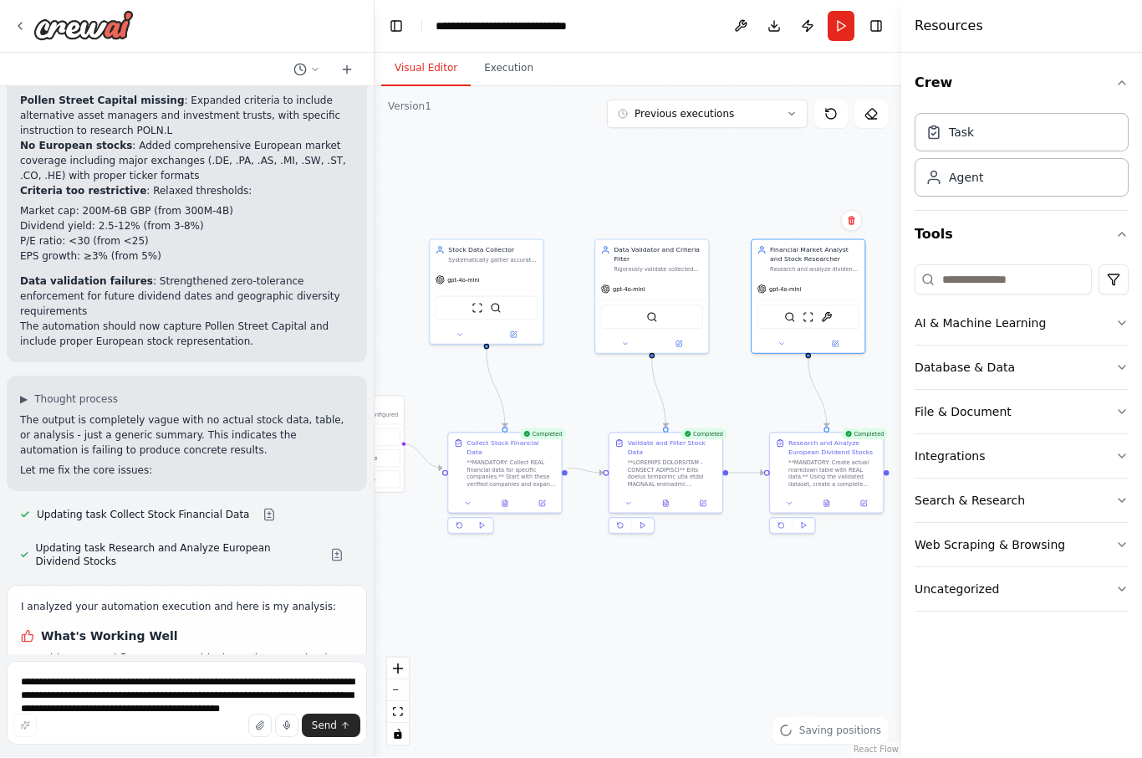
click at [496, 241] on div "Stock Data Collector Systematically gather accurate financial data from Yahoo F…" at bounding box center [486, 255] width 113 height 29
click at [513, 332] on icon at bounding box center [515, 334] width 4 height 4
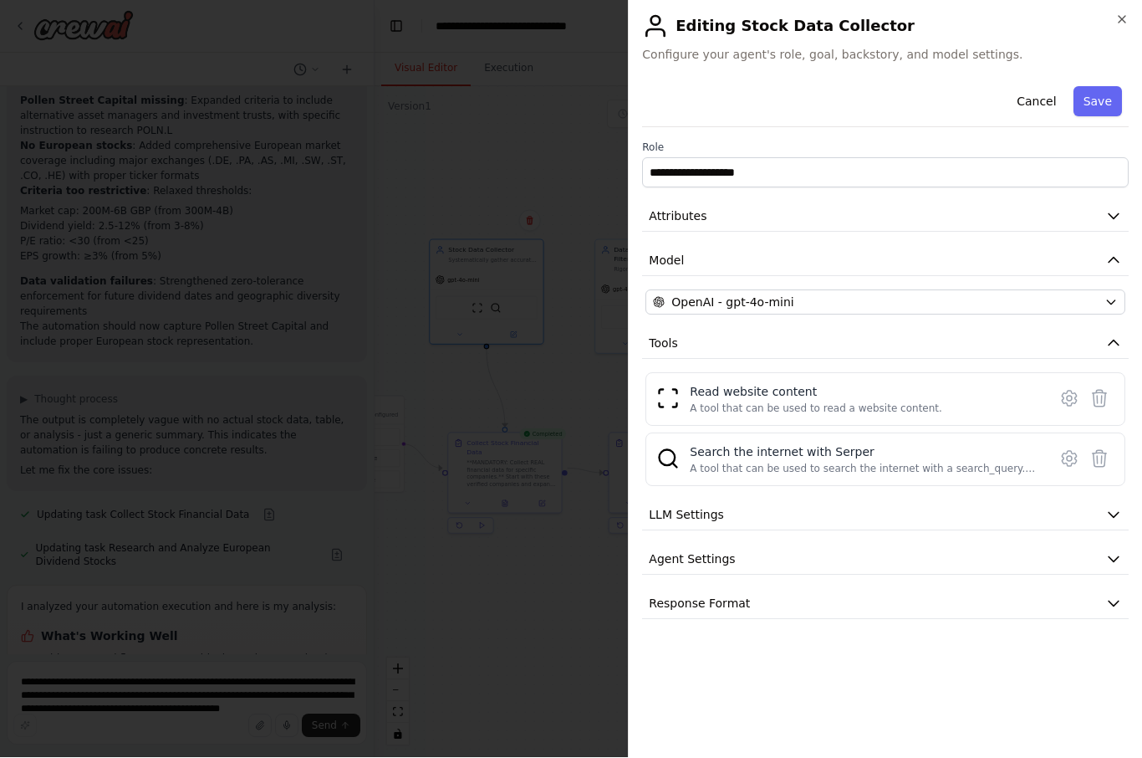
click at [855, 512] on icon "button" at bounding box center [1113, 515] width 17 height 17
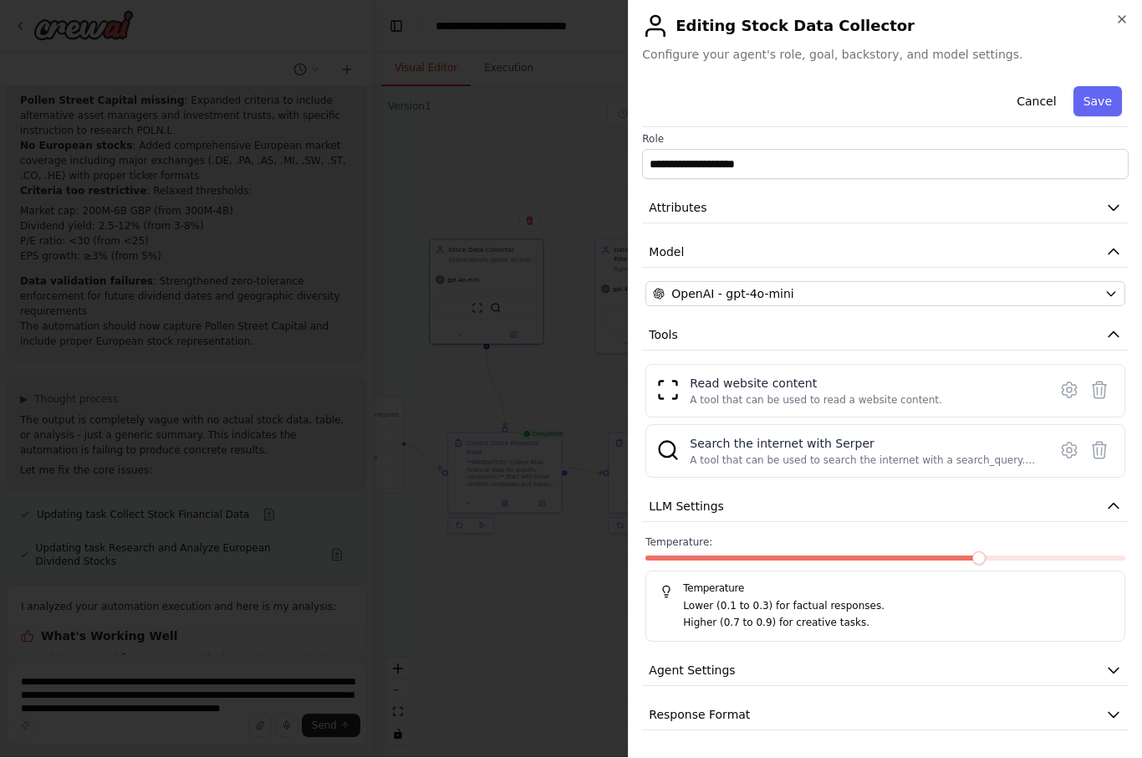
scroll to position [8, 0]
click at [855, 676] on button "Agent Settings" at bounding box center [885, 671] width 487 height 31
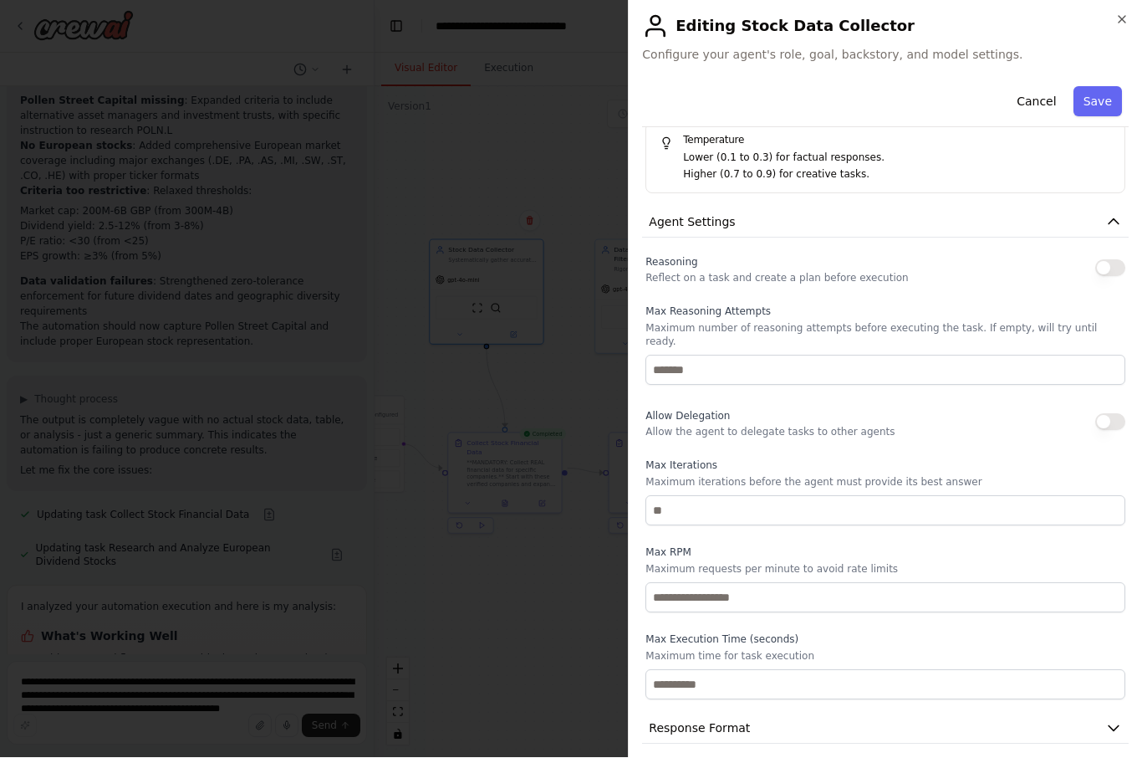
scroll to position [456, 0]
click at [855, 721] on icon "button" at bounding box center [1113, 729] width 17 height 17
click at [855, 111] on button "Cancel" at bounding box center [1036, 102] width 59 height 30
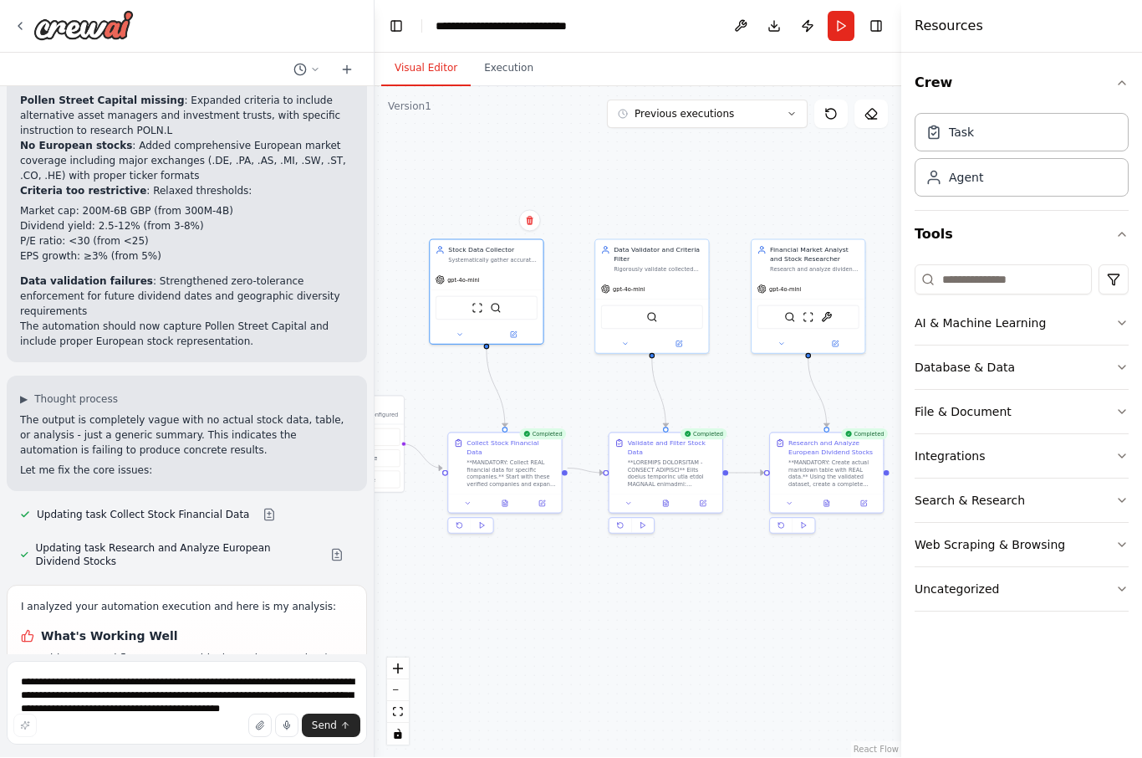
scroll to position [57, 0]
click at [116, 677] on textarea "**********" at bounding box center [187, 703] width 360 height 84
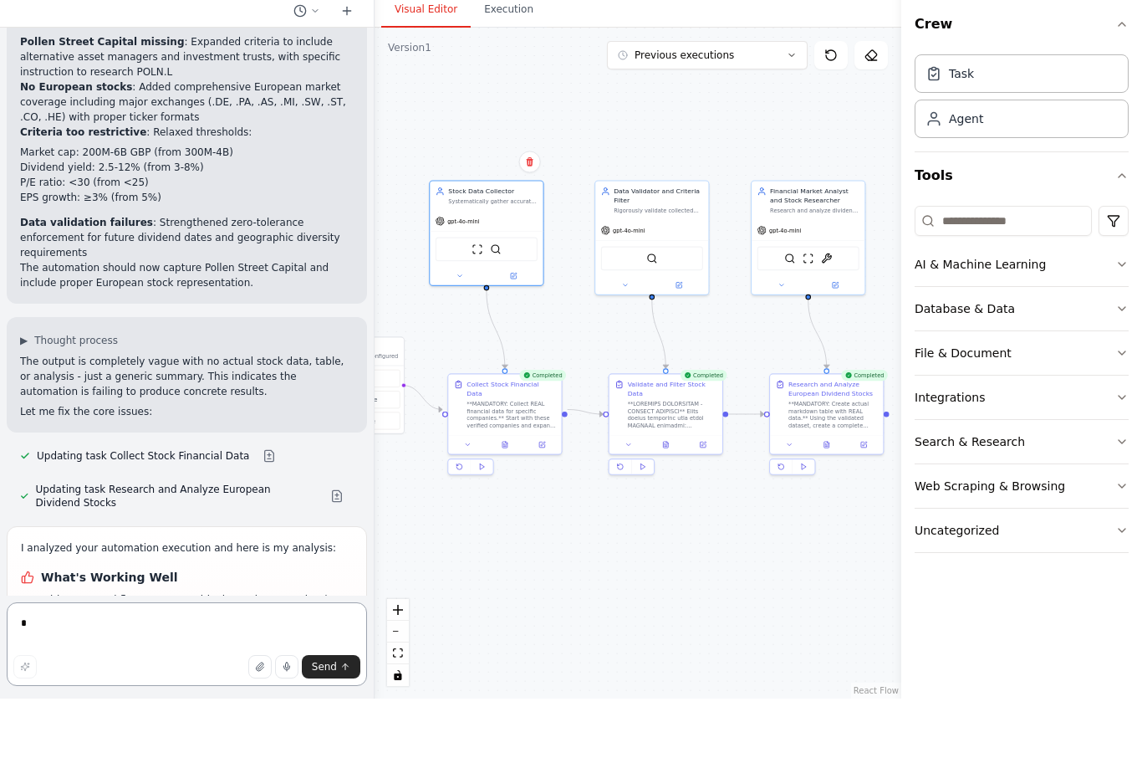
scroll to position [58, 0]
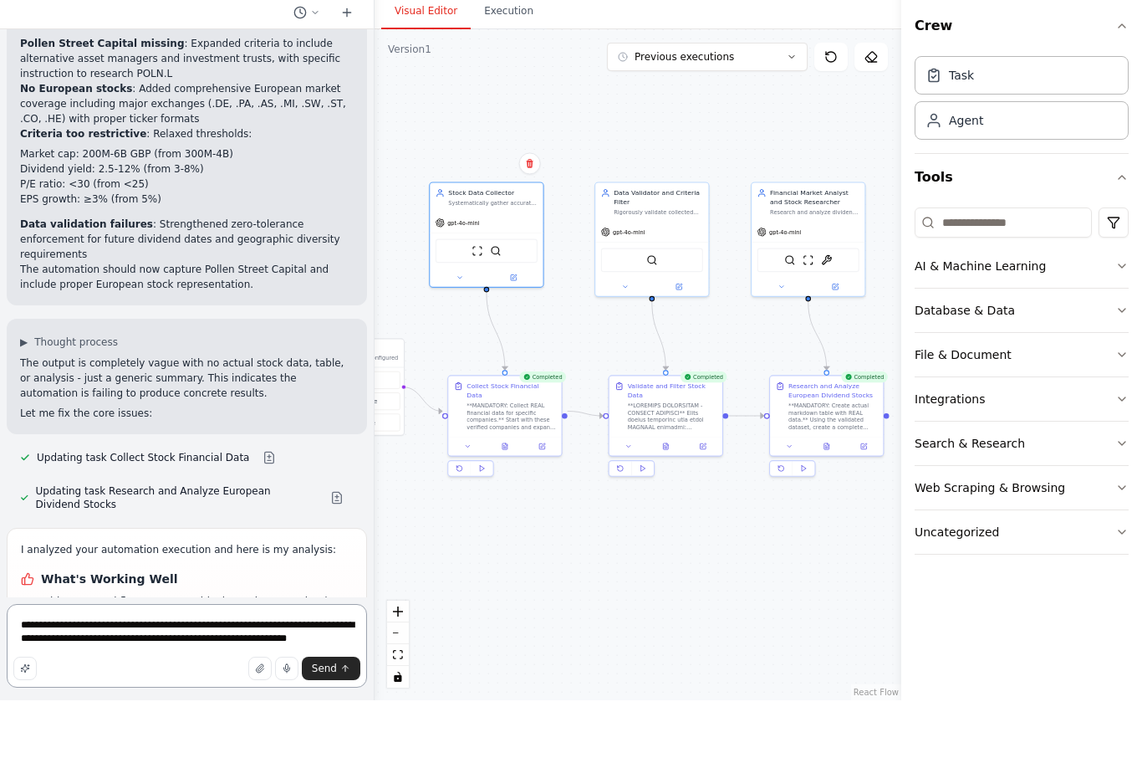
type textarea "**********"
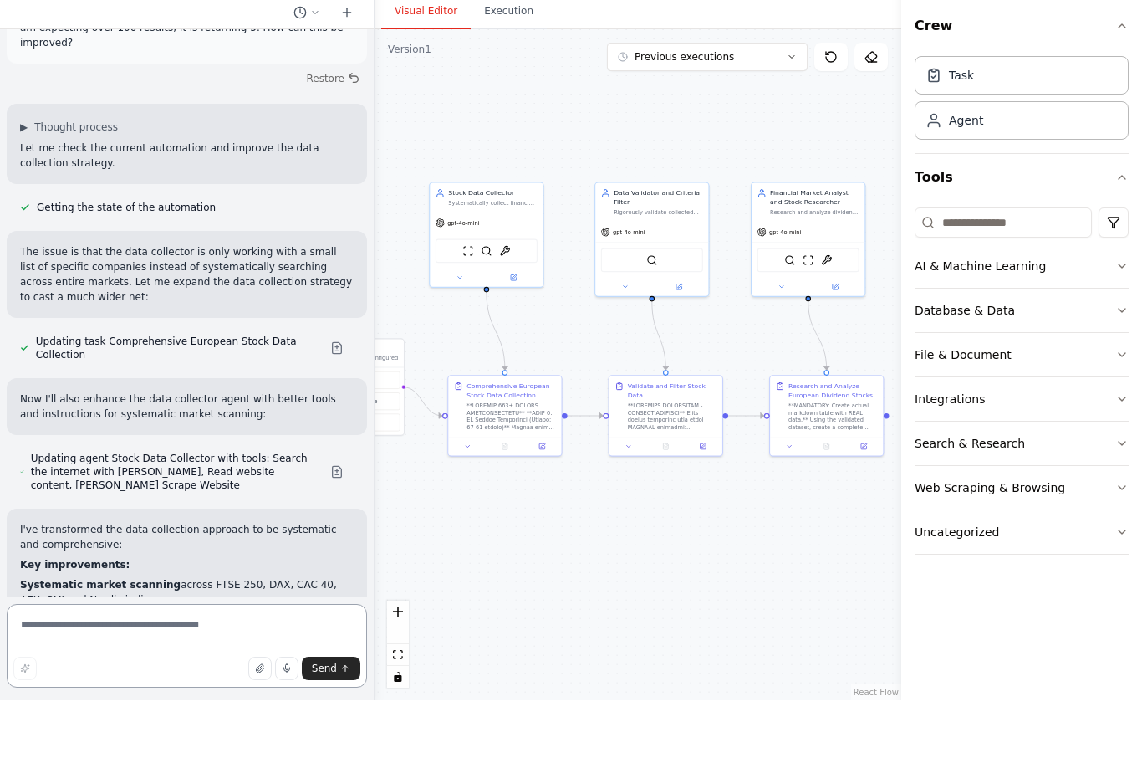
scroll to position [10390, 0]
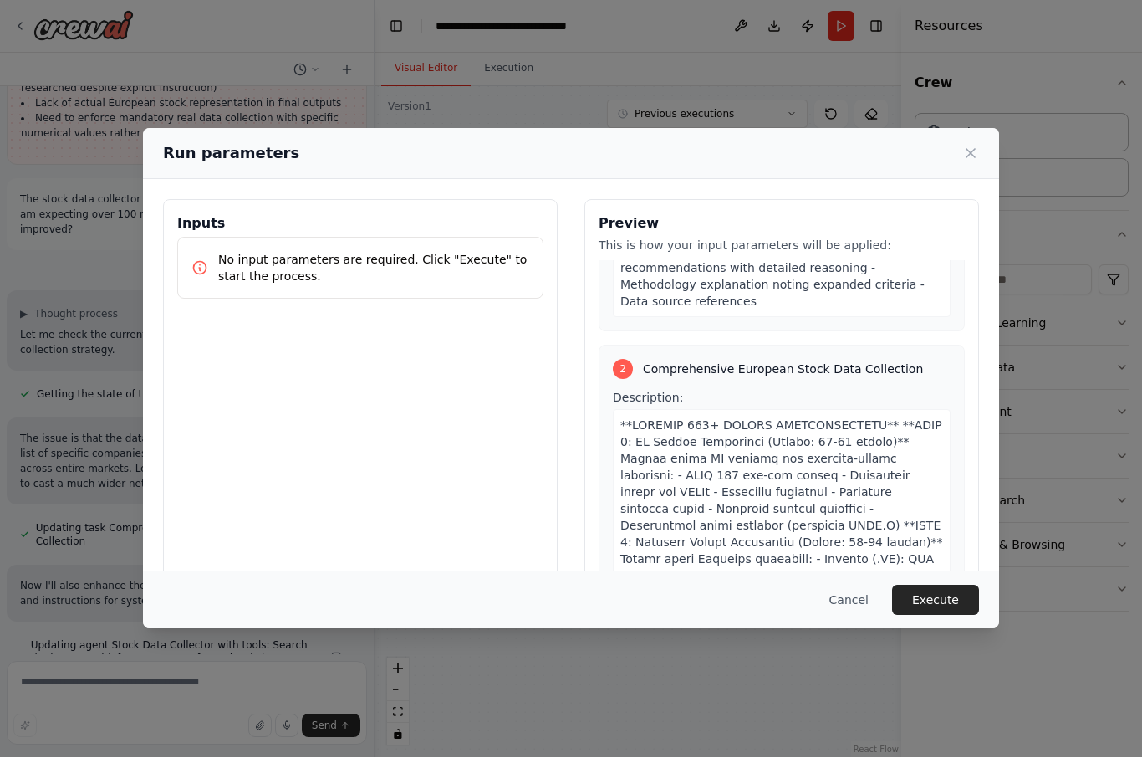
scroll to position [469, 0]
click at [855, 615] on button "Execute" at bounding box center [935, 600] width 87 height 30
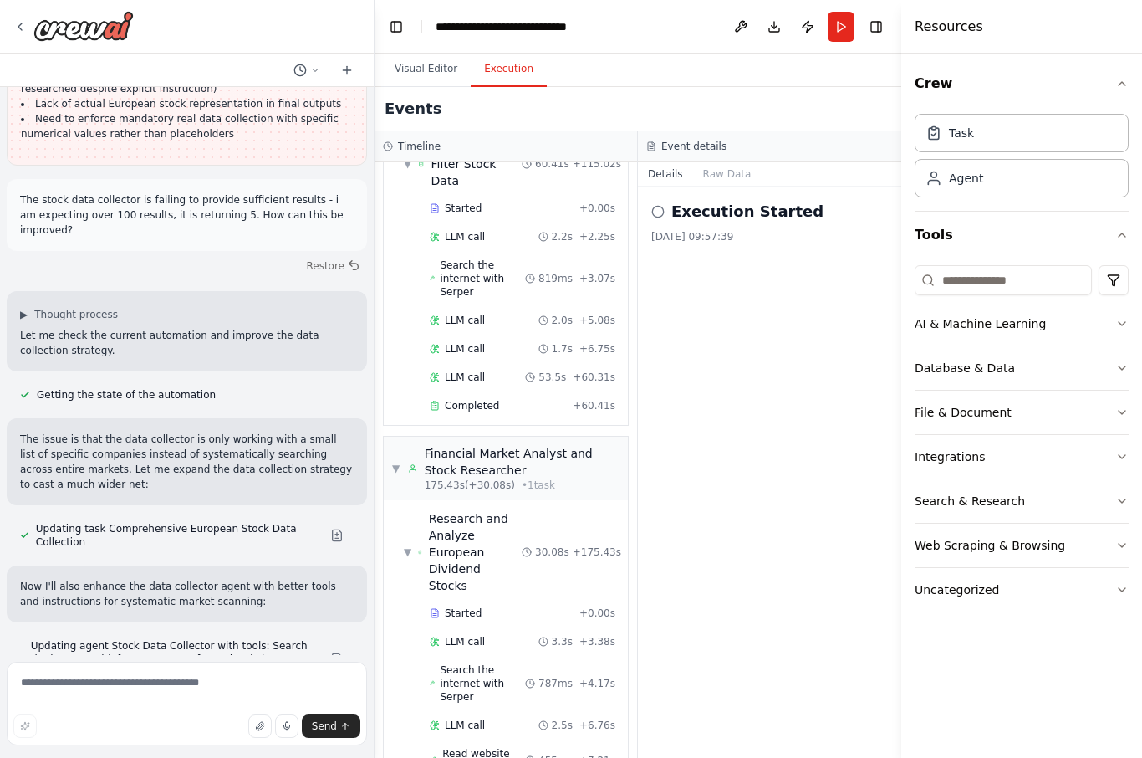
scroll to position [1416, 0]
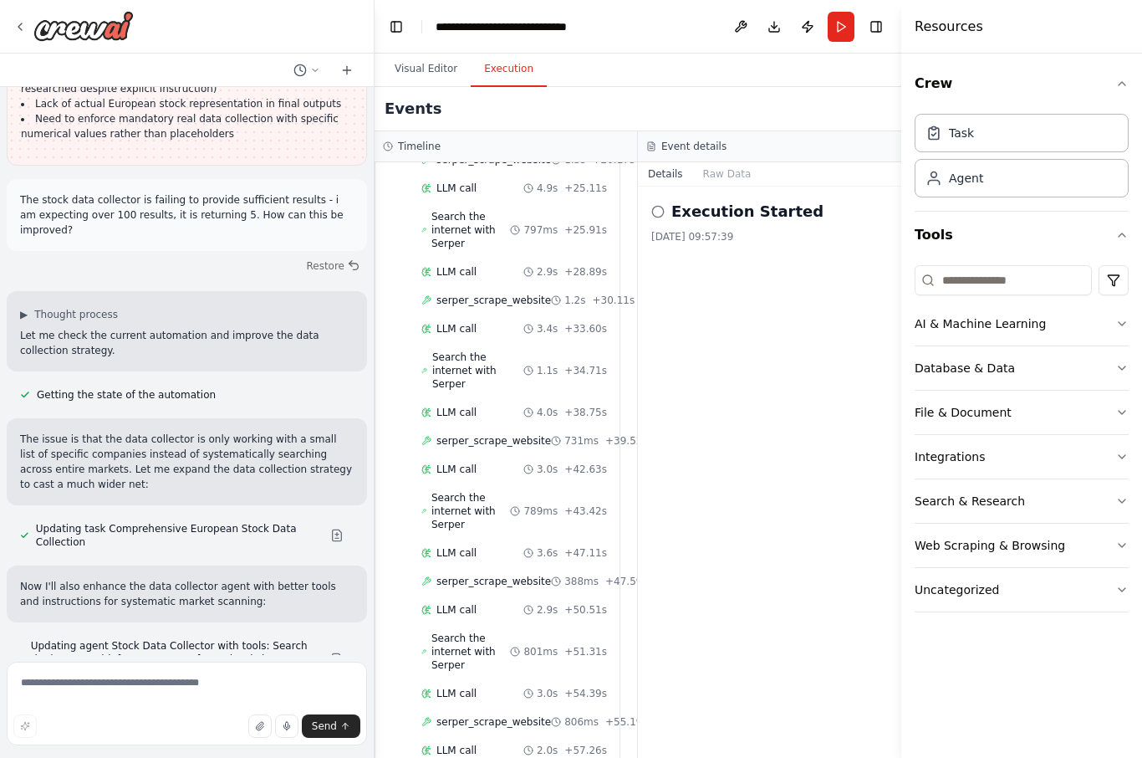
click at [426, 72] on button "Visual Editor" at bounding box center [425, 69] width 89 height 35
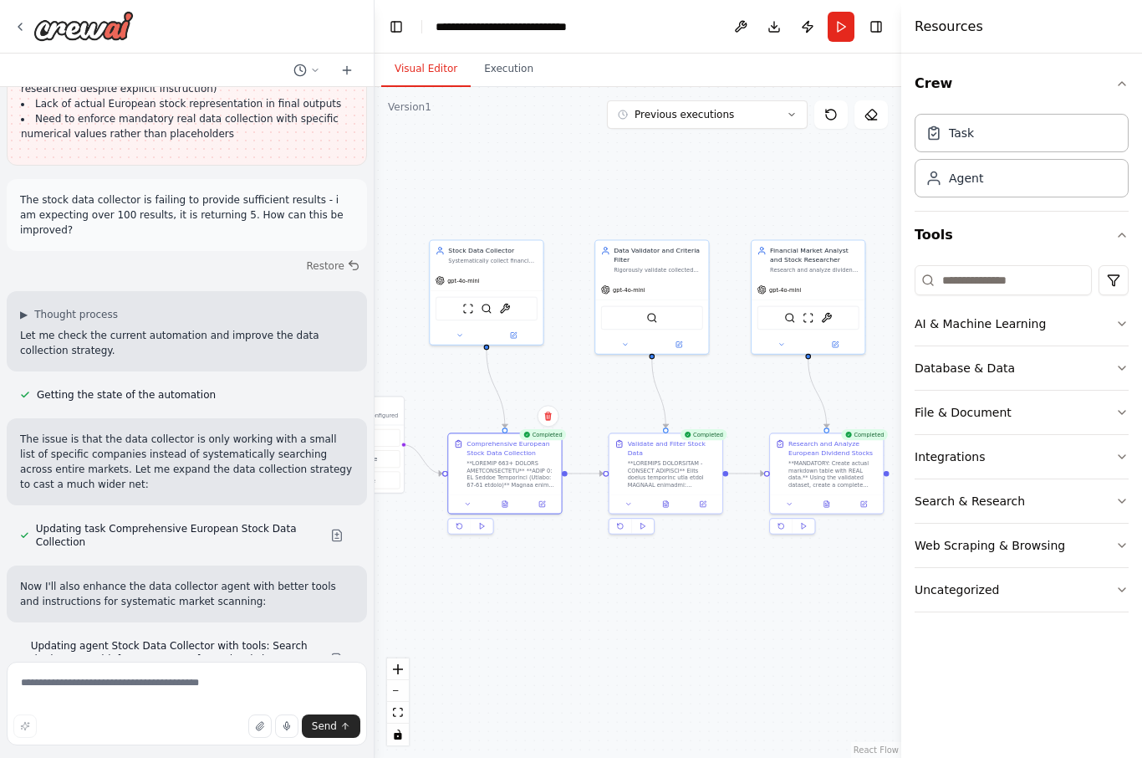
click at [508, 503] on icon at bounding box center [505, 504] width 5 height 6
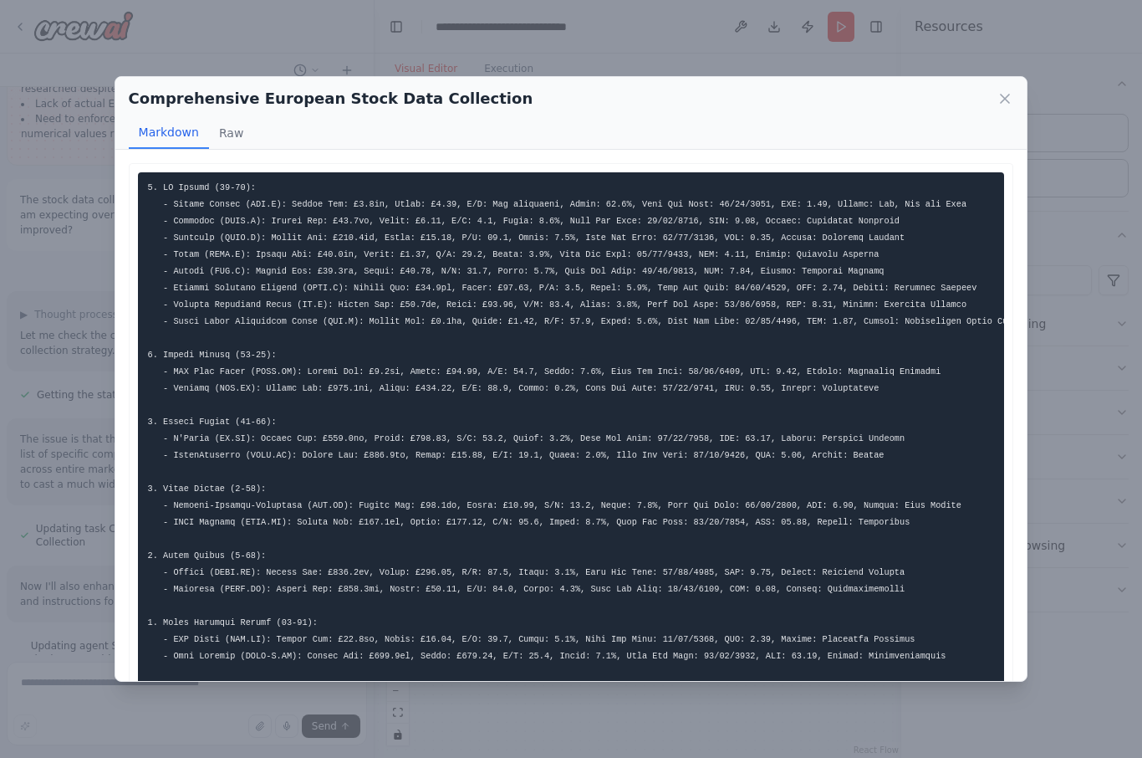
click at [158, 117] on button "Markdown" at bounding box center [169, 133] width 80 height 32
click at [855, 90] on icon at bounding box center [1005, 98] width 17 height 17
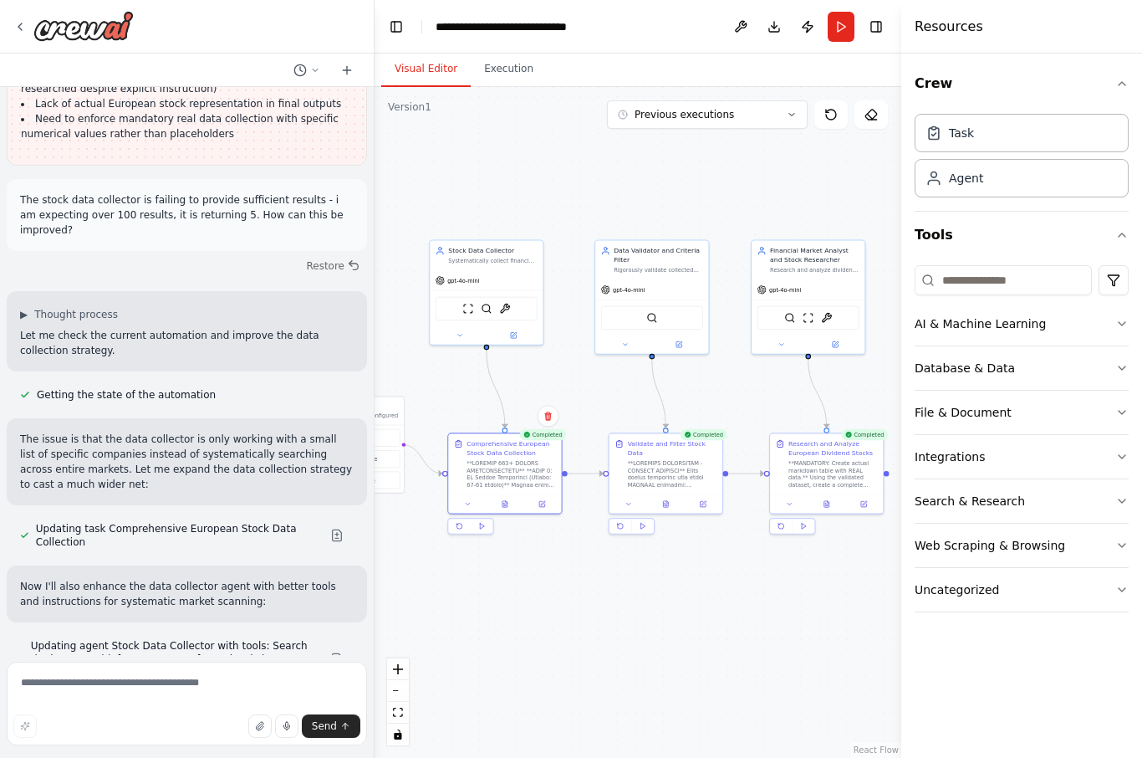
click at [669, 503] on icon at bounding box center [666, 504] width 8 height 8
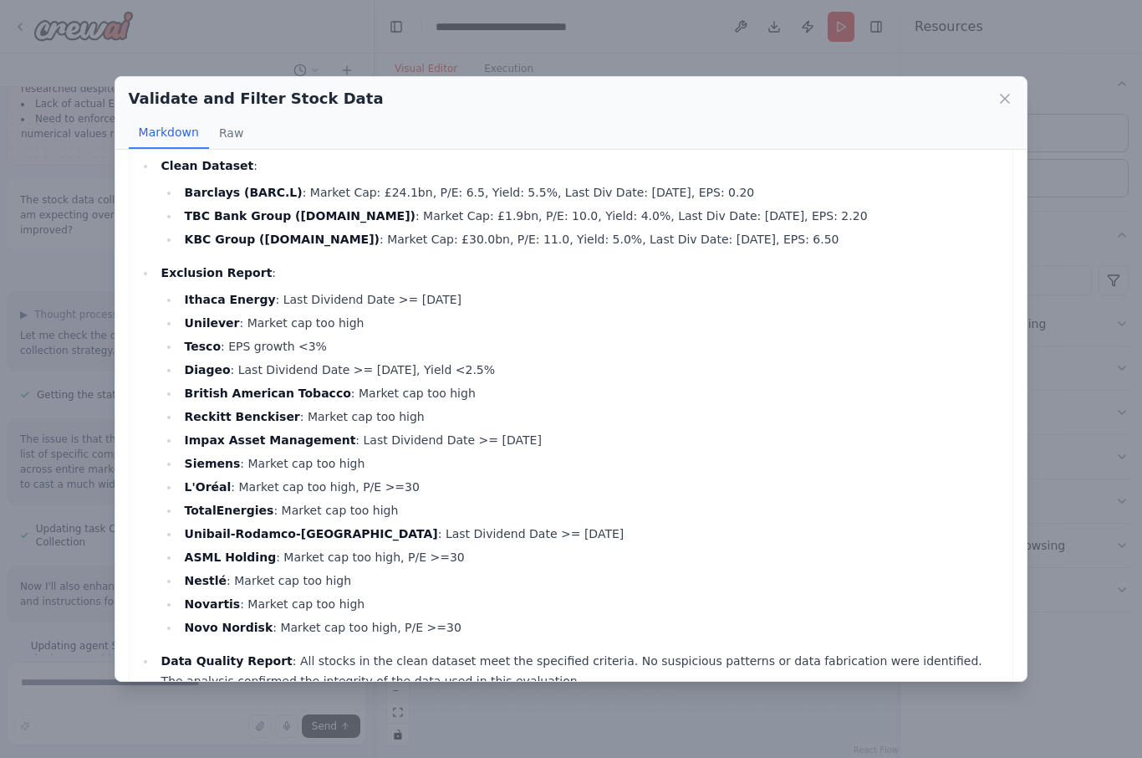
scroll to position [29, 0]
click at [855, 94] on icon at bounding box center [1005, 98] width 8 height 8
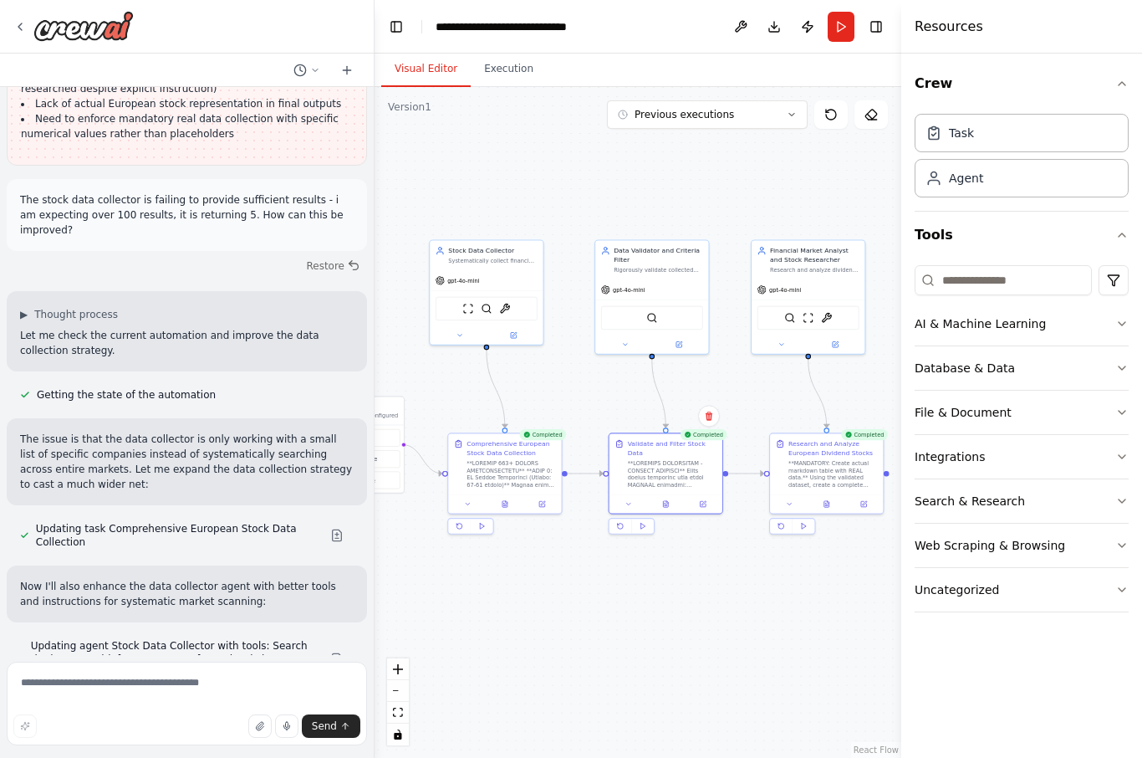
click at [827, 508] on button at bounding box center [826, 503] width 39 height 11
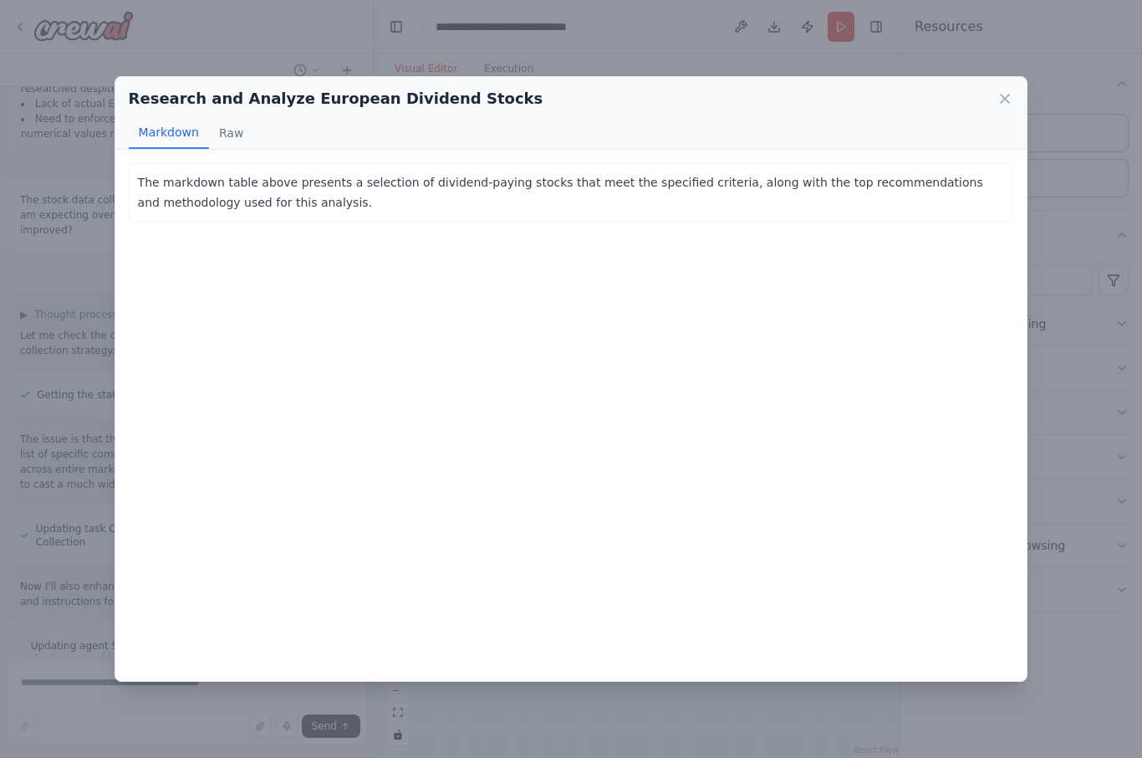
click at [855, 90] on icon at bounding box center [1005, 98] width 17 height 17
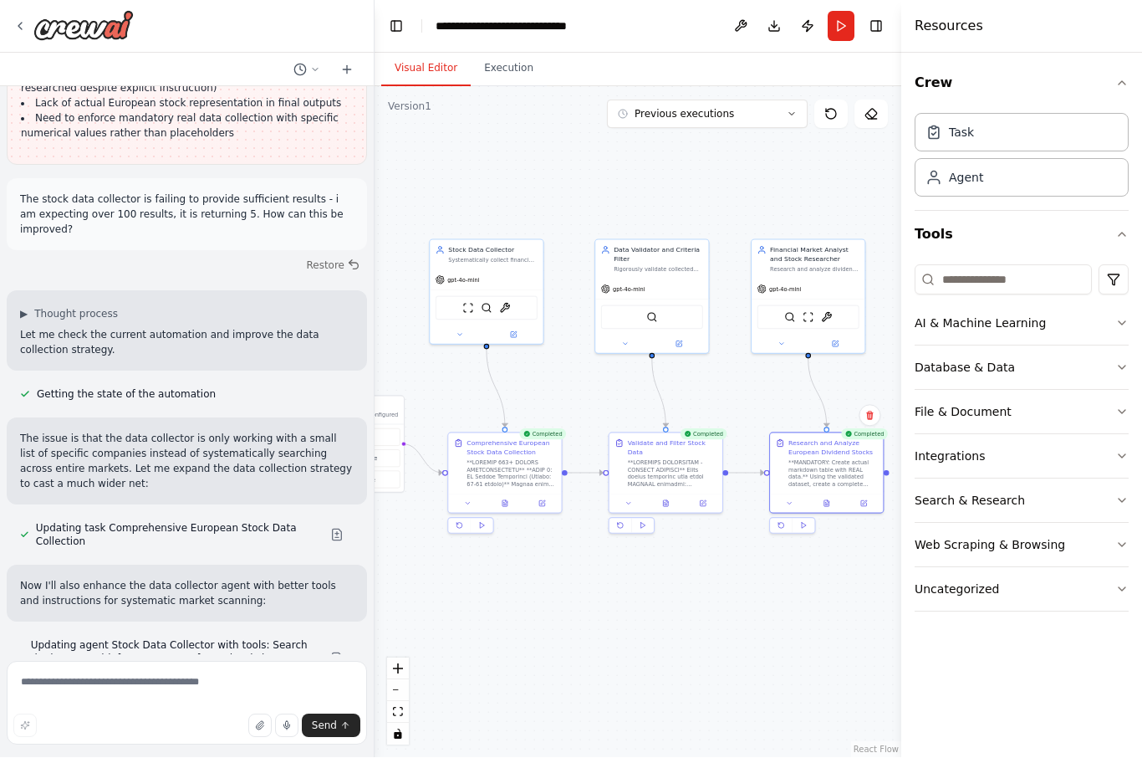
click at [110, 691] on textarea at bounding box center [187, 703] width 360 height 84
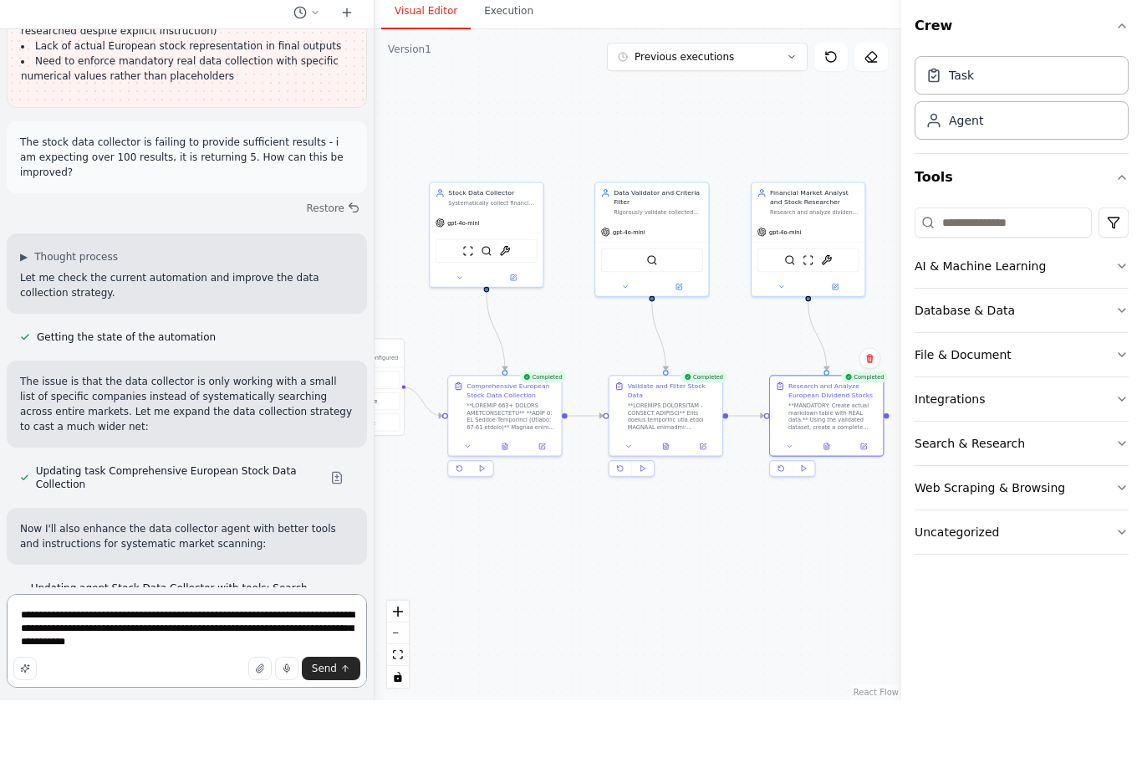
type textarea "**********"
click at [344, 714] on button "Send" at bounding box center [331, 725] width 59 height 23
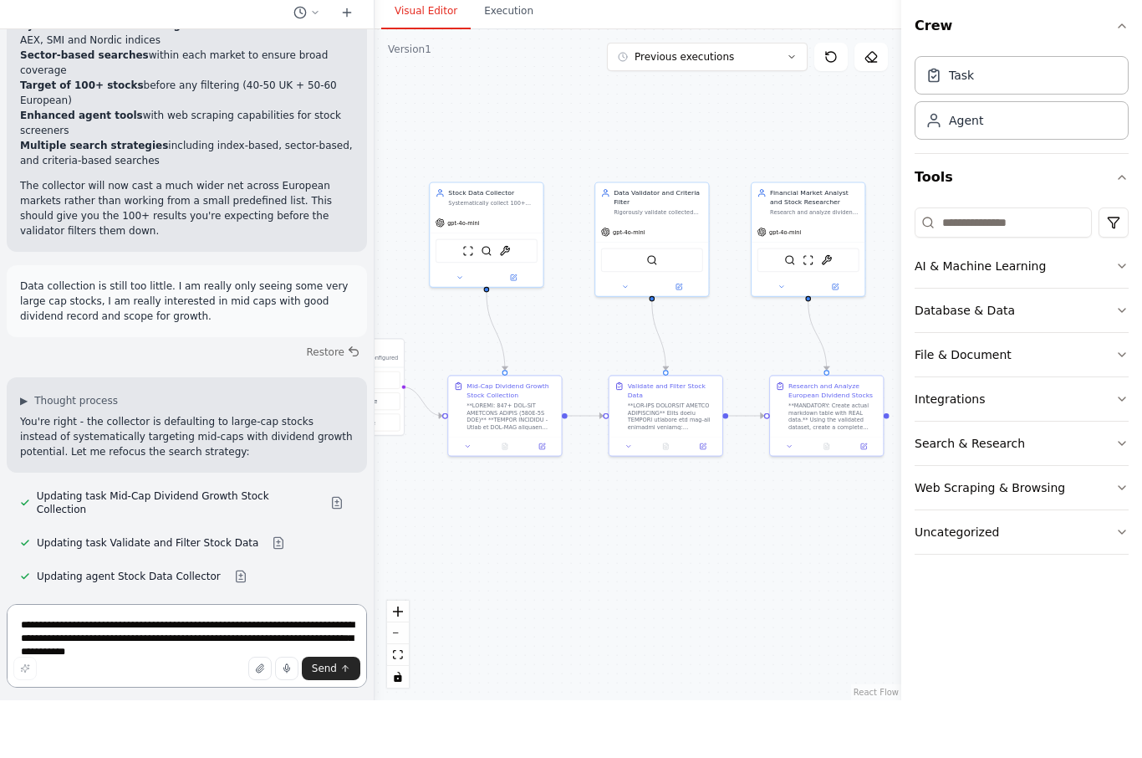
scroll to position [10947, 0]
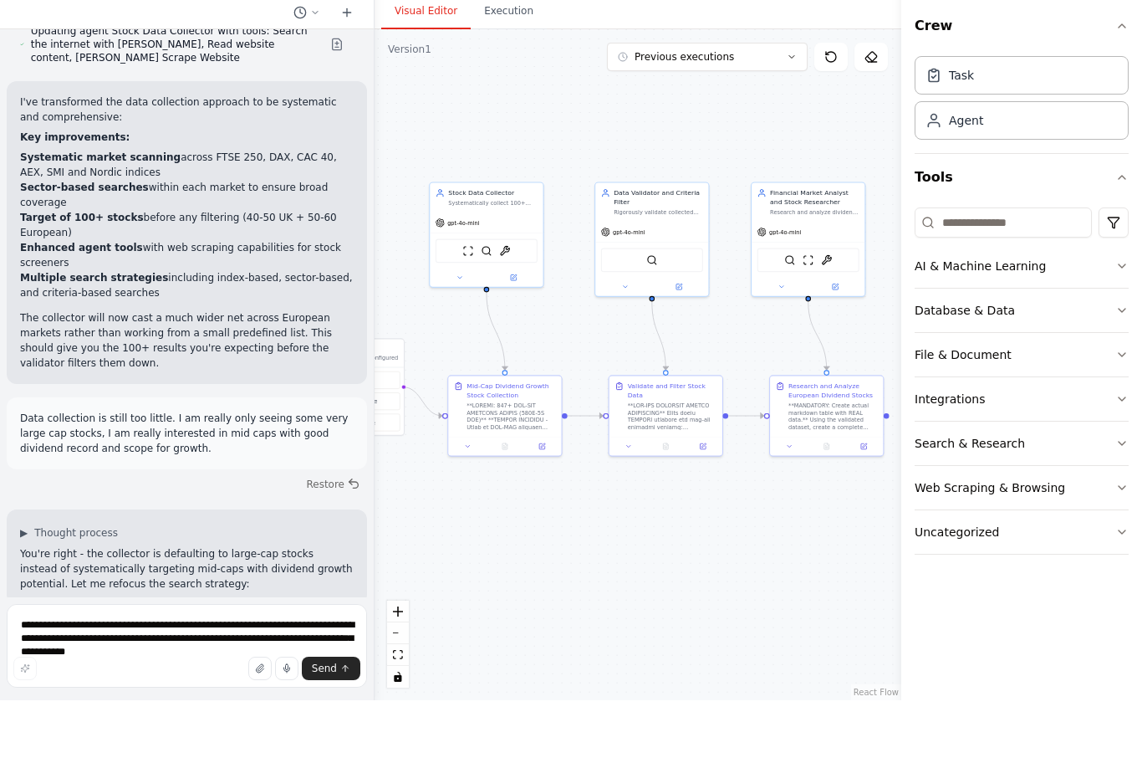
scroll to position [58, 0]
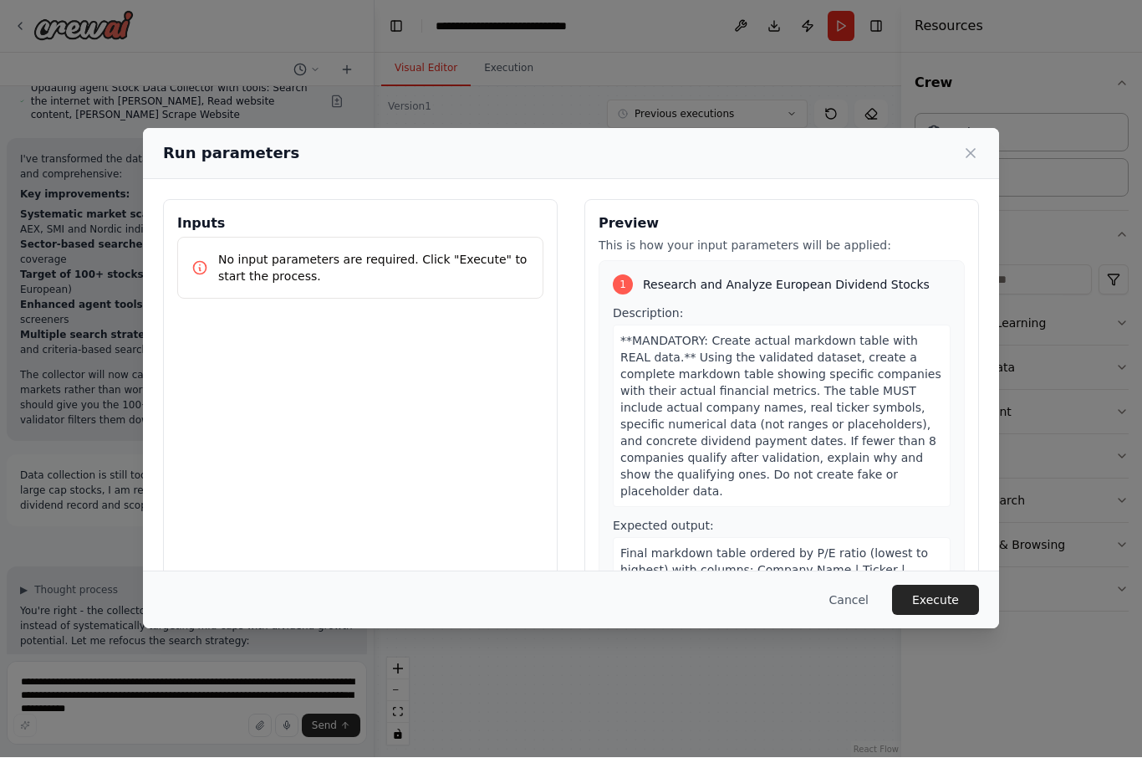
click at [855, 613] on button "Execute" at bounding box center [935, 600] width 87 height 30
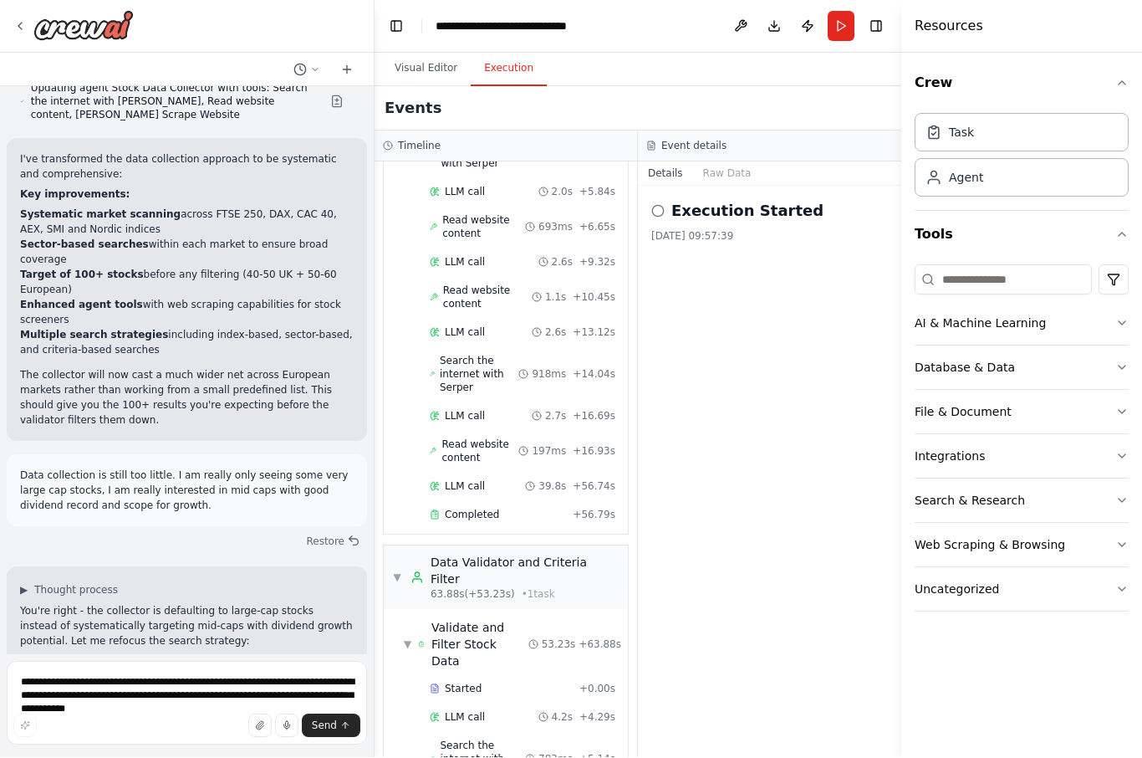
scroll to position [142, 0]
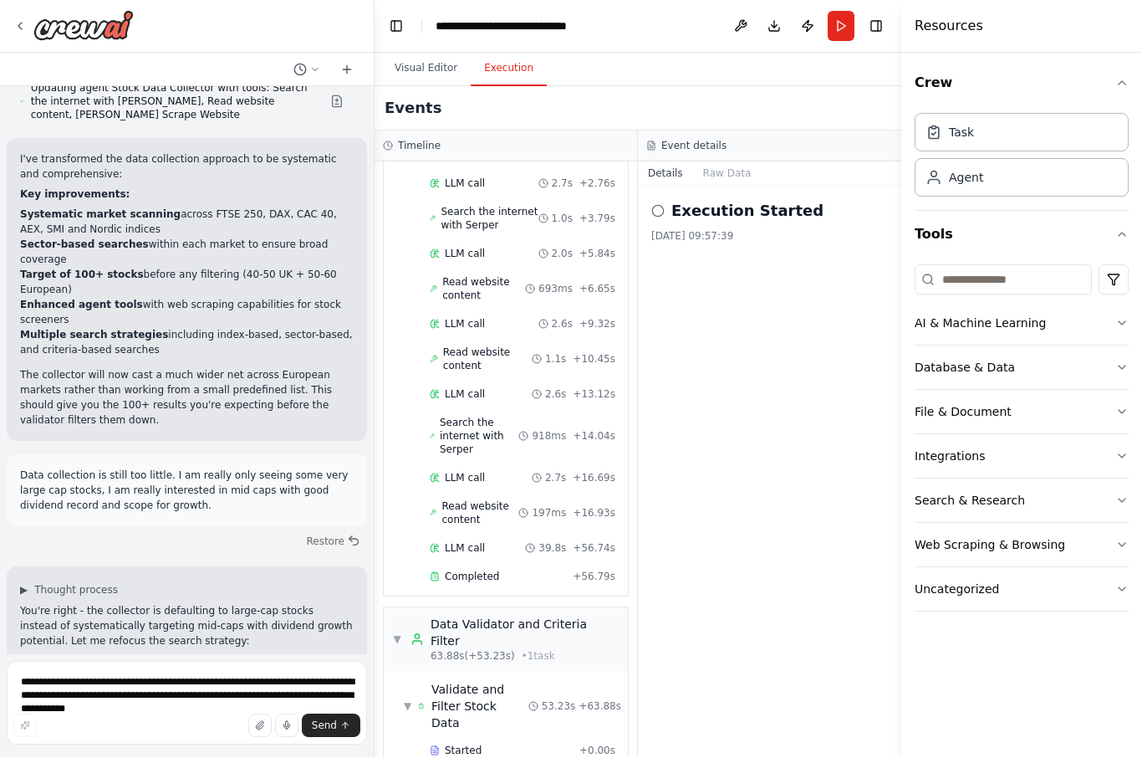
click at [432, 52] on button "Visual Editor" at bounding box center [425, 69] width 89 height 35
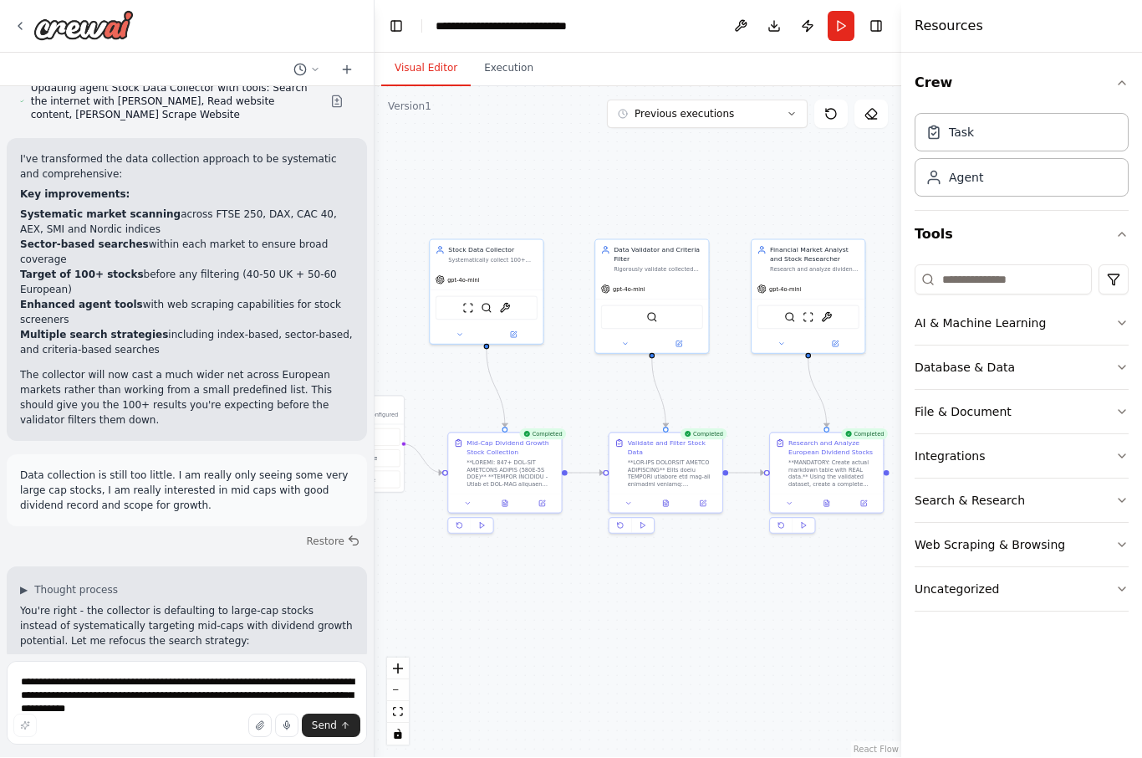
scroll to position [0, 0]
click at [507, 501] on icon at bounding box center [505, 504] width 5 height 6
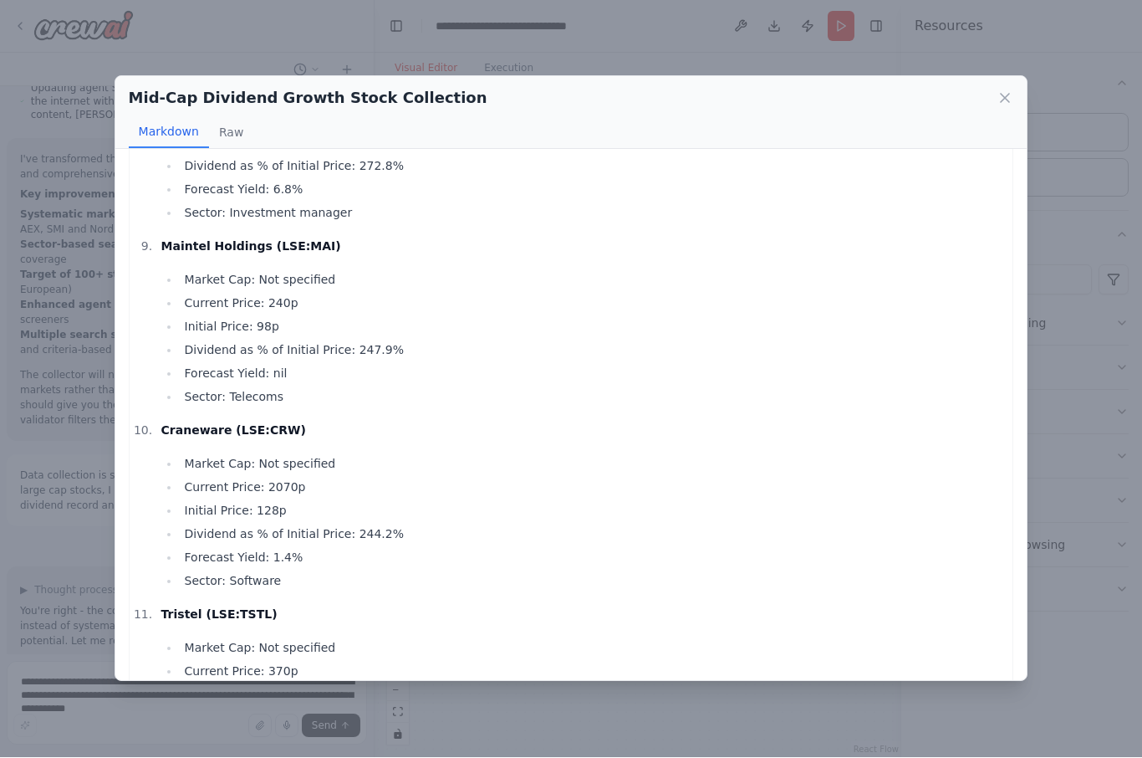
scroll to position [1336, 0]
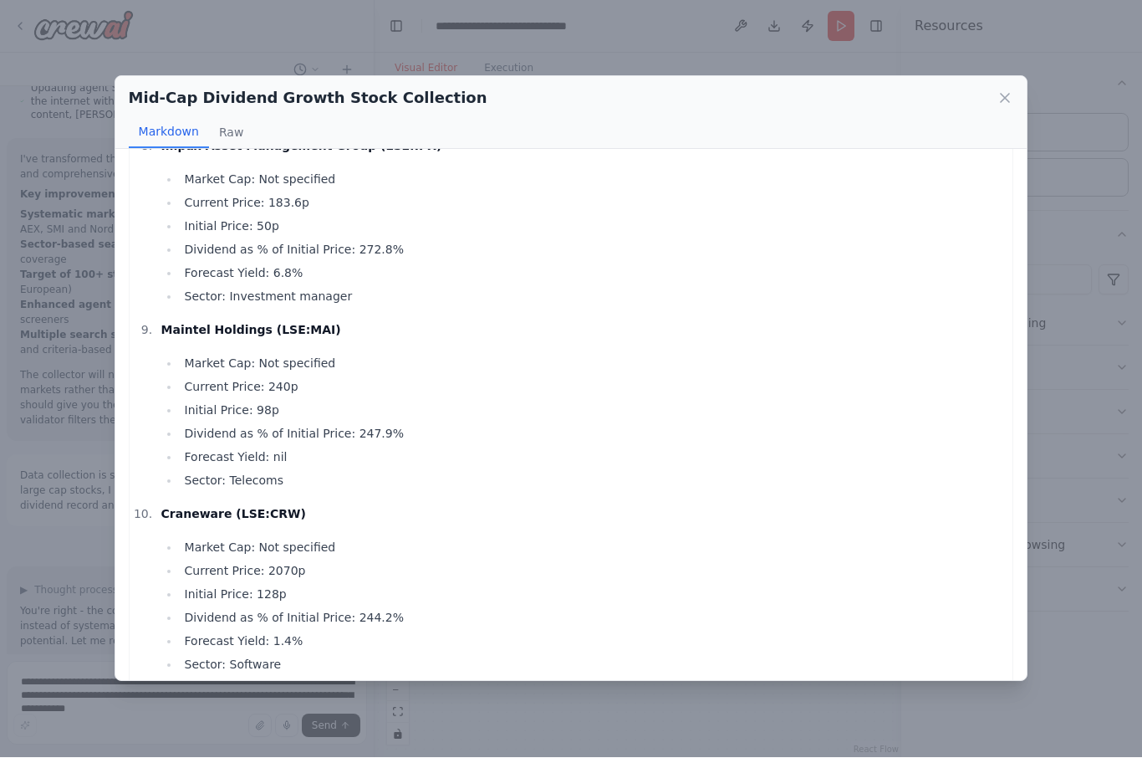
click at [855, 90] on icon at bounding box center [1005, 98] width 17 height 17
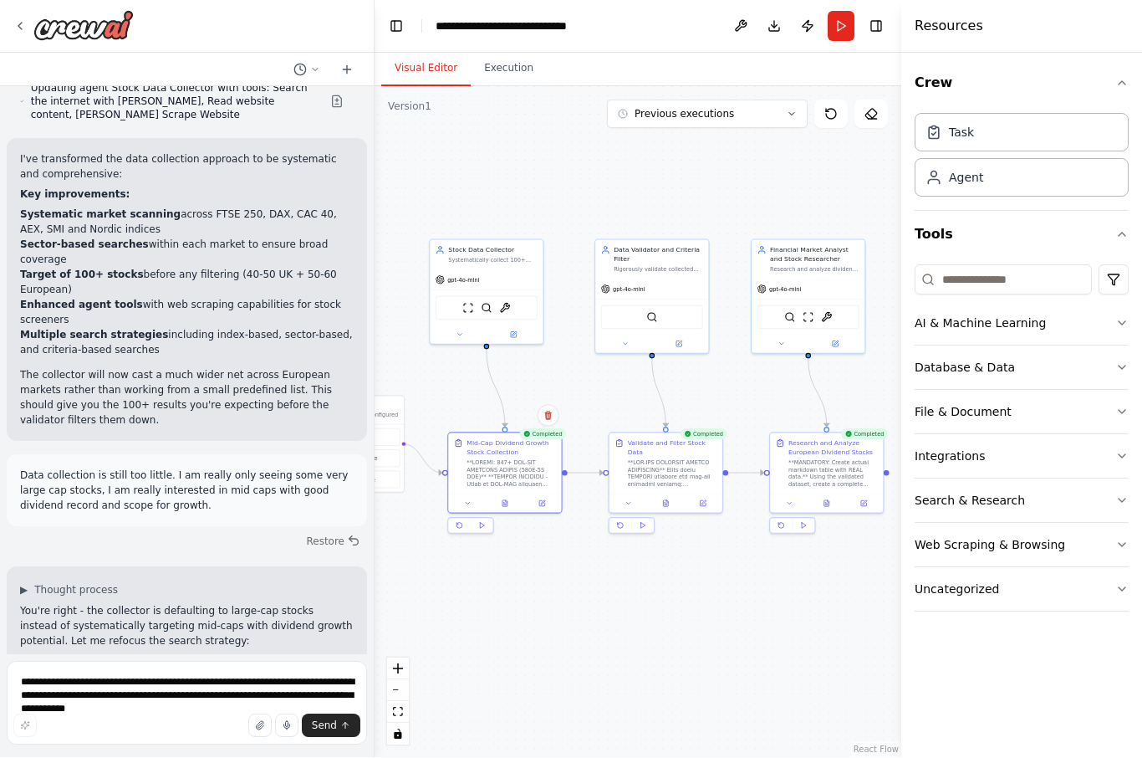
click at [666, 505] on icon at bounding box center [666, 505] width 3 height 0
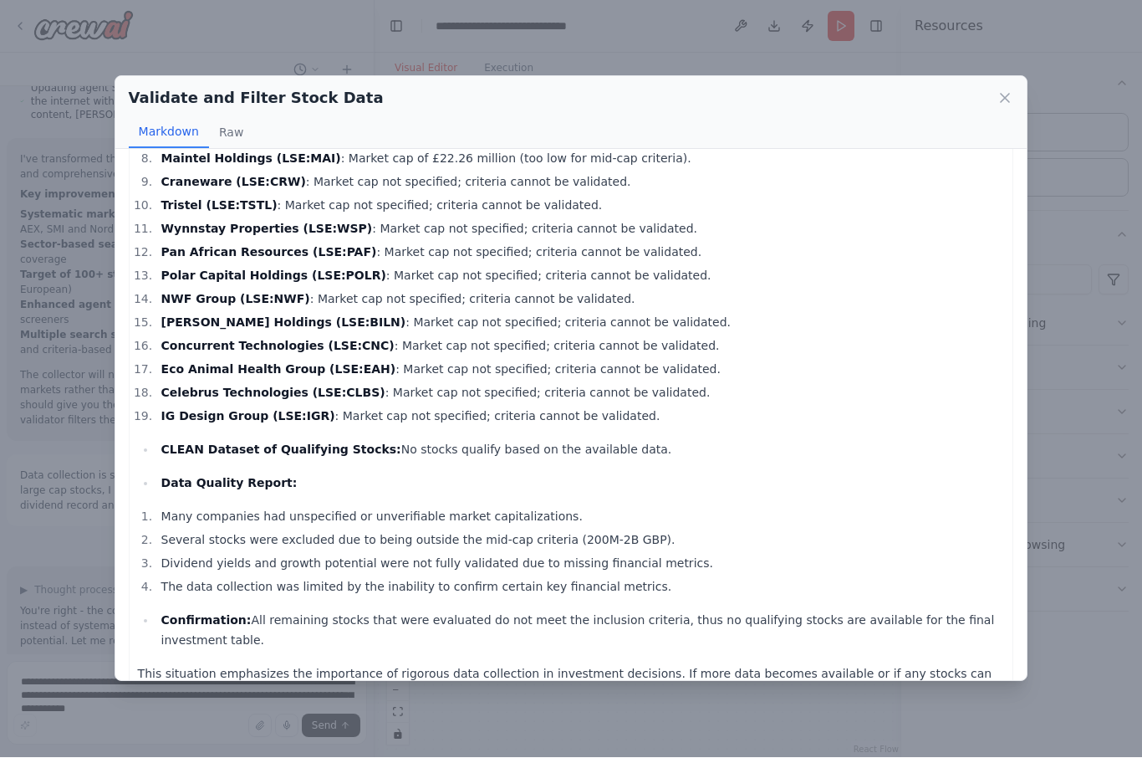
scroll to position [223, 0]
click at [855, 480] on div "Excluded Stocks: Judges Scientific (LSE:JDG) : Market cap not specified; criter…" at bounding box center [571, 328] width 867 height 753
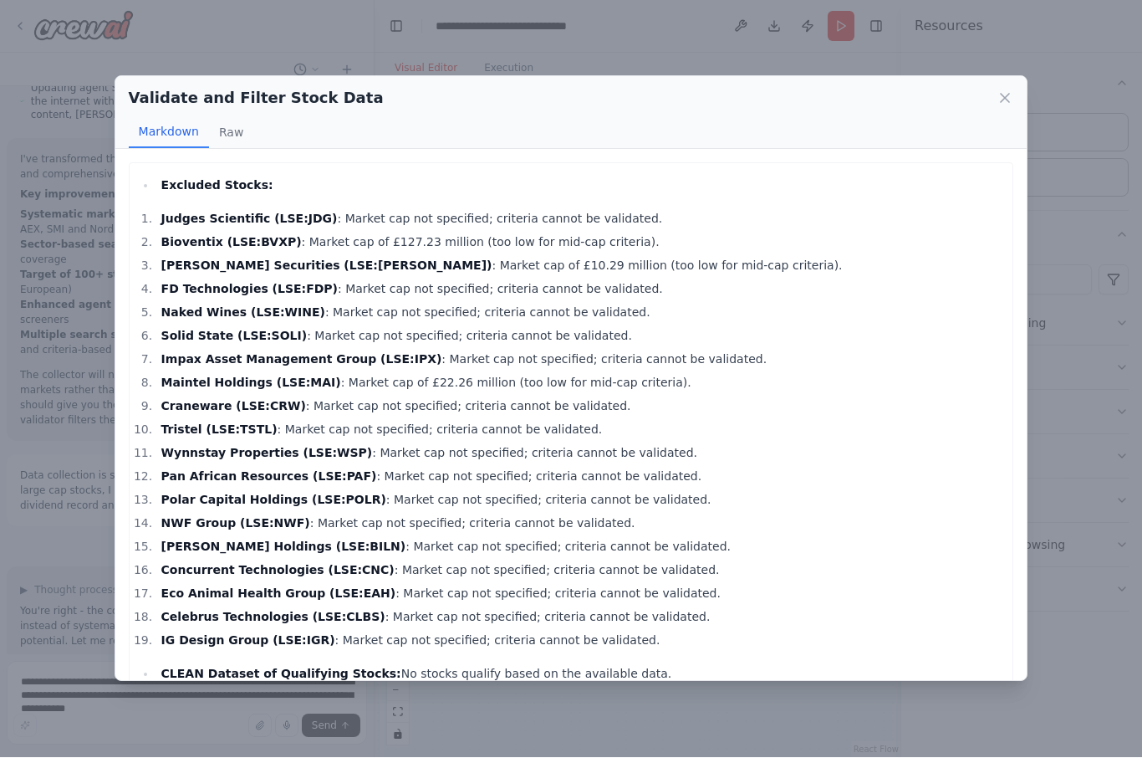
scroll to position [0, 0]
click at [855, 90] on icon at bounding box center [1005, 98] width 17 height 17
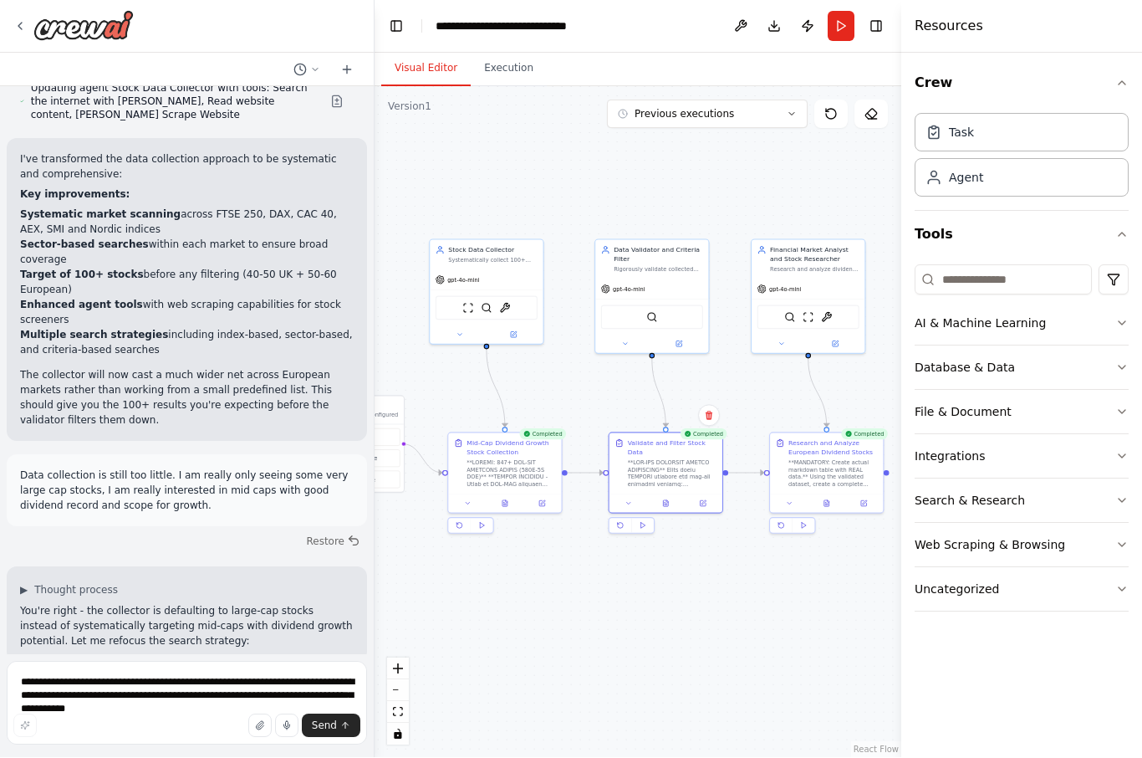
click at [543, 498] on button at bounding box center [542, 503] width 32 height 11
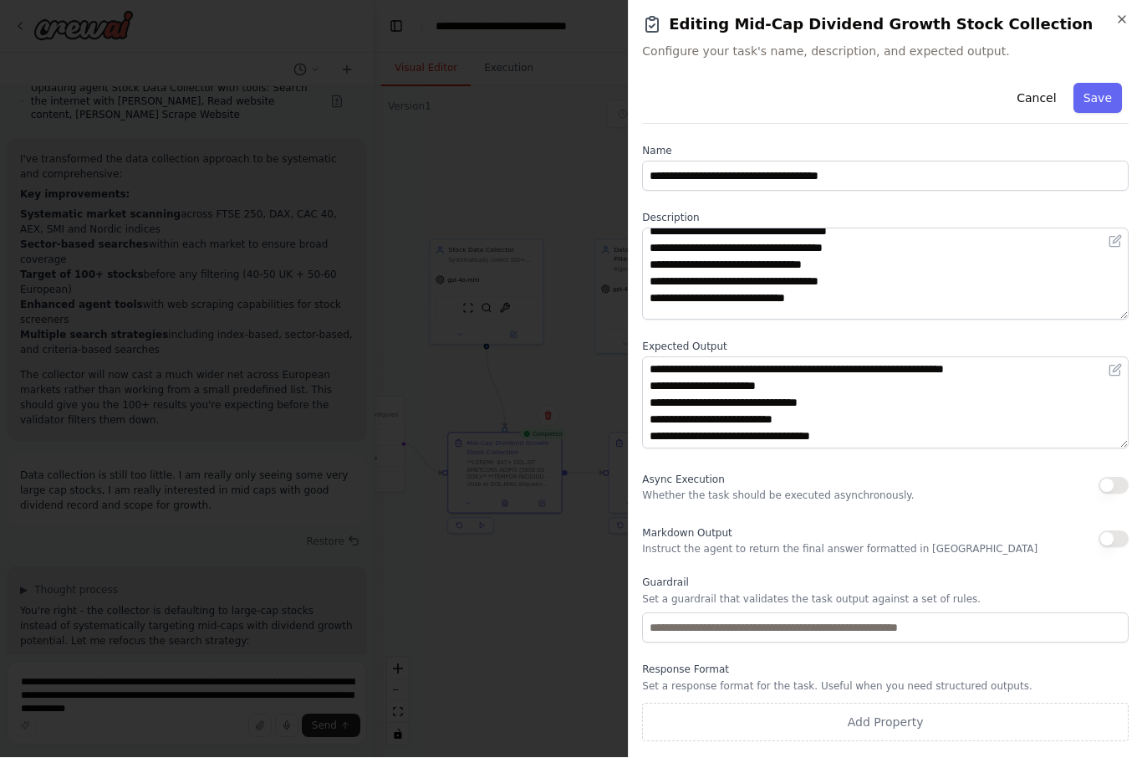
scroll to position [227, 0]
click at [855, 95] on button "Cancel" at bounding box center [1036, 99] width 59 height 30
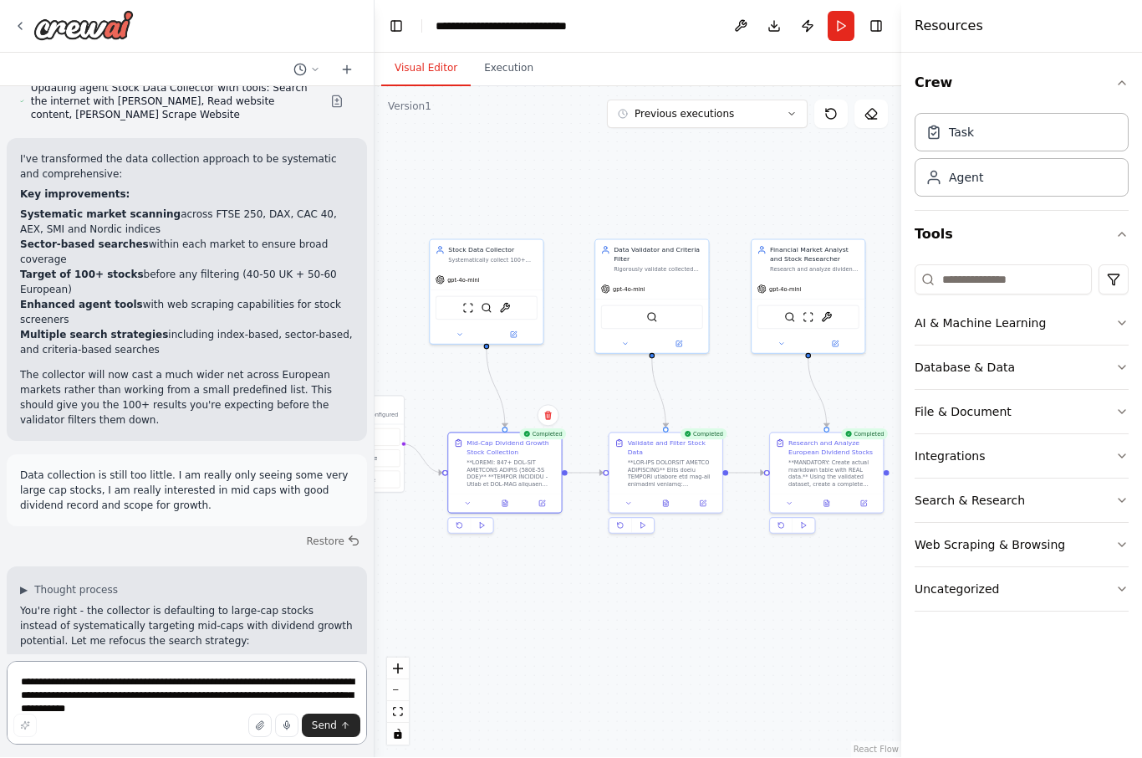
click at [125, 698] on textarea "**********" at bounding box center [187, 703] width 360 height 84
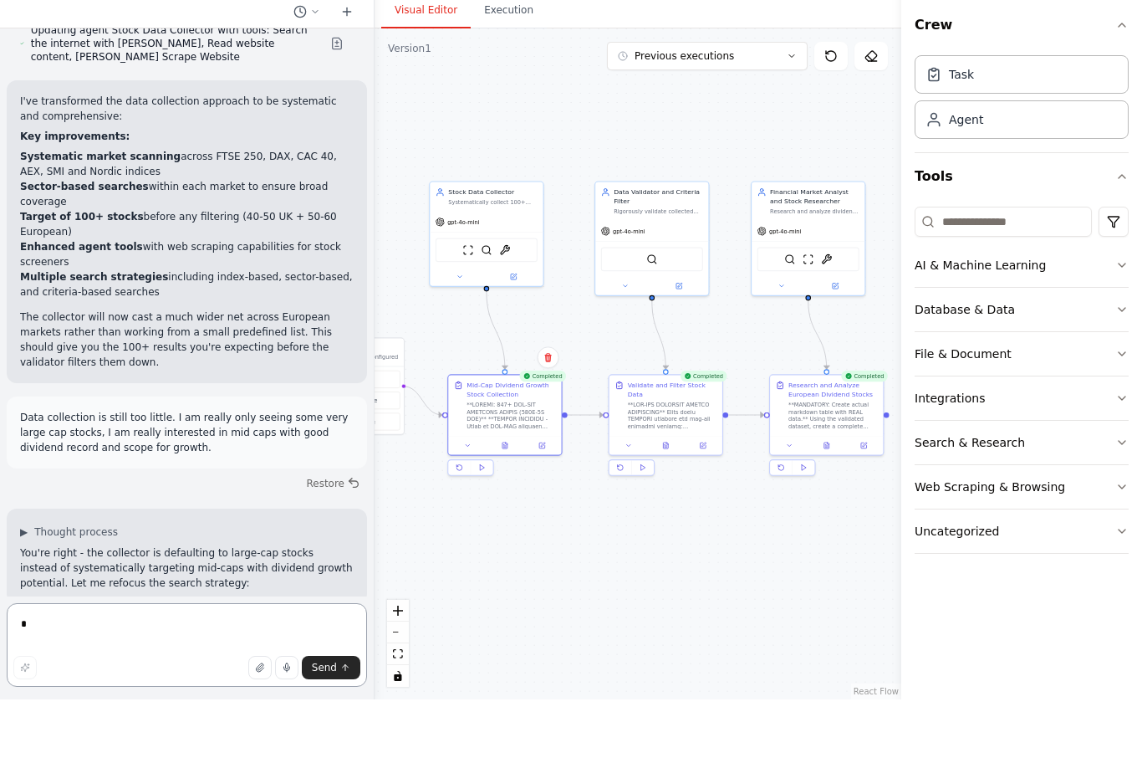
scroll to position [58, 0]
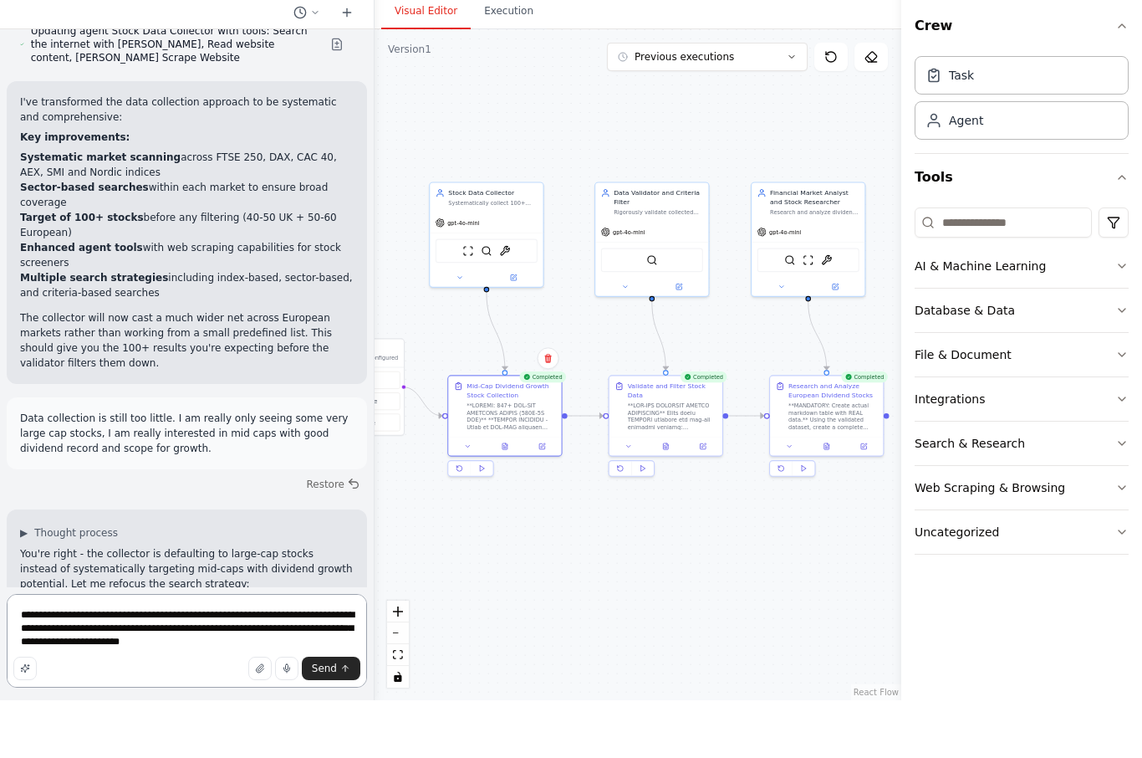
type textarea "**********"
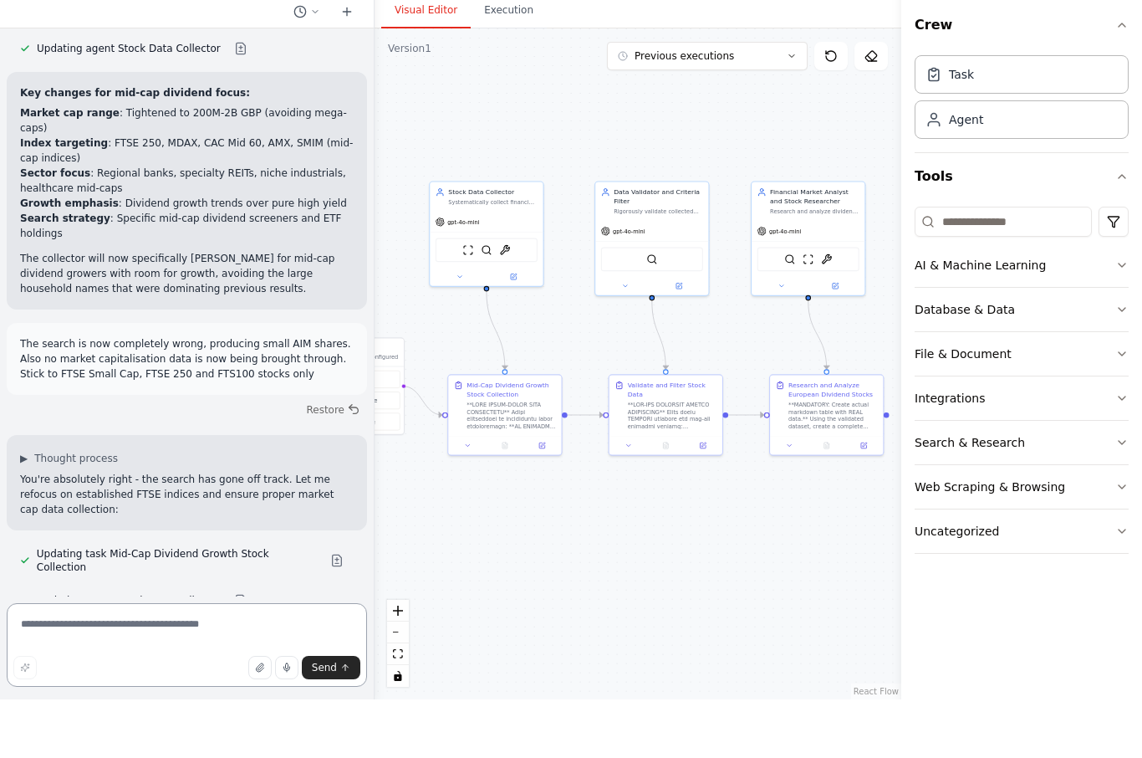
scroll to position [59, 0]
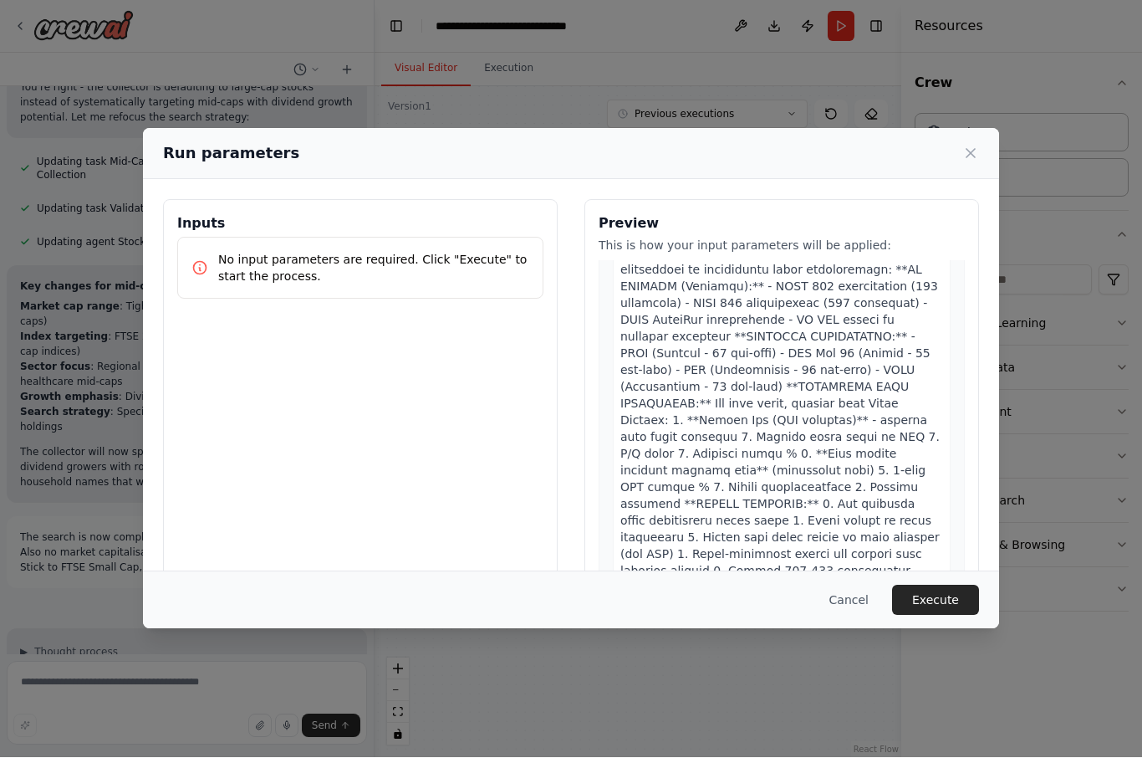
scroll to position [647, 0]
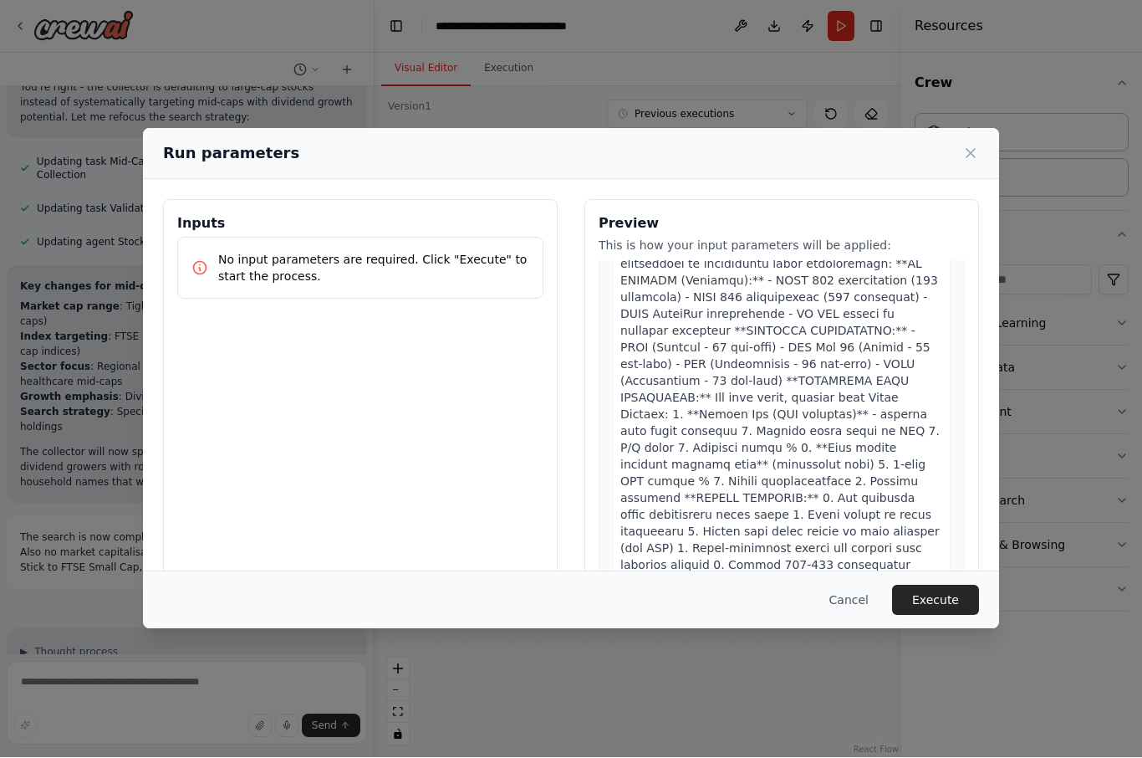
click at [855, 615] on button "Execute" at bounding box center [935, 600] width 87 height 30
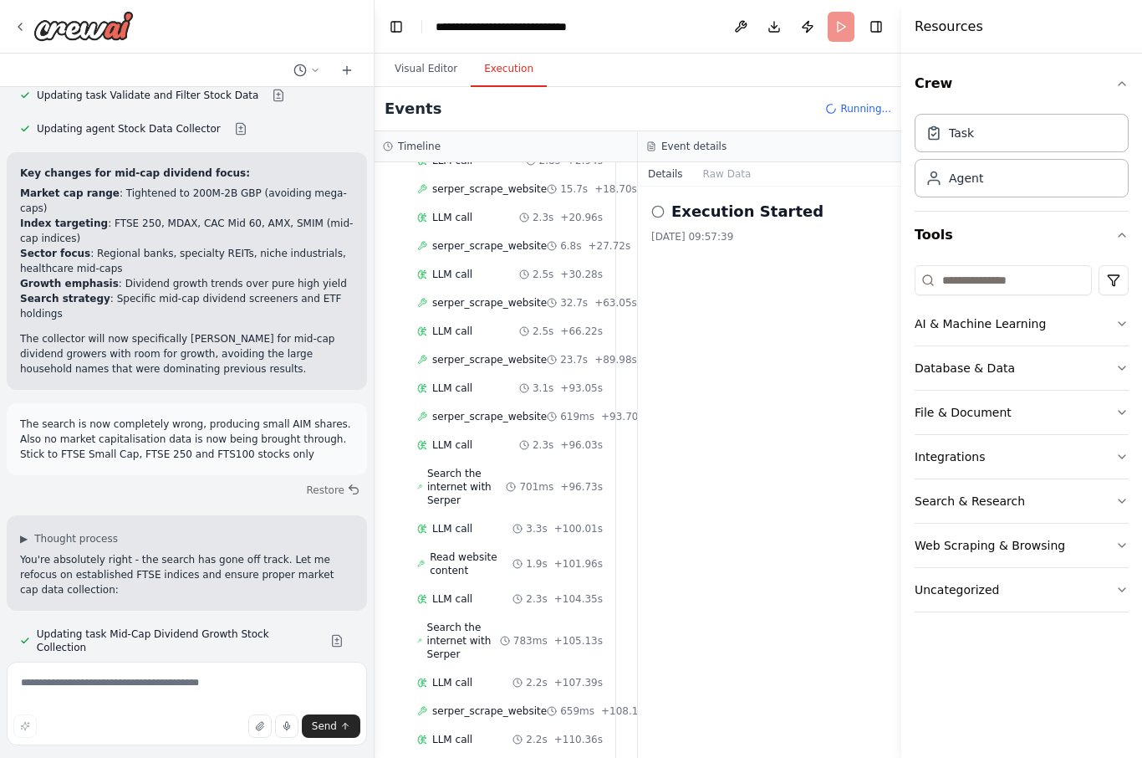
scroll to position [11470, 0]
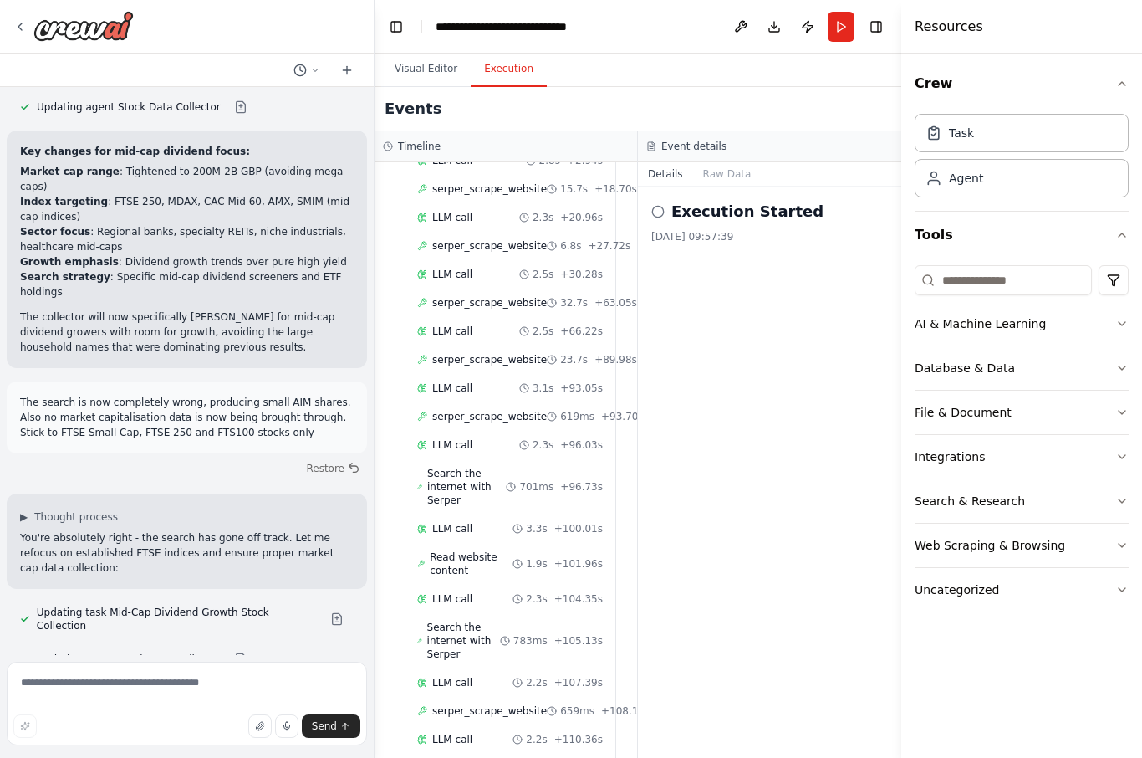
click at [415, 66] on button "Visual Editor" at bounding box center [425, 69] width 89 height 35
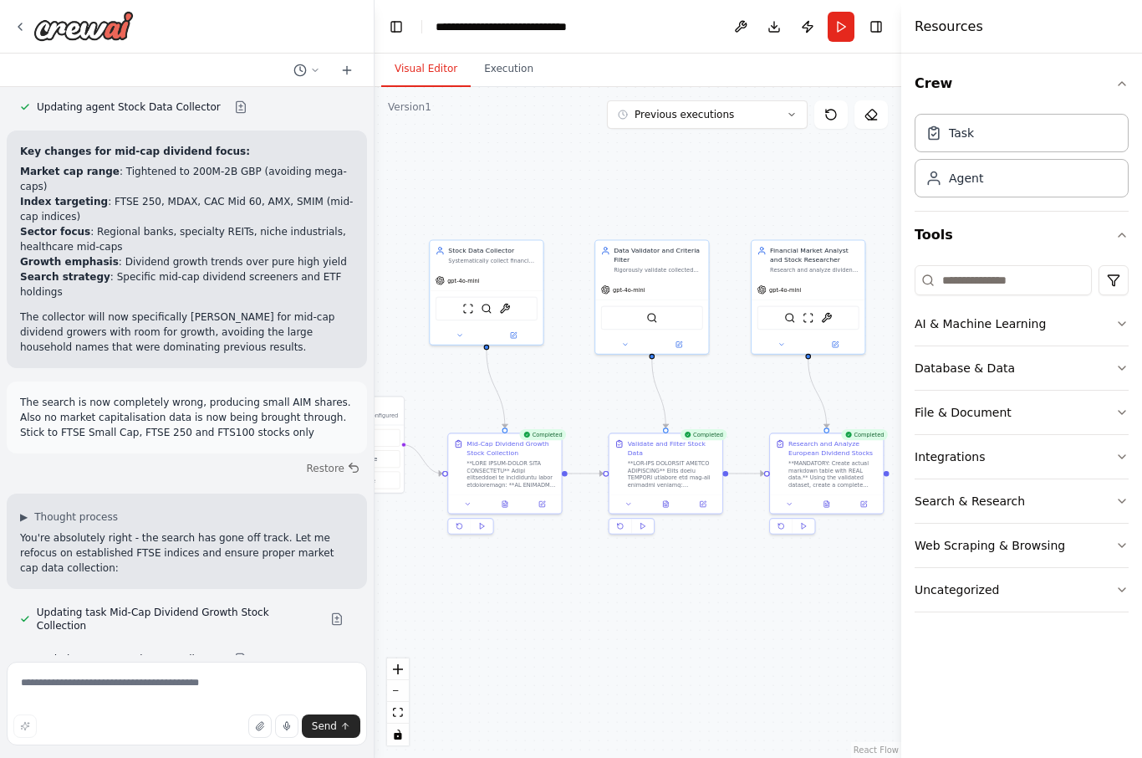
click at [498, 505] on button at bounding box center [505, 503] width 39 height 11
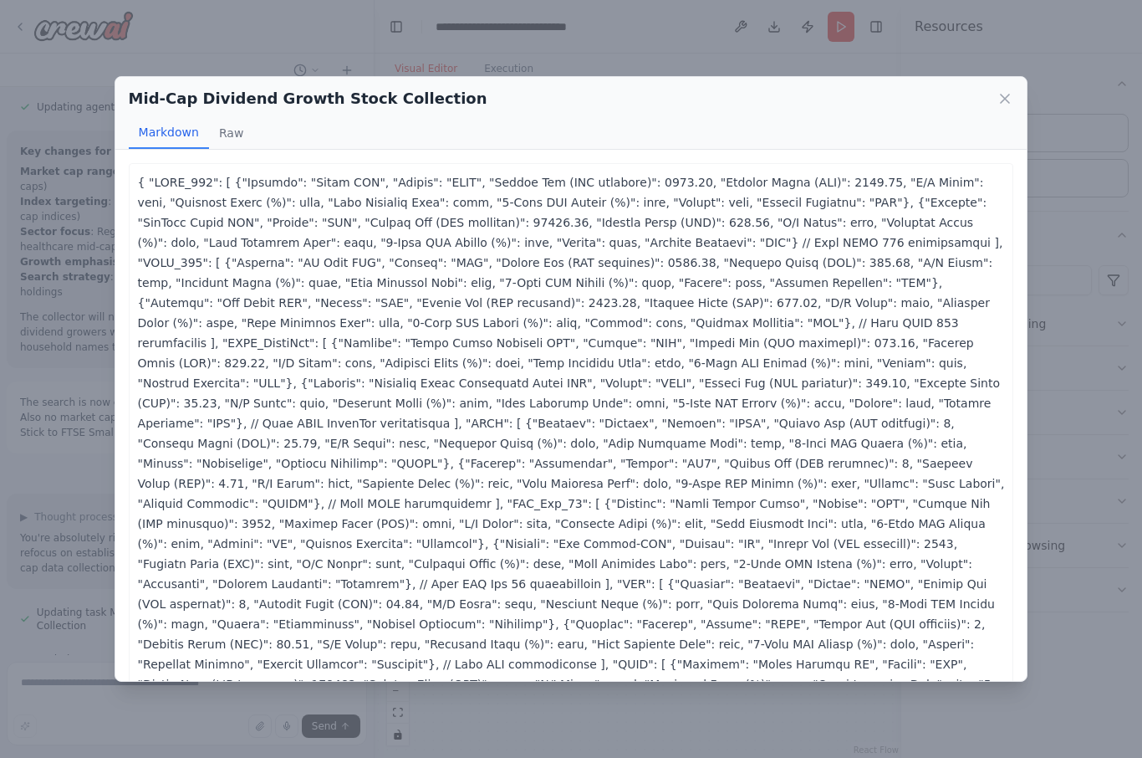
click at [167, 124] on button "Markdown" at bounding box center [169, 133] width 80 height 32
click at [855, 90] on icon at bounding box center [1005, 98] width 17 height 17
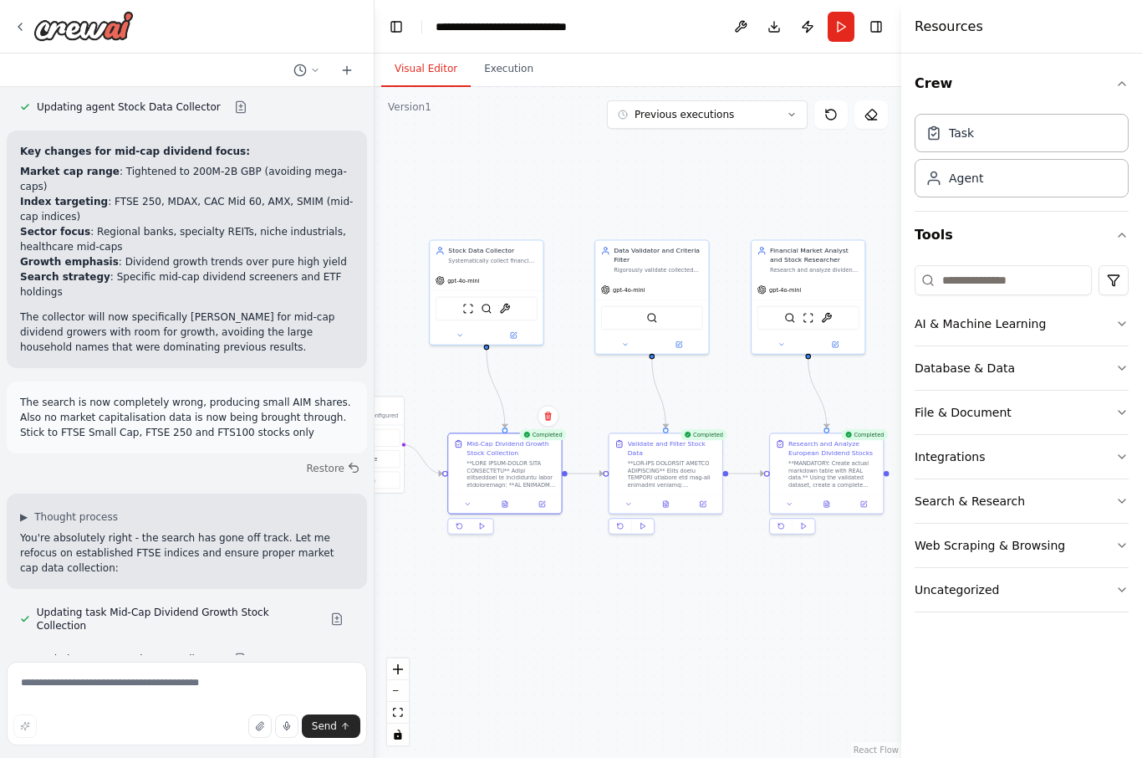
click at [668, 500] on icon at bounding box center [666, 504] width 8 height 8
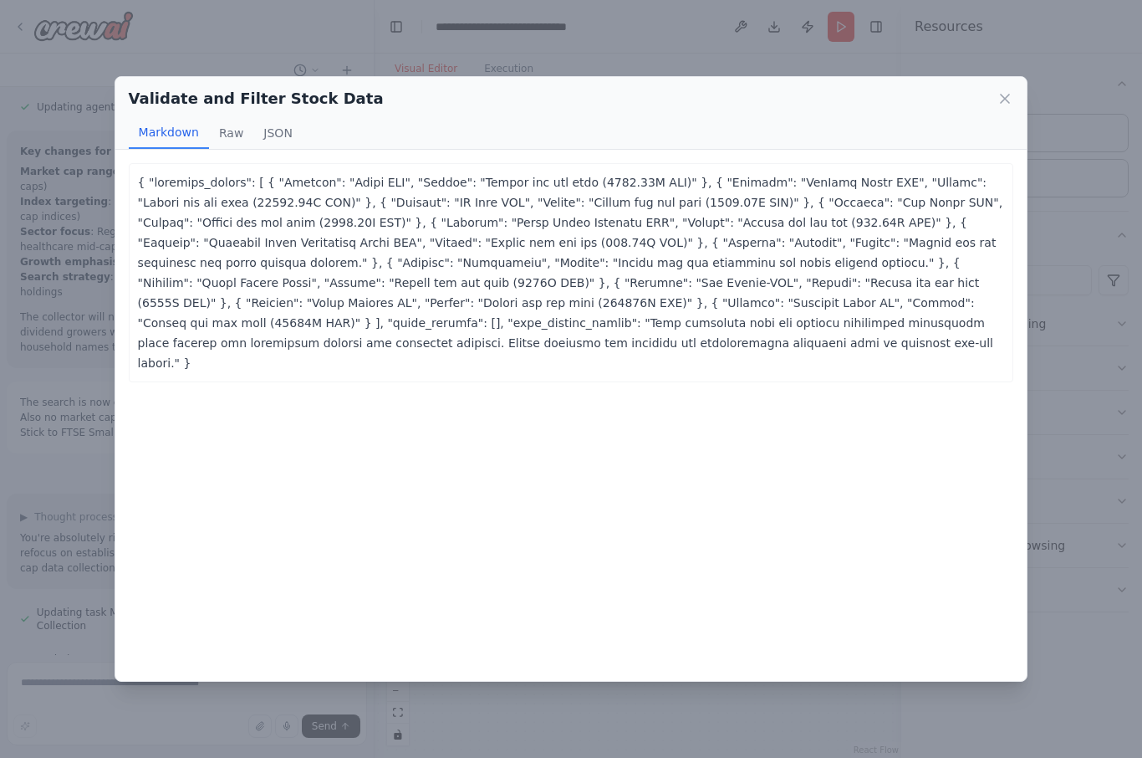
click at [855, 90] on icon at bounding box center [1005, 98] width 17 height 17
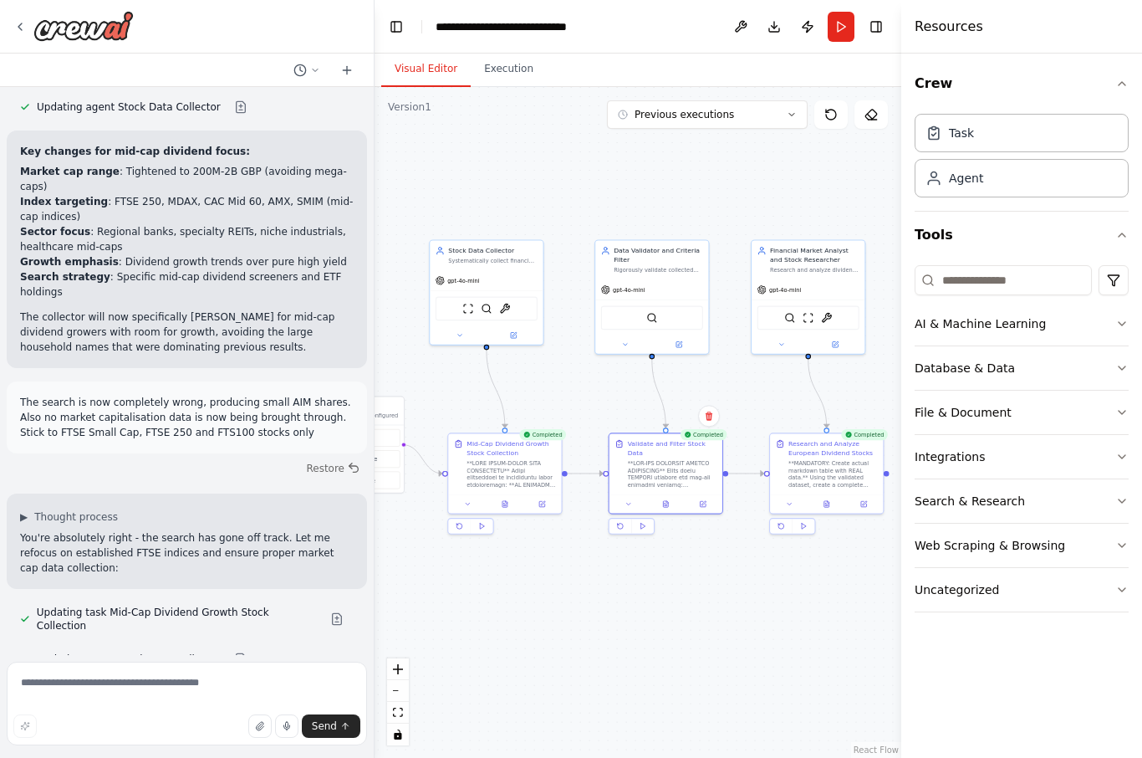
click at [823, 503] on button at bounding box center [826, 503] width 39 height 11
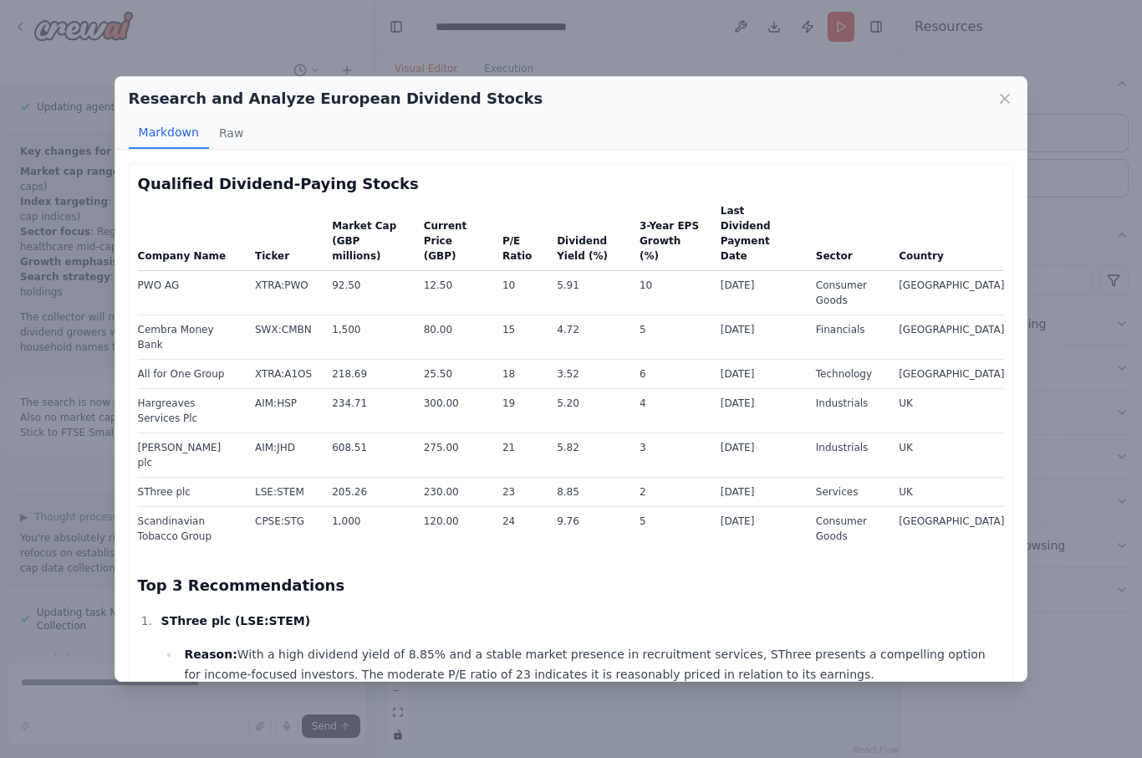
click at [855, 87] on div "Research and Analyze European Dividend Stocks" at bounding box center [571, 98] width 885 height 23
click at [855, 94] on icon at bounding box center [1005, 98] width 8 height 8
